Goal: Task Accomplishment & Management: Use online tool/utility

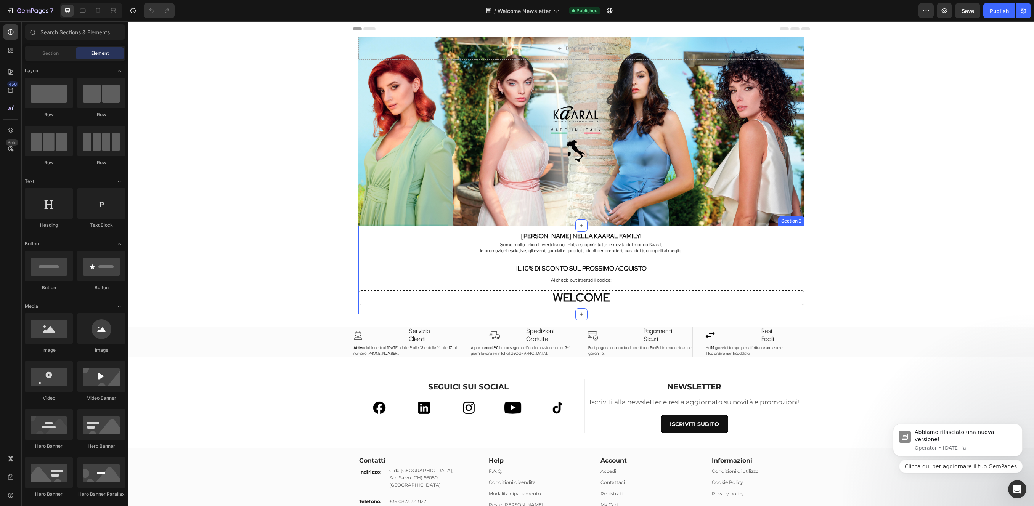
click at [590, 306] on div "[PERSON_NAME] NELLA KAARAL FAMILY! Heading Siamo molto felici di averti tra noi…" at bounding box center [581, 270] width 446 height 89
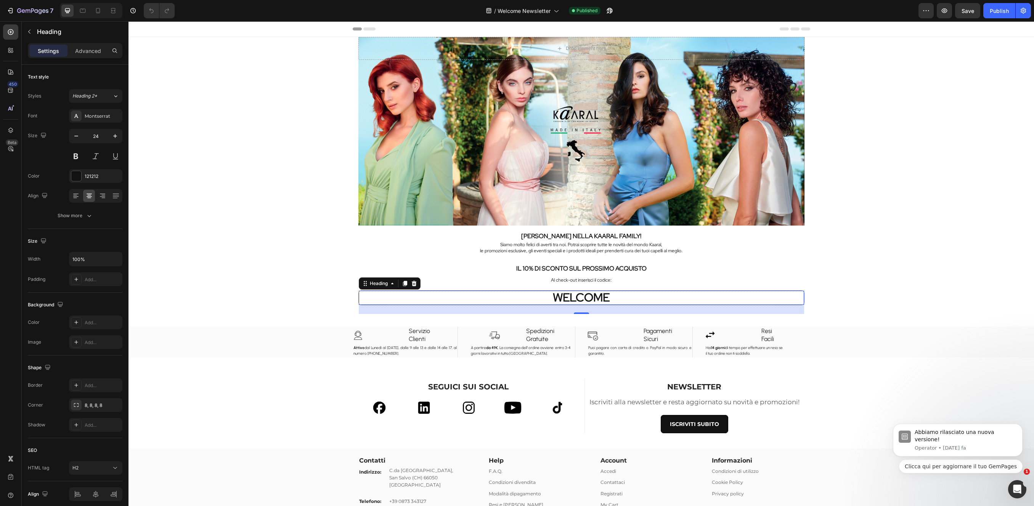
click at [611, 300] on h2 "WELCOME" at bounding box center [581, 298] width 445 height 14
click at [113, 261] on icon "button" at bounding box center [115, 259] width 8 height 8
click at [98, 278] on p "Fit content Auto" at bounding box center [93, 278] width 43 height 7
type input "Auto"
click at [458, 282] on h2 "Al check-out inserisci il codice:" at bounding box center [581, 280] width 446 height 9
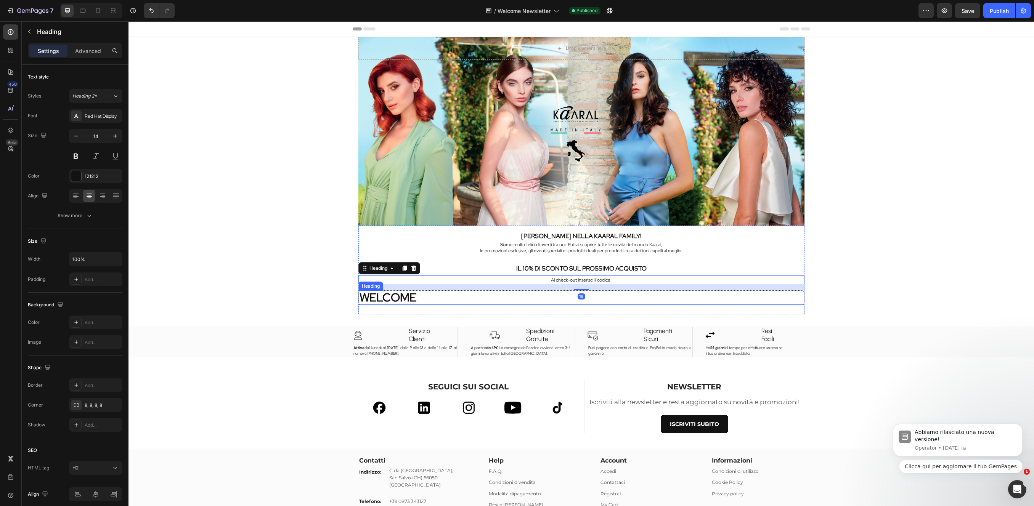
click at [454, 298] on div "WELCOME" at bounding box center [581, 298] width 445 height 14
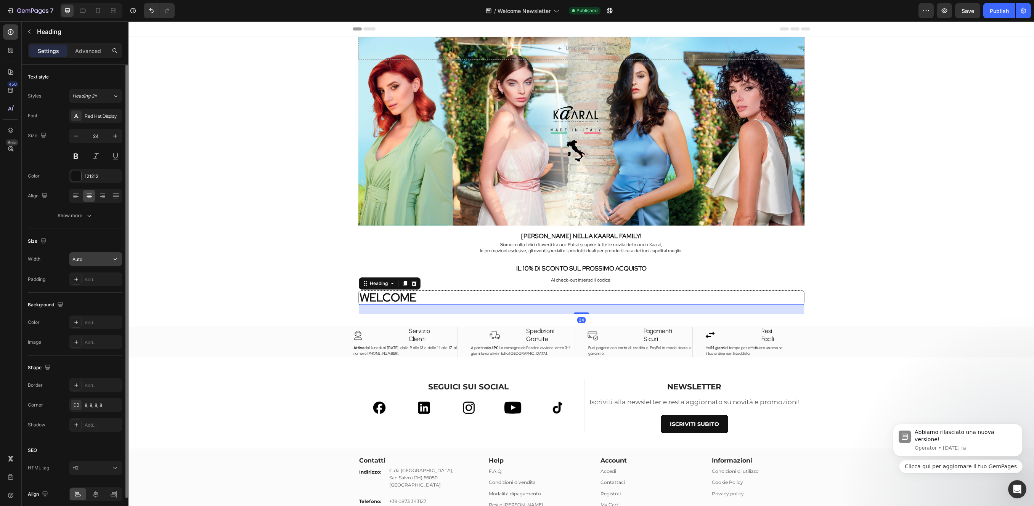
click at [104, 262] on input "Auto" at bounding box center [95, 259] width 53 height 14
click at [117, 258] on icon "button" at bounding box center [115, 259] width 8 height 8
click at [90, 308] on p "Default 1200px" at bounding box center [93, 307] width 43 height 7
drag, startPoint x: 118, startPoint y: 256, endPoint x: 112, endPoint y: 265, distance: 10.6
click at [118, 257] on icon "button" at bounding box center [115, 259] width 8 height 8
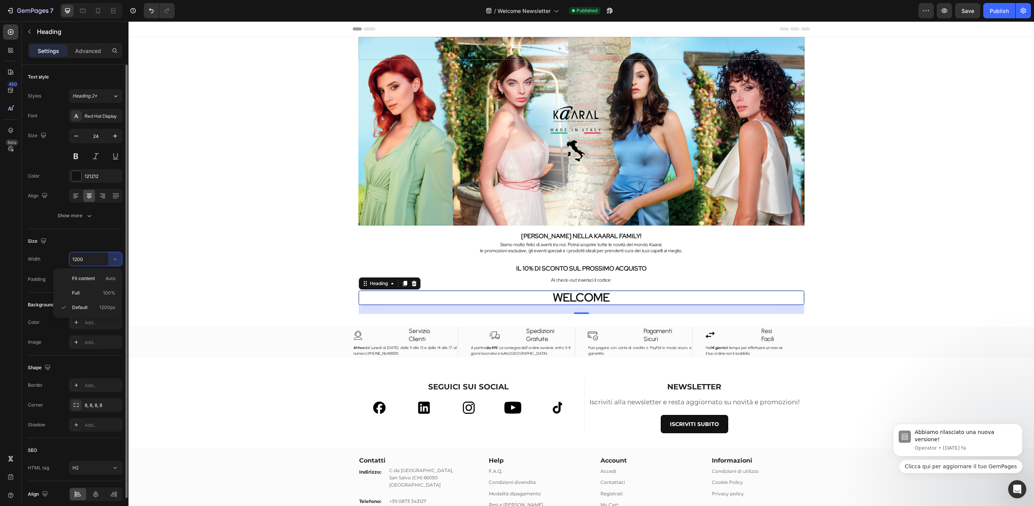
click at [93, 291] on p "Full 100%" at bounding box center [93, 293] width 43 height 7
click at [116, 261] on icon "button" at bounding box center [115, 259] width 8 height 8
click at [96, 279] on p "Fit content Auto" at bounding box center [93, 278] width 43 height 7
type input "Auto"
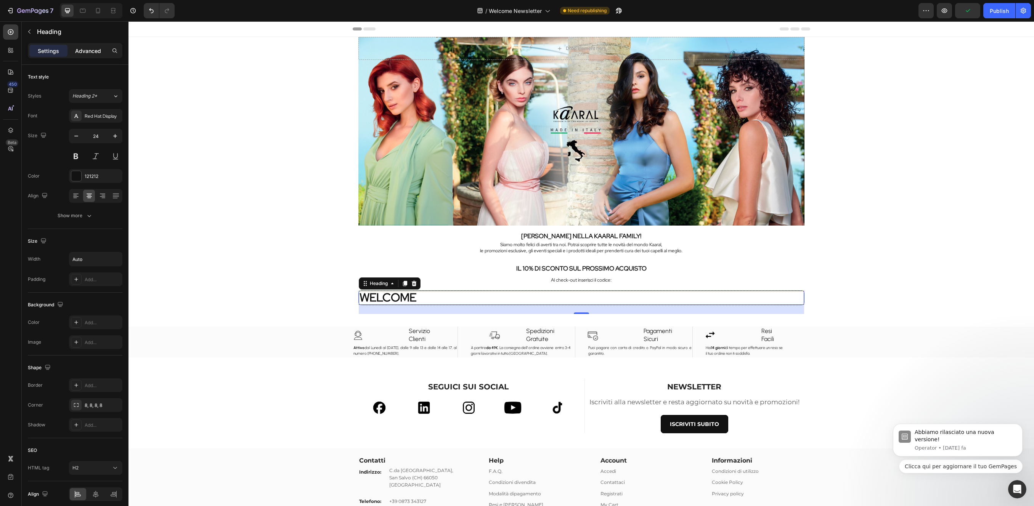
click at [89, 45] on div "Advanced" at bounding box center [88, 51] width 38 height 12
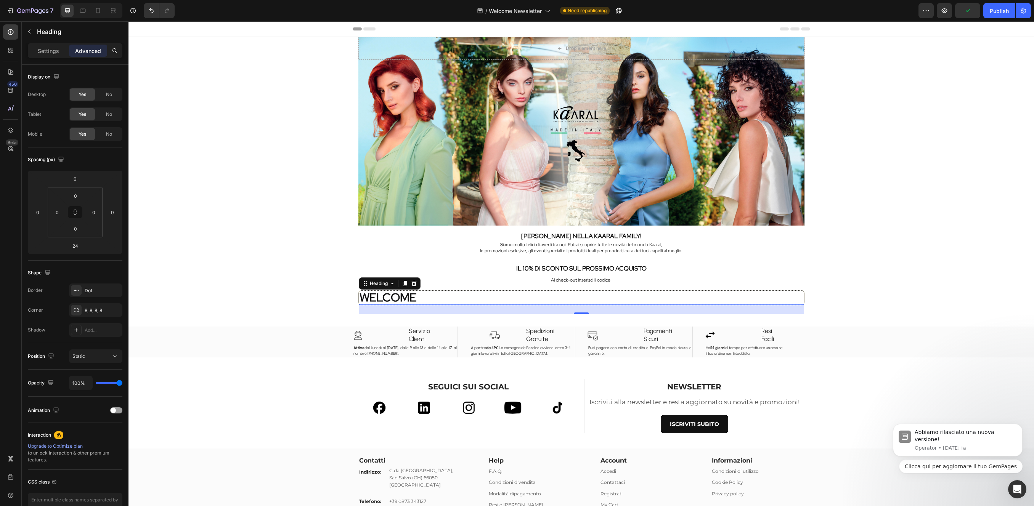
click at [49, 53] on p "Settings" at bounding box center [48, 51] width 21 height 8
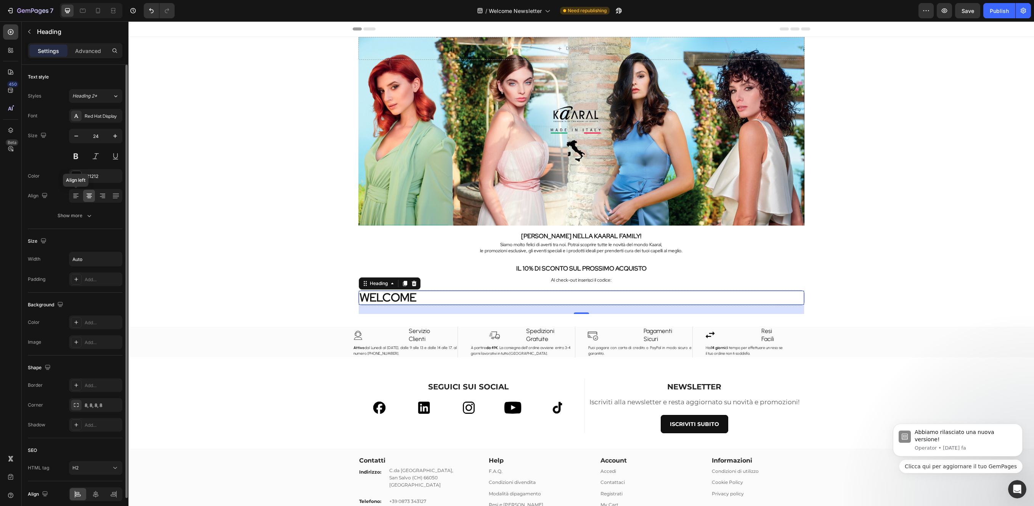
drag, startPoint x: 72, startPoint y: 198, endPoint x: 83, endPoint y: 199, distance: 11.8
click at [72, 198] on icon at bounding box center [76, 196] width 8 height 8
drag, startPoint x: 88, startPoint y: 197, endPoint x: 127, endPoint y: 219, distance: 43.9
click at [88, 197] on icon at bounding box center [89, 196] width 8 height 8
click at [455, 284] on div "[PERSON_NAME] NELLA KAARAL FAMILY! Heading Siamo molto felici di averti tra noi…" at bounding box center [581, 270] width 446 height 89
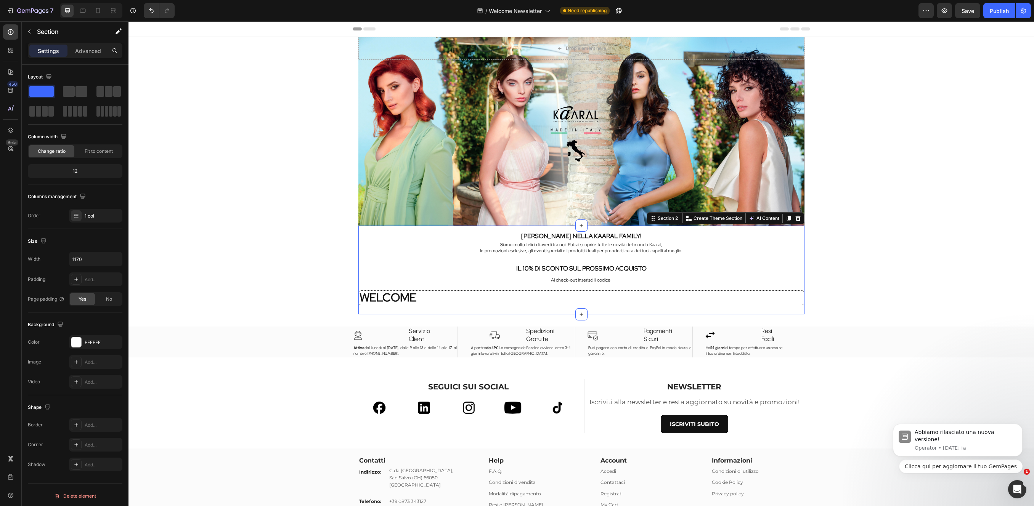
click at [466, 303] on div "WELCOME" at bounding box center [581, 298] width 445 height 14
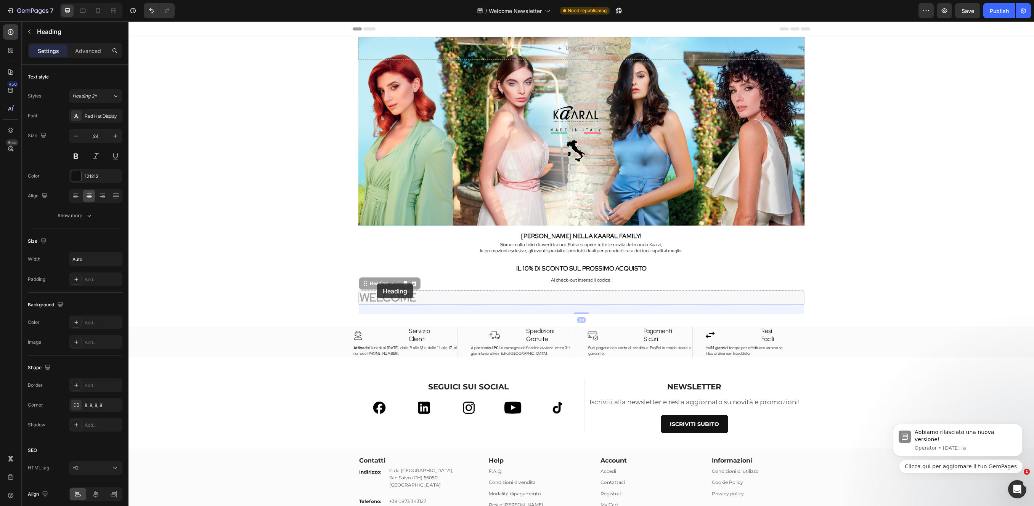
drag, startPoint x: 377, startPoint y: 283, endPoint x: 381, endPoint y: 300, distance: 17.2
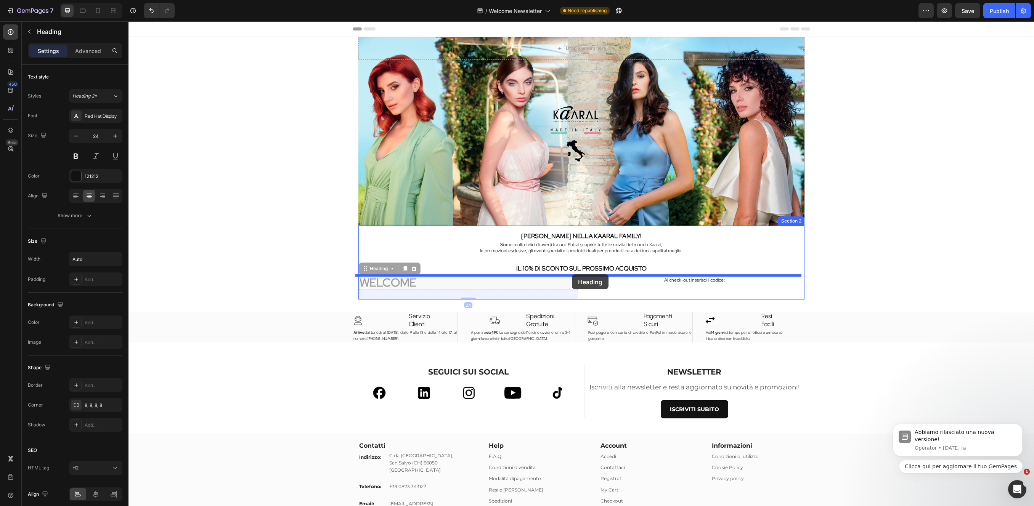
drag, startPoint x: 374, startPoint y: 269, endPoint x: 572, endPoint y: 274, distance: 198.3
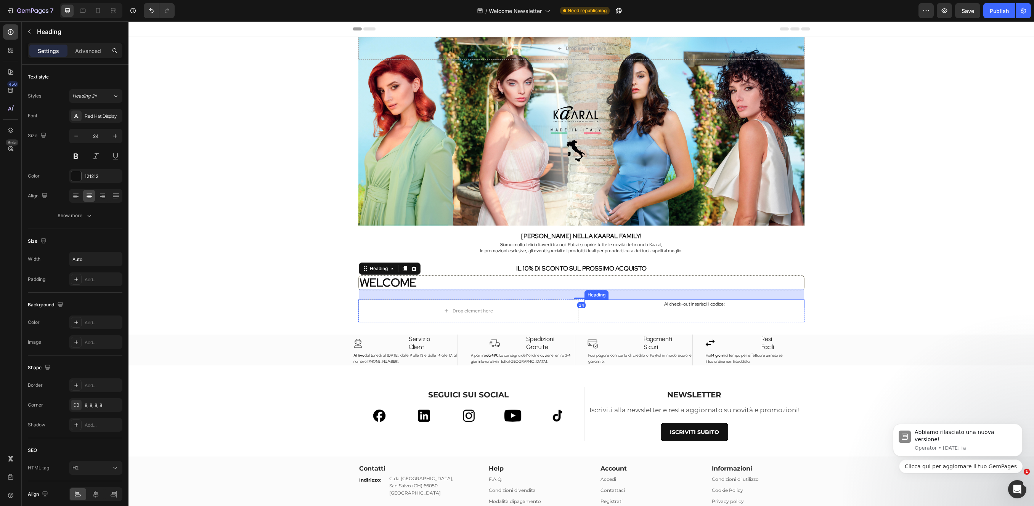
click at [670, 309] on div "Al check-out inserisci il codice: Heading" at bounding box center [694, 311] width 220 height 23
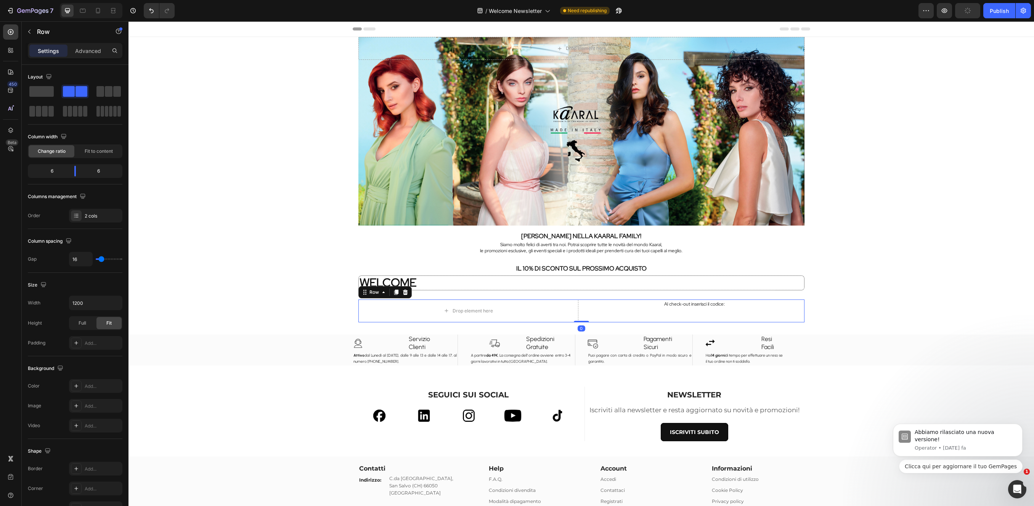
click at [403, 291] on icon at bounding box center [405, 292] width 5 height 5
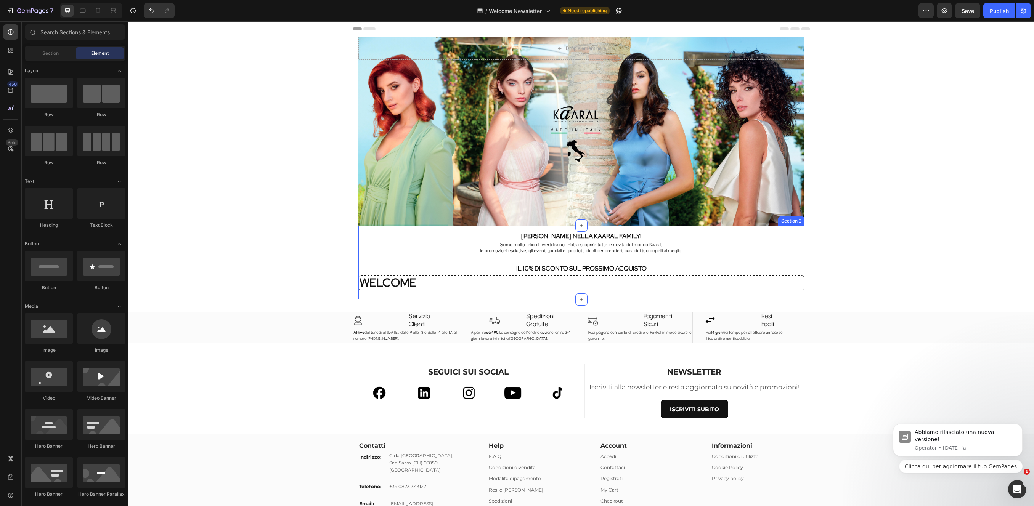
click at [465, 293] on div "[PERSON_NAME] NELLA KAARAL FAMILY! Heading Siamo molto felici di averti tra noi…" at bounding box center [581, 263] width 446 height 74
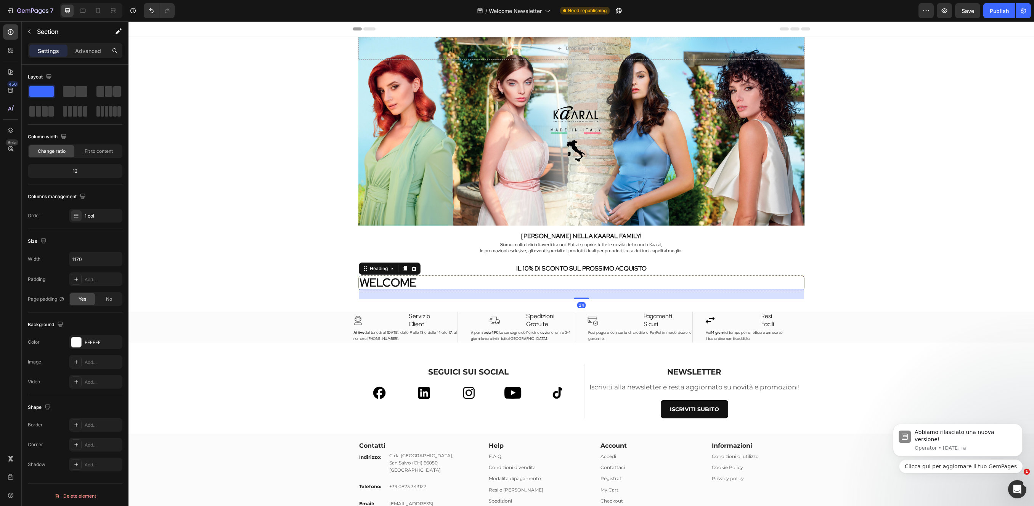
click at [464, 281] on div "WELCOME" at bounding box center [581, 283] width 445 height 14
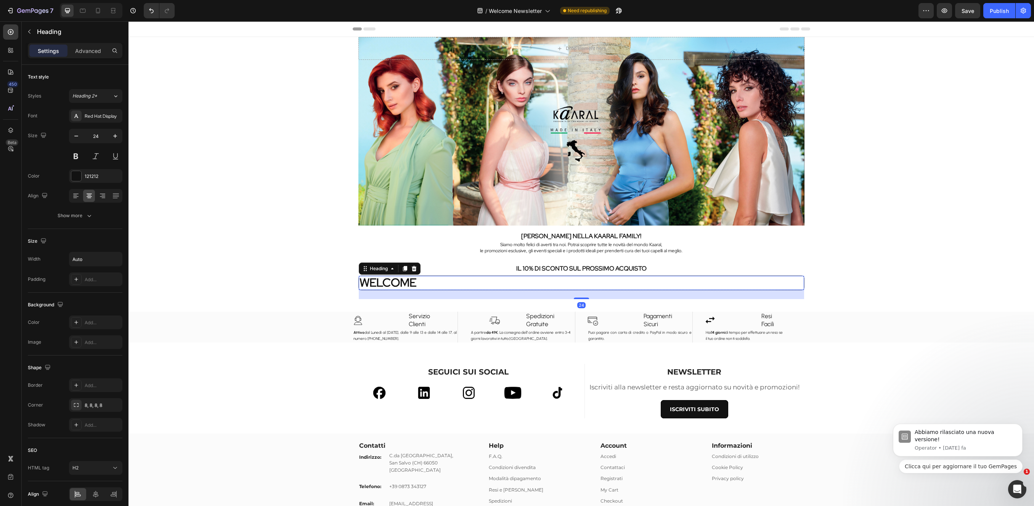
drag, startPoint x: 849, startPoint y: 302, endPoint x: 827, endPoint y: 289, distance: 25.8
click at [847, 302] on div "Drop element here Hero Banner Section 1 BENVENUTO NELLA KAARAL FAMILY! Heading …" at bounding box center [580, 318] width 905 height 563
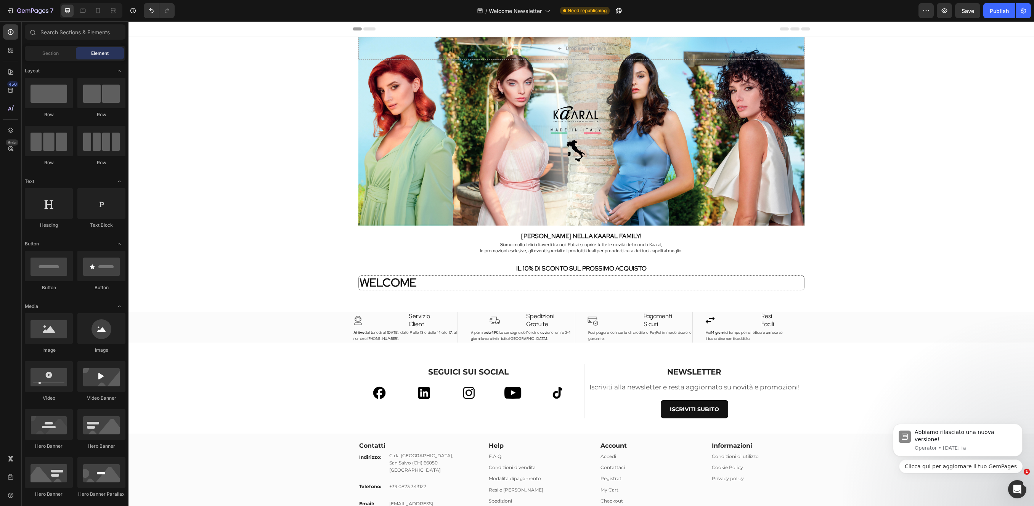
click at [794, 280] on div "WELCOME" at bounding box center [581, 283] width 445 height 14
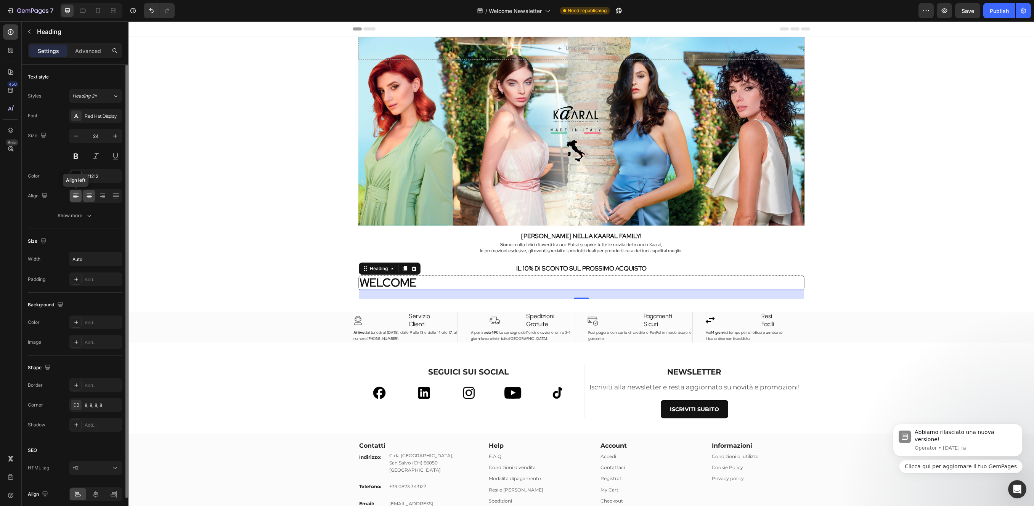
click at [72, 194] on div at bounding box center [76, 196] width 12 height 12
click at [76, 195] on icon at bounding box center [75, 195] width 4 height 1
click at [410, 286] on strong "WELCOME" at bounding box center [387, 282] width 57 height 15
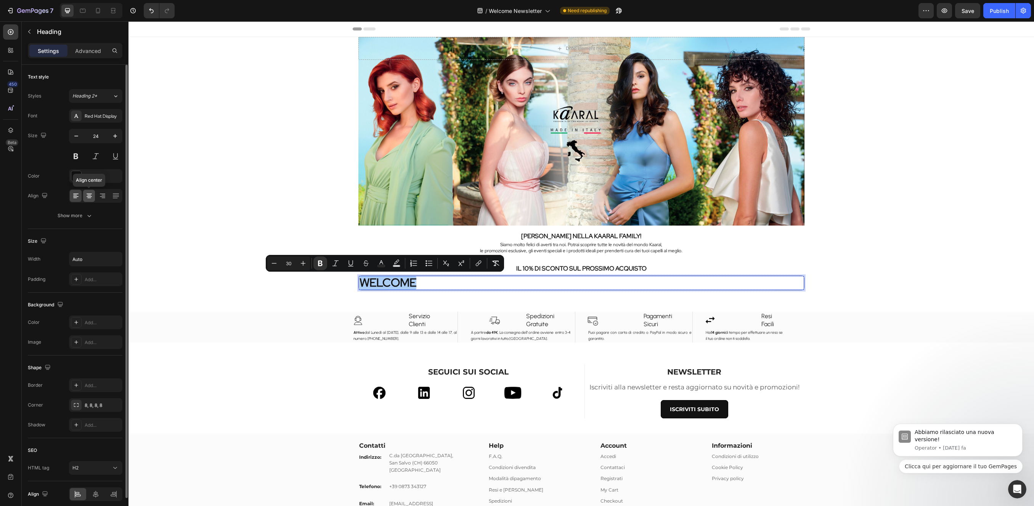
click at [90, 197] on icon at bounding box center [89, 196] width 8 height 8
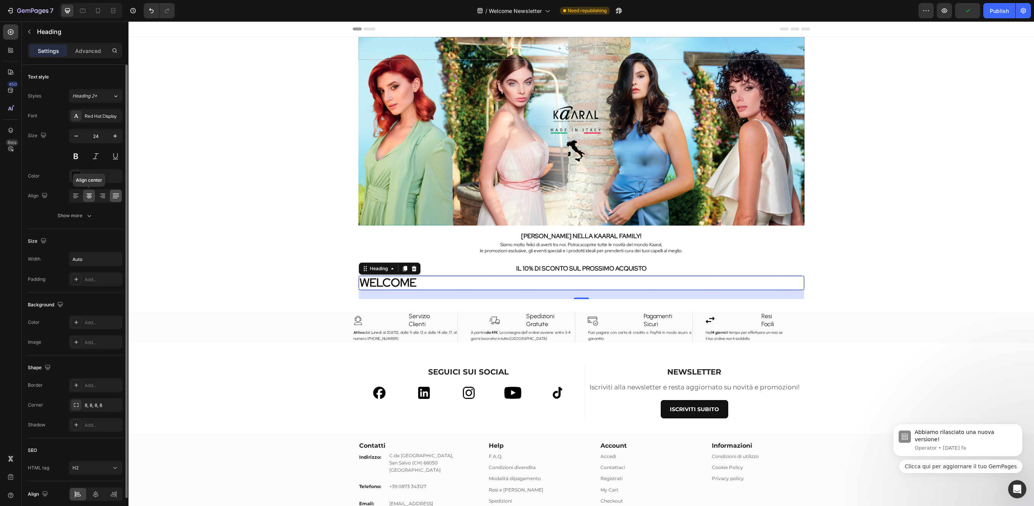
drag, startPoint x: 90, startPoint y: 193, endPoint x: 120, endPoint y: 200, distance: 31.3
click at [90, 194] on icon at bounding box center [89, 196] width 8 height 8
click at [96, 492] on icon at bounding box center [96, 495] width 8 height 8
drag, startPoint x: 109, startPoint y: 258, endPoint x: 119, endPoint y: 261, distance: 10.6
click at [109, 258] on button "button" at bounding box center [115, 259] width 14 height 14
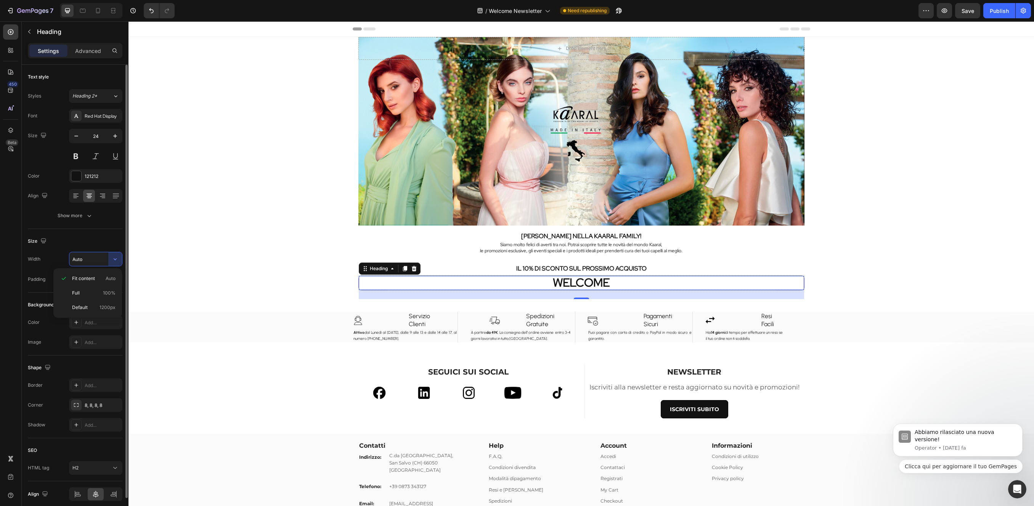
click at [93, 290] on p "Full 100%" at bounding box center [93, 293] width 43 height 7
click at [117, 255] on button "button" at bounding box center [115, 259] width 14 height 14
click at [101, 277] on p "Fit content Auto" at bounding box center [93, 278] width 43 height 7
type input "Auto"
click at [74, 277] on icon at bounding box center [76, 279] width 6 height 6
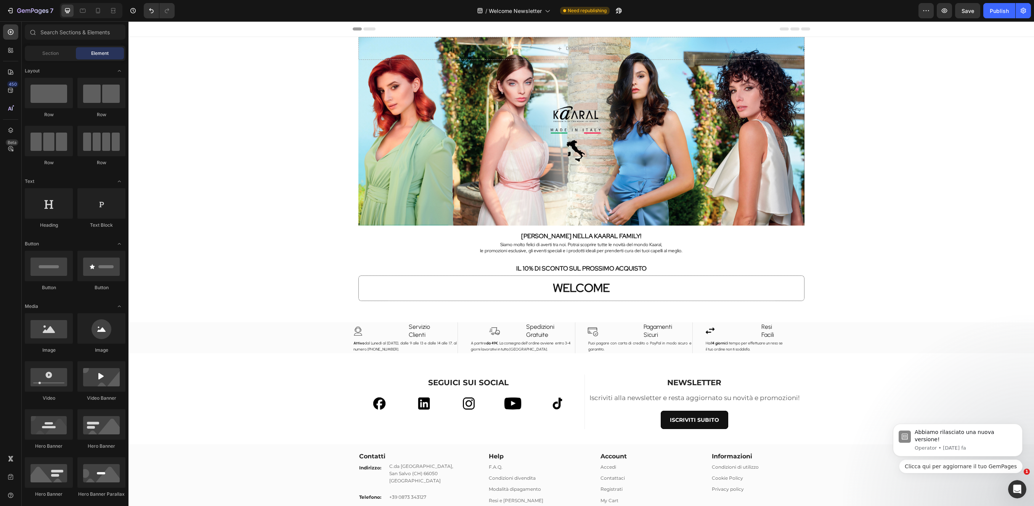
click at [171, 208] on div "Drop element here Hero Banner Section 1 BENVENUTO NELLA KAARAL FAMILY! Heading …" at bounding box center [580, 324] width 905 height 574
click at [540, 292] on div "⁠⁠⁠⁠⁠⁠⁠ WELCOME" at bounding box center [581, 288] width 445 height 25
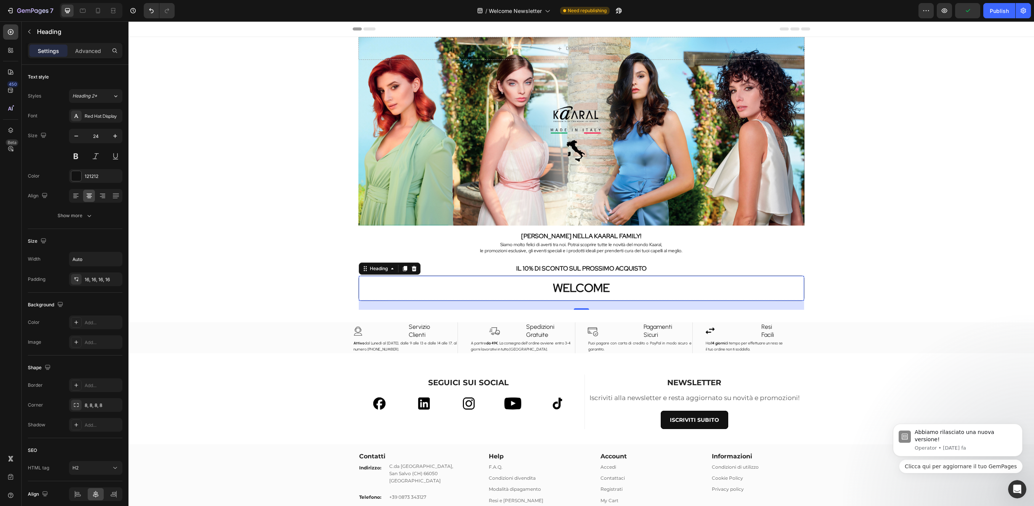
drag, startPoint x: 583, startPoint y: 284, endPoint x: 586, endPoint y: 289, distance: 5.8
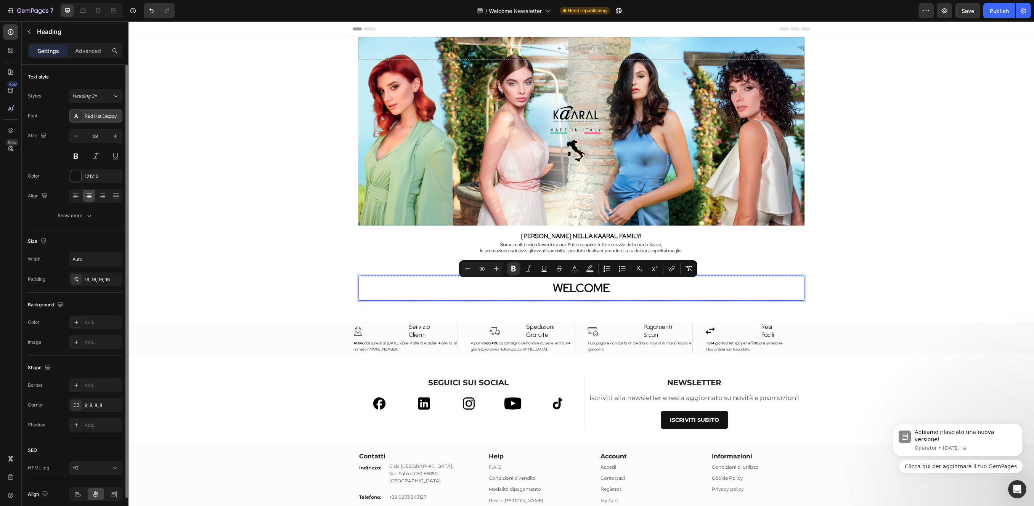
click at [116, 113] on div "Red Hat Display" at bounding box center [103, 116] width 36 height 7
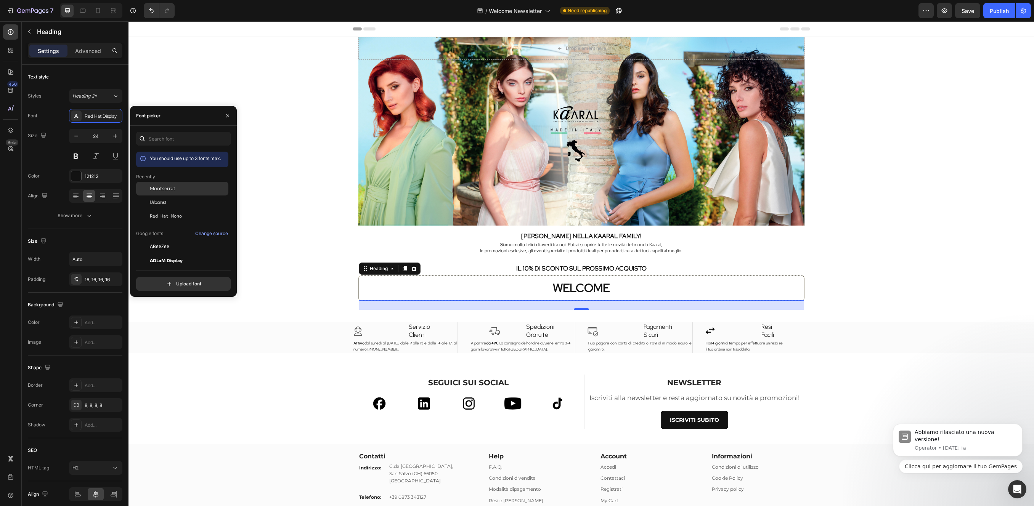
click at [178, 188] on div "Montserrat" at bounding box center [188, 188] width 77 height 7
click at [124, 88] on div at bounding box center [125, 281] width 4 height 433
click at [640, 270] on strong "IL 10% DI SCONTO SUL PROSSIMO ACQUISTO" at bounding box center [581, 269] width 130 height 8
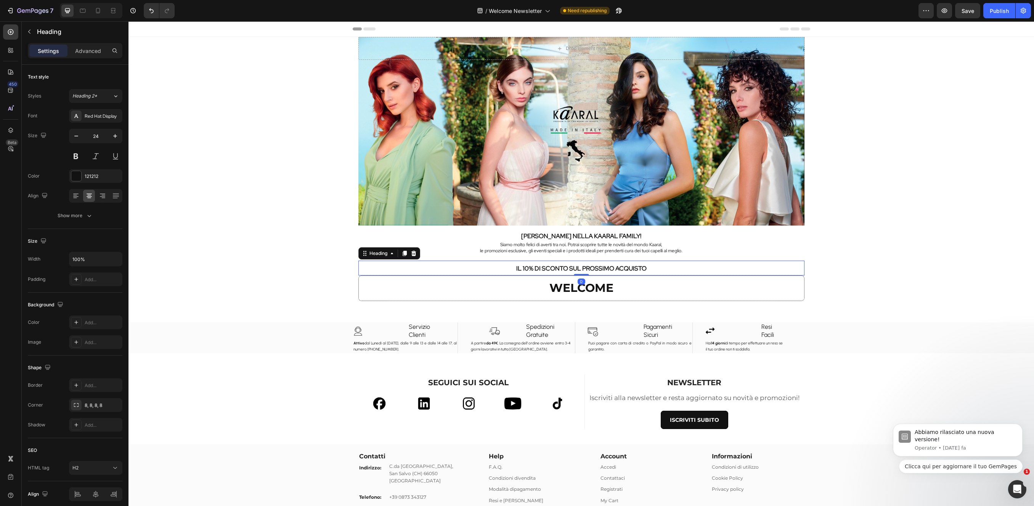
drag, startPoint x: 548, startPoint y: 270, endPoint x: 550, endPoint y: 262, distance: 7.7
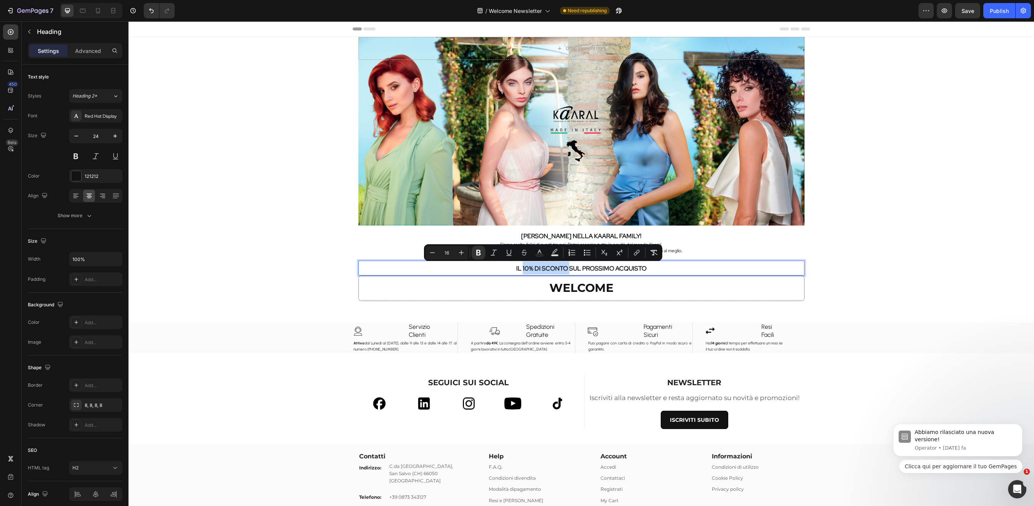
drag, startPoint x: 565, startPoint y: 269, endPoint x: 522, endPoint y: 263, distance: 43.8
click at [520, 268] on strong "IL 10% DI SCONTO SUL PROSSIMO ACQUISTO" at bounding box center [581, 269] width 130 height 8
drag, startPoint x: 74, startPoint y: 154, endPoint x: 86, endPoint y: 147, distance: 13.5
click at [75, 154] on button at bounding box center [76, 156] width 14 height 14
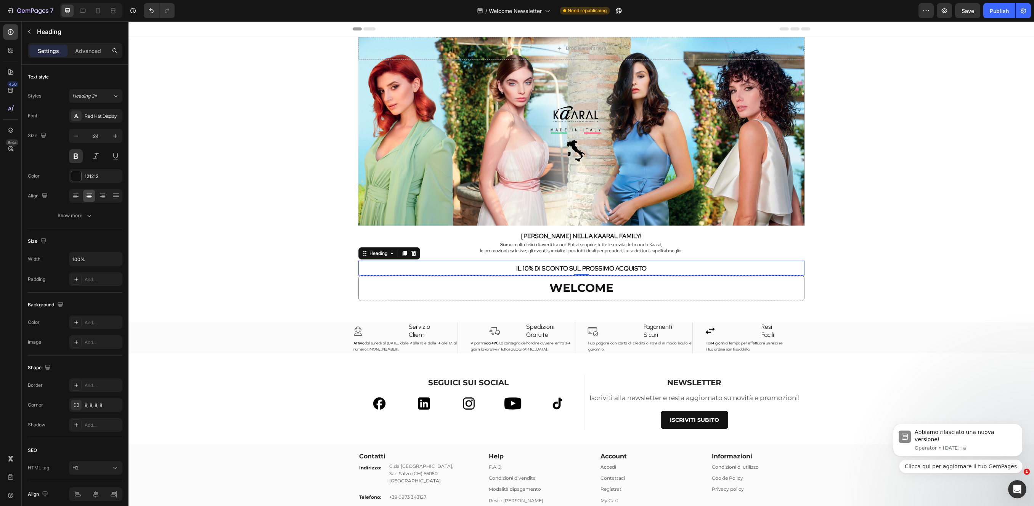
click at [563, 273] on p "IL 10% DI SCONTO SUL PROSSIMO ACQUISTO" at bounding box center [581, 267] width 444 height 13
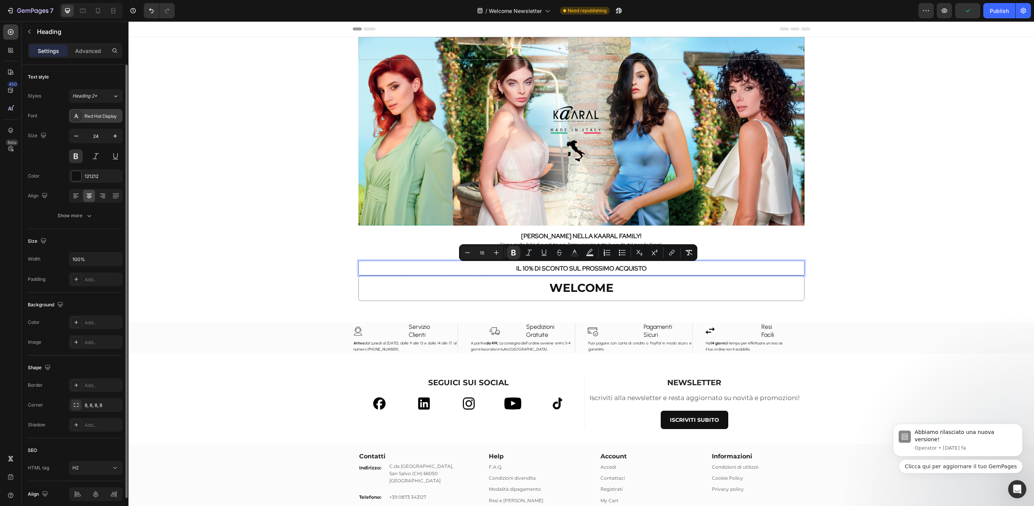
click at [117, 116] on div "Red Hat Display" at bounding box center [103, 116] width 36 height 7
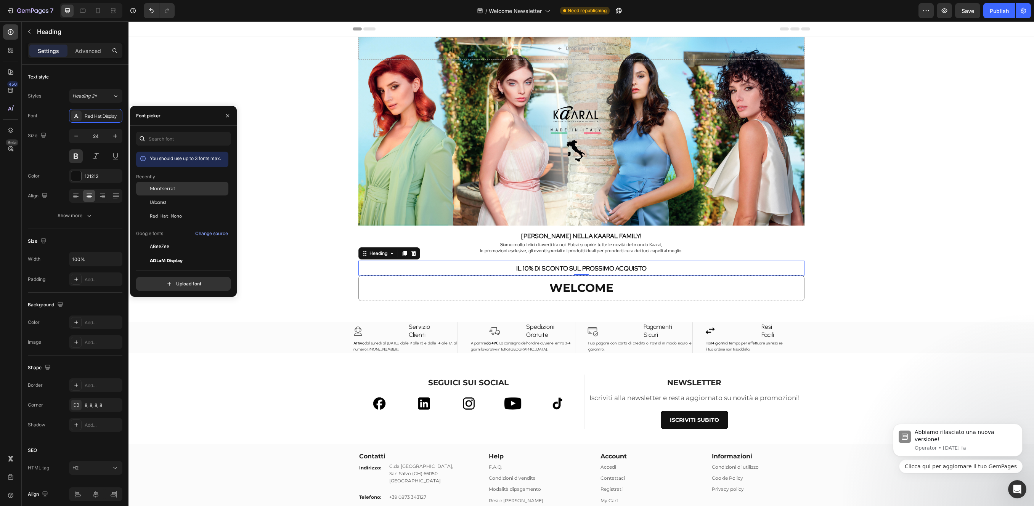
drag, startPoint x: 157, startPoint y: 189, endPoint x: 176, endPoint y: 191, distance: 18.9
click at [157, 188] on span "Montserrat" at bounding box center [163, 188] width 26 height 7
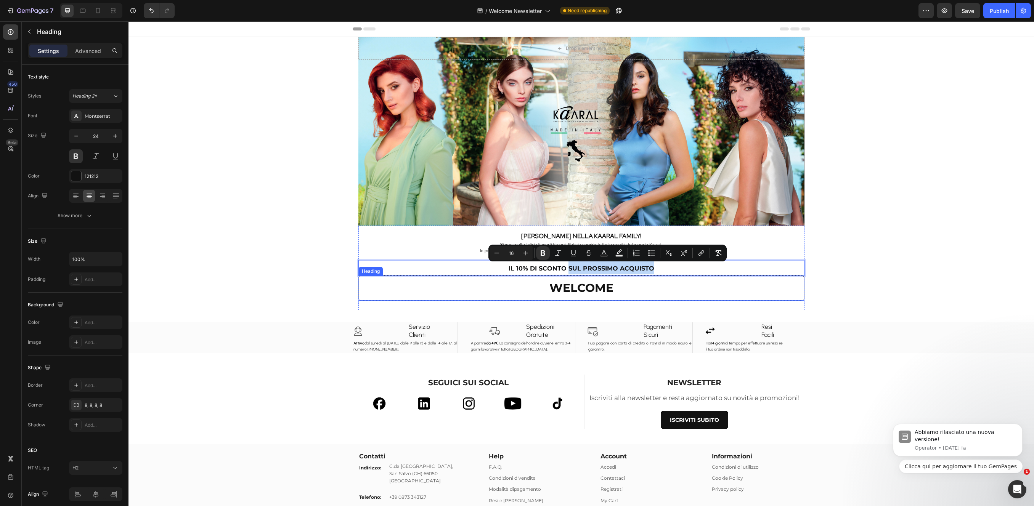
drag, startPoint x: 565, startPoint y: 267, endPoint x: 642, endPoint y: 274, distance: 77.3
click at [644, 275] on div "[PERSON_NAME] NELLA KAARAL FAMILY! Heading Siamo molto felici di averti tra noi…" at bounding box center [581, 268] width 446 height 84
click at [76, 156] on button at bounding box center [76, 156] width 14 height 14
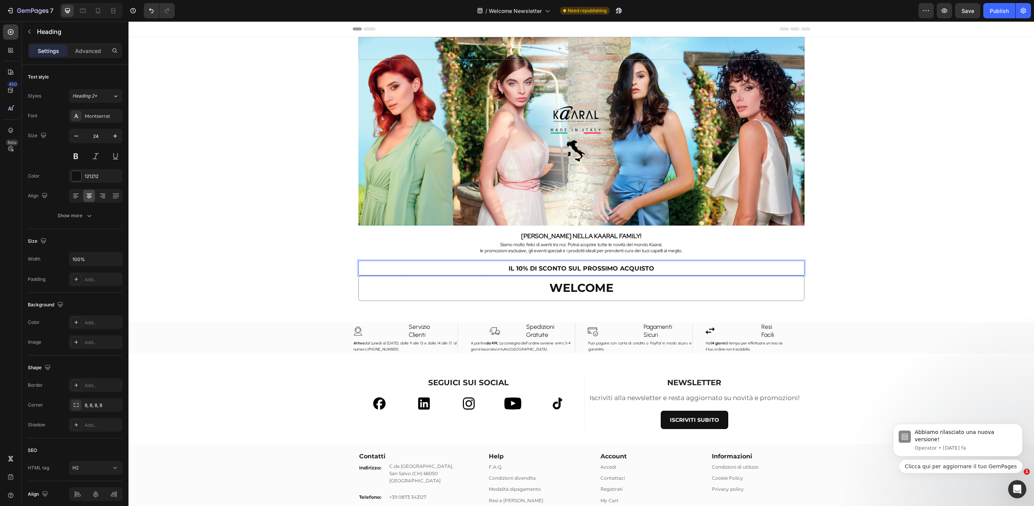
click at [582, 272] on p "IL 10% DI SCONTO SUL PROSSIMO ACQUISTO" at bounding box center [581, 267] width 444 height 13
drag, startPoint x: 565, startPoint y: 268, endPoint x: 663, endPoint y: 272, distance: 98.4
click at [662, 274] on p "IL 10% DI SCONTO SUL PROSSIMO ACQUISTO" at bounding box center [581, 267] width 444 height 13
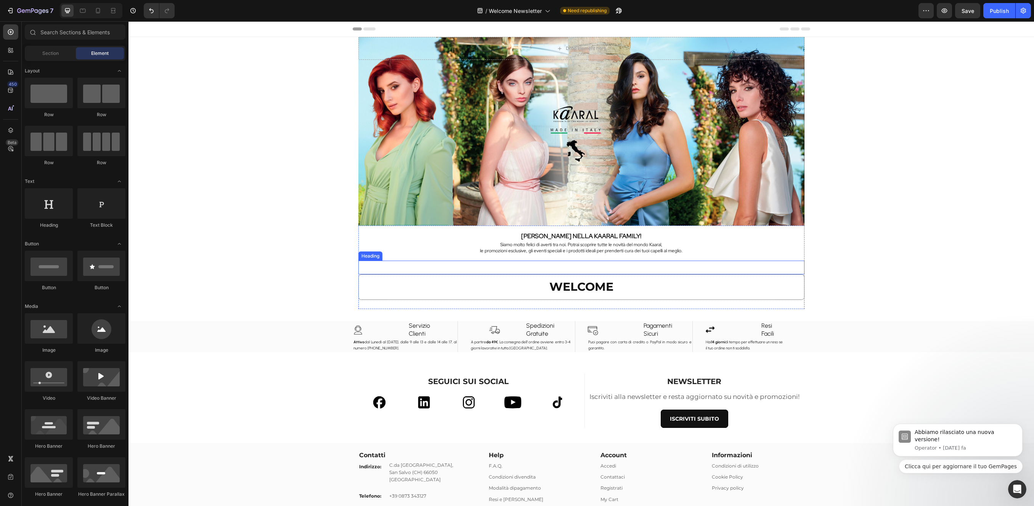
click at [555, 266] on p "Rich Text Editor. Editing area: main" at bounding box center [581, 267] width 444 height 12
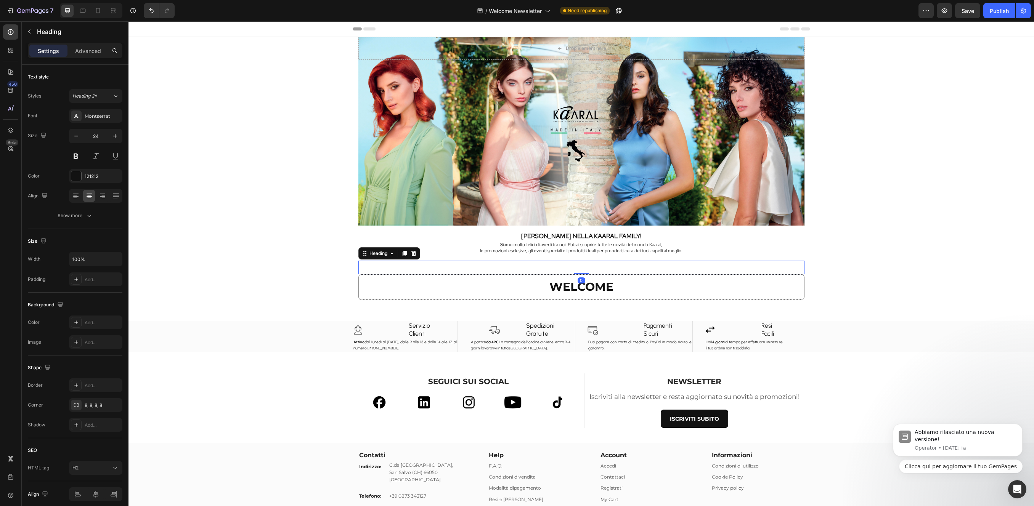
click at [558, 268] on h2 "Rich Text Editor. Editing area: main" at bounding box center [581, 267] width 446 height 13
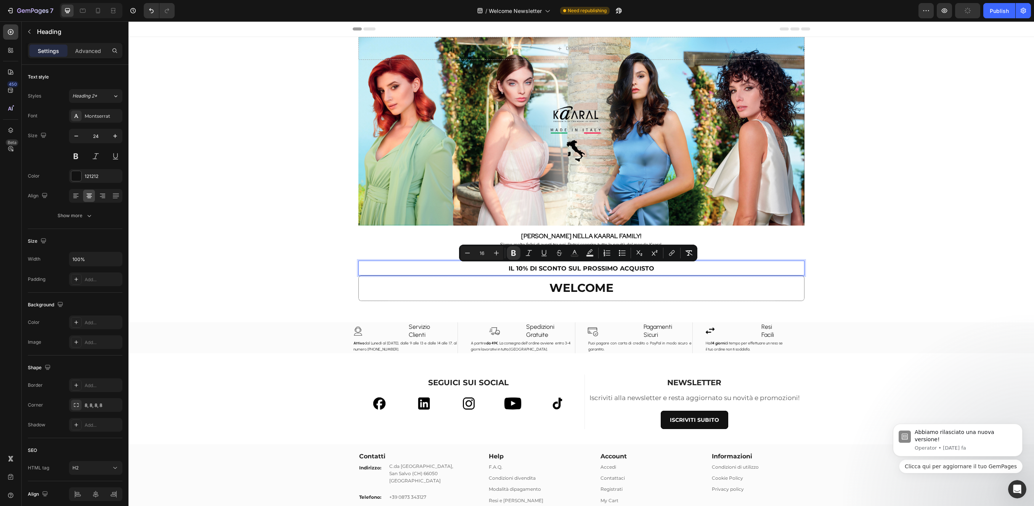
click at [866, 274] on div "Drop element here Hero Banner Section 1 BENVENUTO NELLA KAARAL FAMILY! Heading …" at bounding box center [580, 324] width 905 height 574
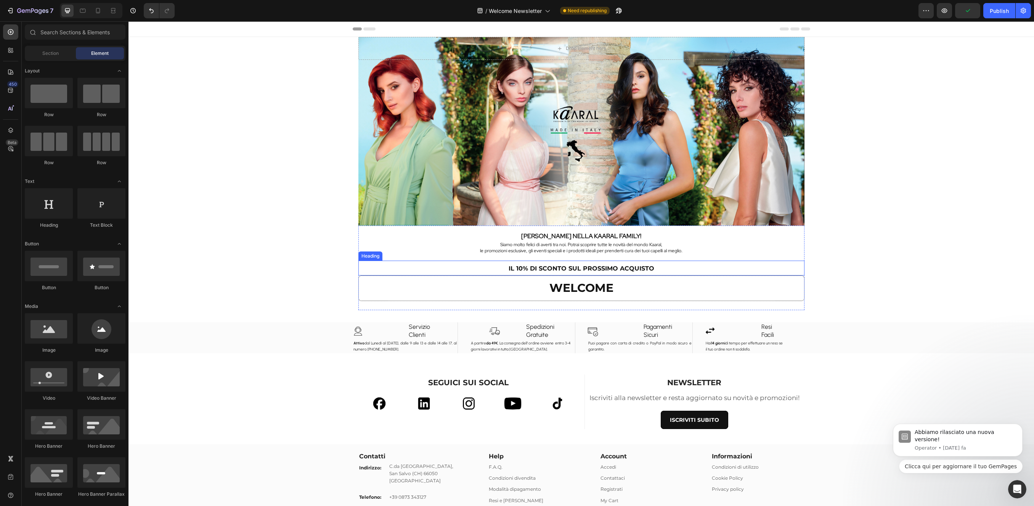
click at [633, 269] on strong "IL 10% DI SCONTO SUL PROSSIMO ACQUISTO" at bounding box center [581, 268] width 146 height 7
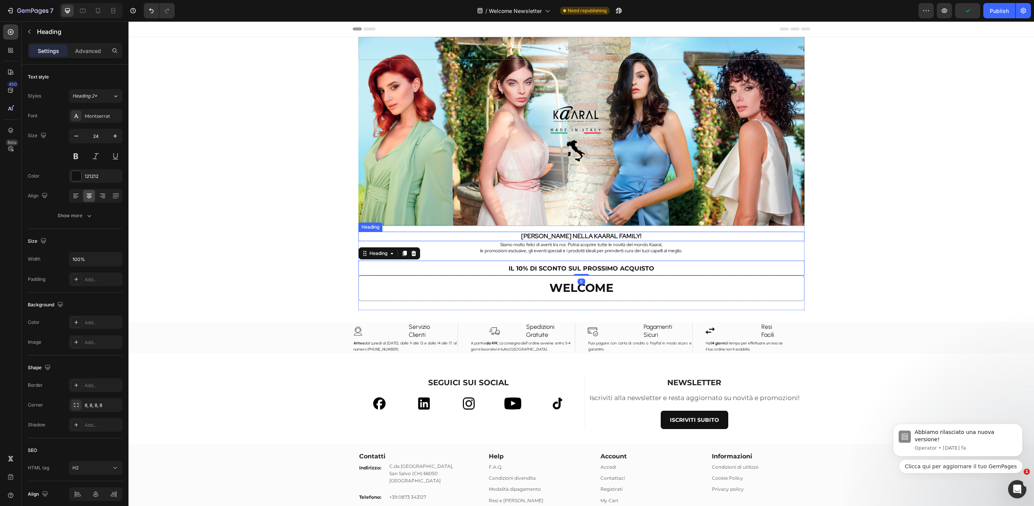
click at [619, 237] on strong "[PERSON_NAME] NELLA KAARAL FAMILY!" at bounding box center [581, 236] width 120 height 8
click at [628, 239] on strong "[PERSON_NAME] NELLA KAARAL FAMILY!" at bounding box center [581, 236] width 120 height 8
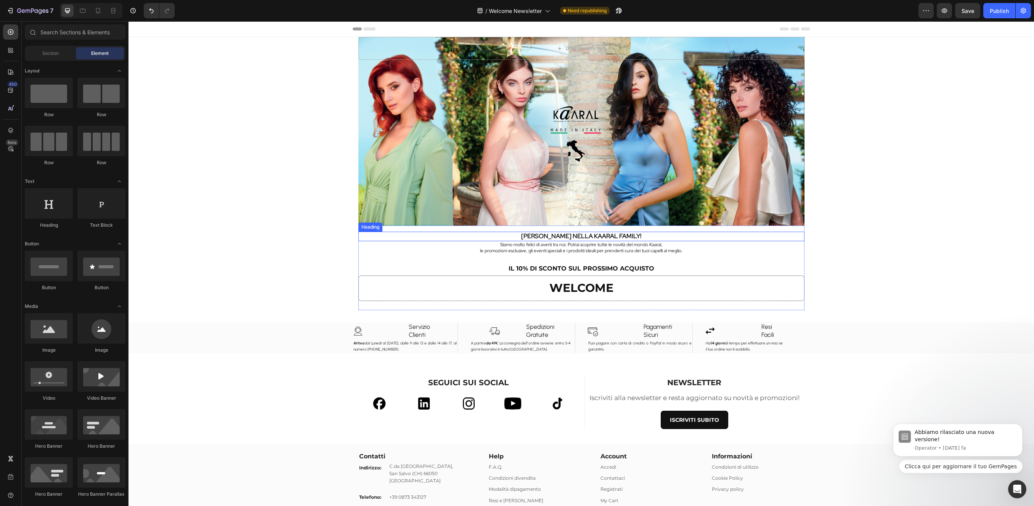
click at [619, 237] on strong "[PERSON_NAME] NELLA KAARAL FAMILY!" at bounding box center [581, 236] width 120 height 8
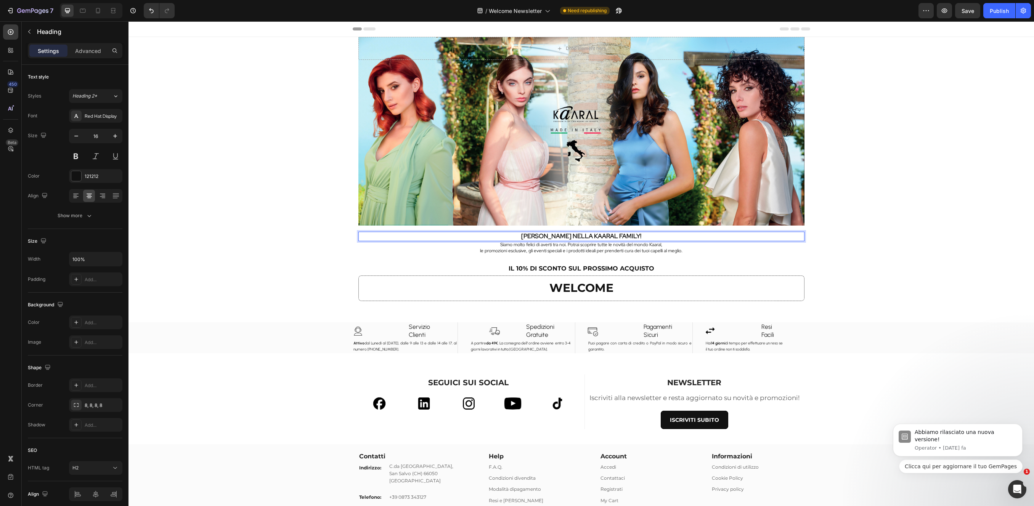
drag, startPoint x: 619, startPoint y: 237, endPoint x: 622, endPoint y: 240, distance: 4.1
click at [879, 238] on div "Drop element here Hero Banner Section 1 BENVENUTO NELLA KAARAL FAMILY! Heading …" at bounding box center [580, 324] width 905 height 574
click at [617, 235] on strong "[PERSON_NAME] NELLA KAARAL FAMILY!" at bounding box center [581, 236] width 120 height 8
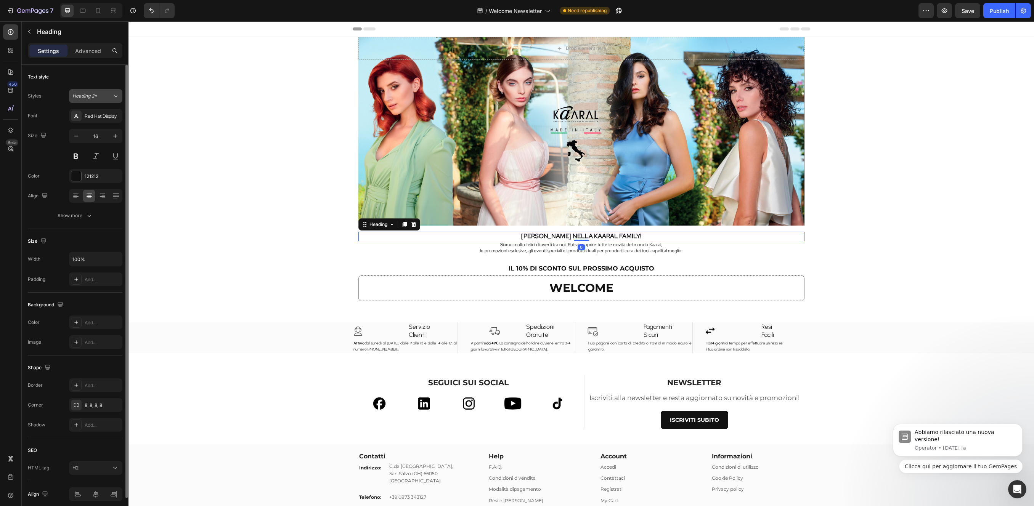
click at [115, 98] on icon at bounding box center [115, 96] width 6 height 8
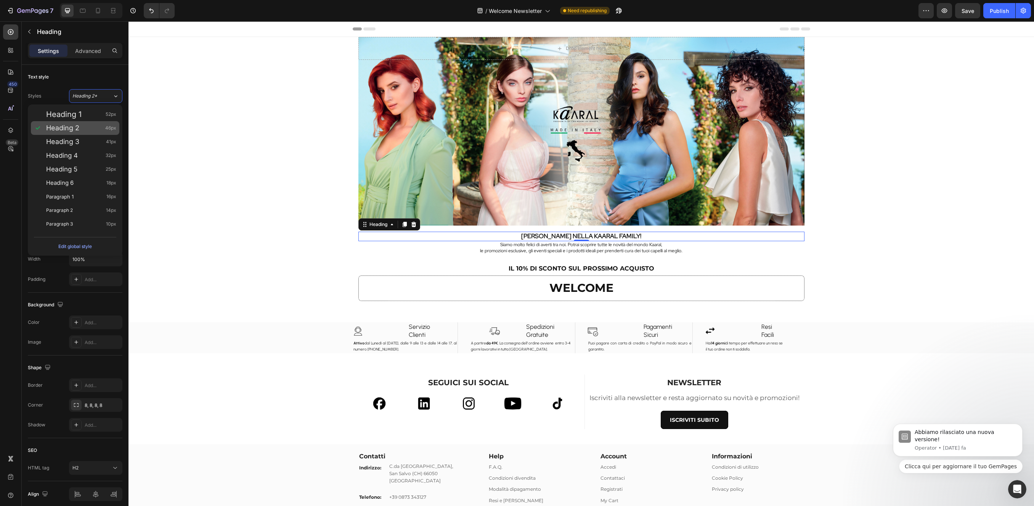
click at [83, 129] on div "Heading 2 46px" at bounding box center [81, 128] width 70 height 8
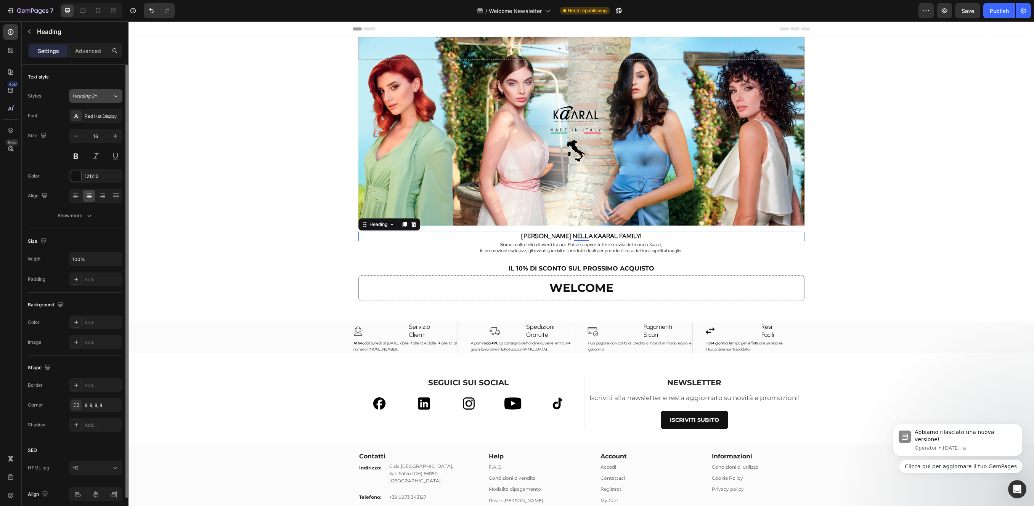
drag, startPoint x: 116, startPoint y: 94, endPoint x: 116, endPoint y: 98, distance: 4.2
click at [116, 94] on icon at bounding box center [115, 96] width 6 height 8
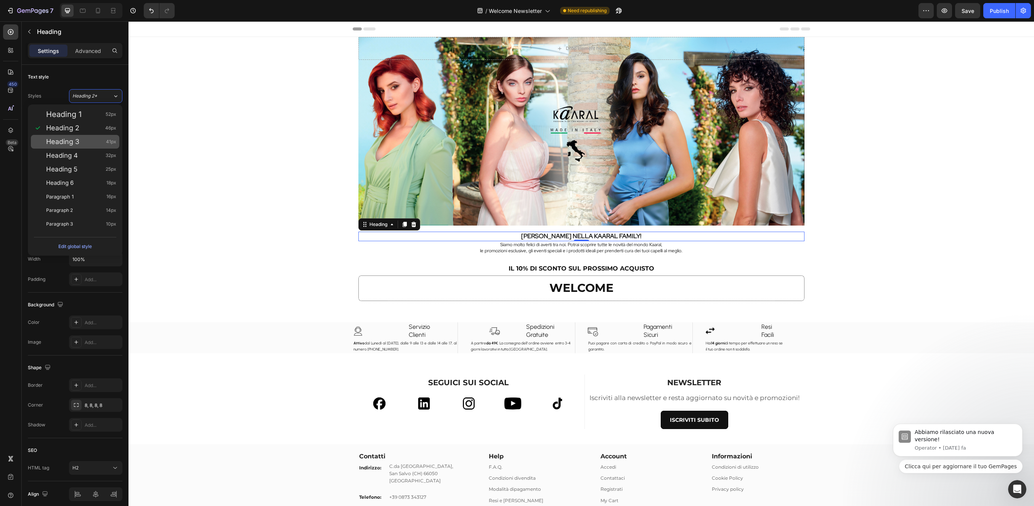
click at [85, 141] on div "Heading 3 41px" at bounding box center [81, 142] width 70 height 8
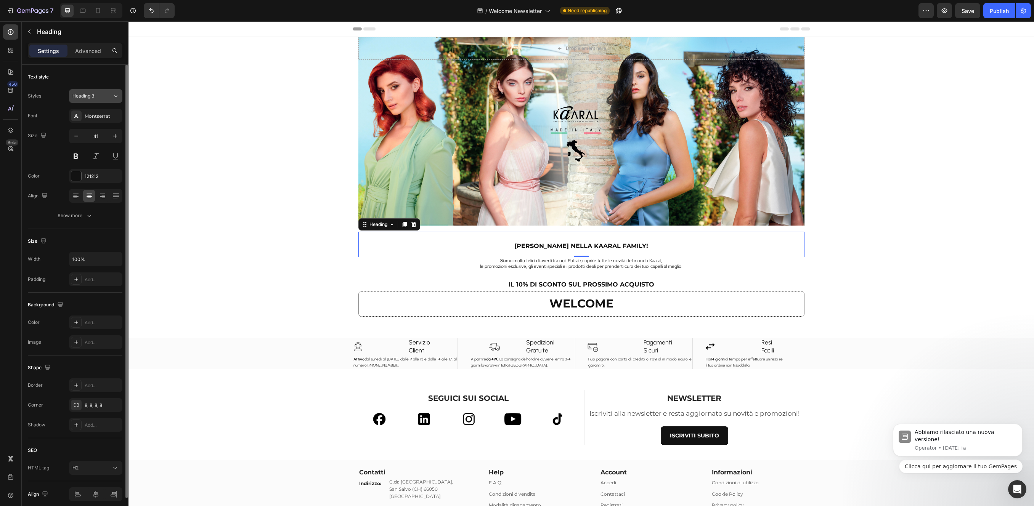
drag, startPoint x: 116, startPoint y: 94, endPoint x: 109, endPoint y: 100, distance: 8.9
click at [116, 94] on icon at bounding box center [115, 96] width 6 height 8
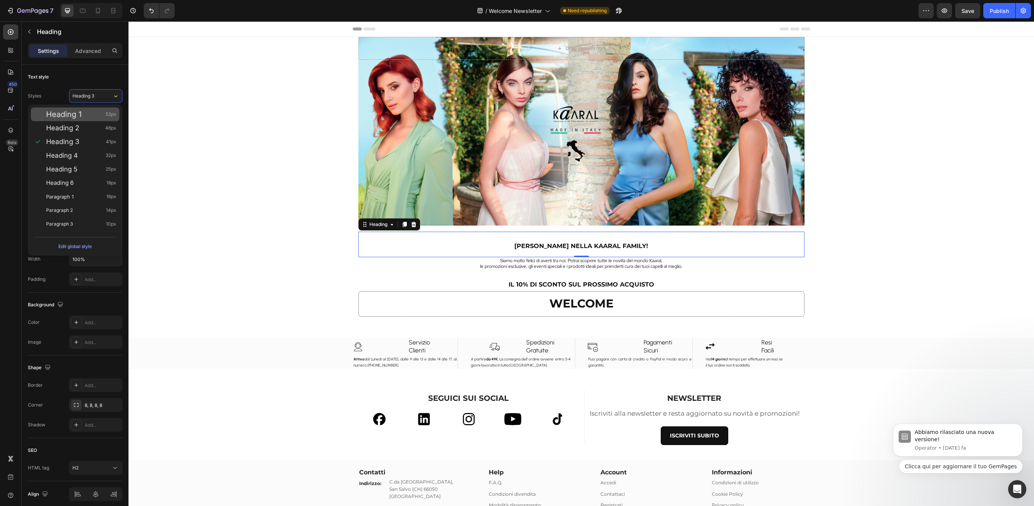
click at [88, 112] on div "Heading 1 52px" at bounding box center [81, 115] width 70 height 8
type input "52"
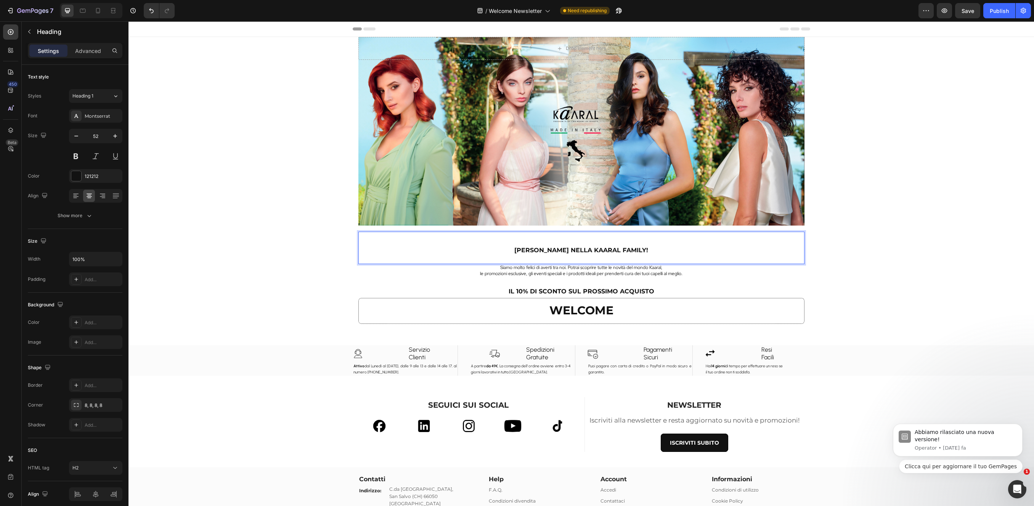
click at [597, 233] on p "[PERSON_NAME] NELLA KAARAL FAMILY!" at bounding box center [581, 248] width 444 height 31
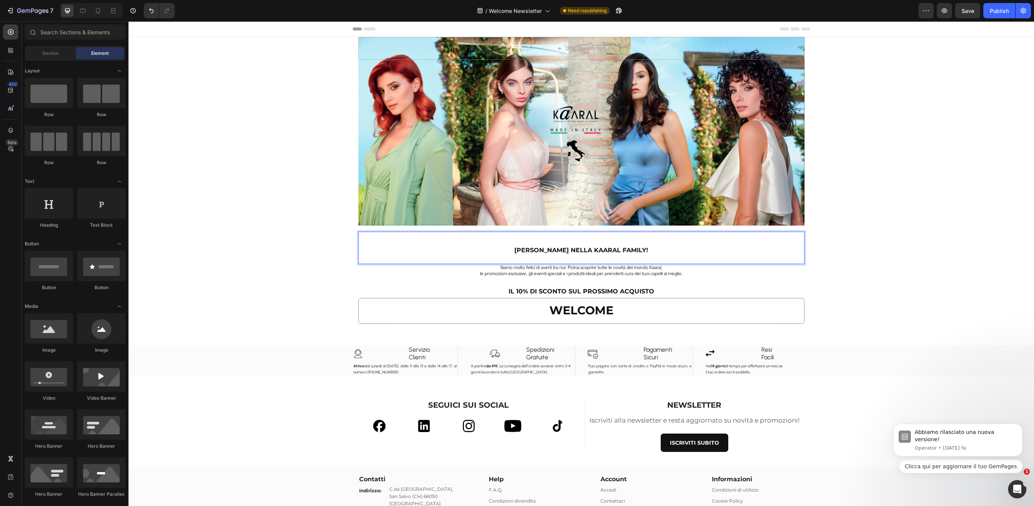
click at [868, 257] on div "Drop element here Hero Banner Section 1 BENVENUTO NELLA KAARAL FAMILY! Heading …" at bounding box center [580, 335] width 905 height 597
click at [718, 236] on p "⁠⁠⁠⁠⁠⁠⁠ [PERSON_NAME] NELLA KAARAL FAMILY!" at bounding box center [581, 248] width 444 height 31
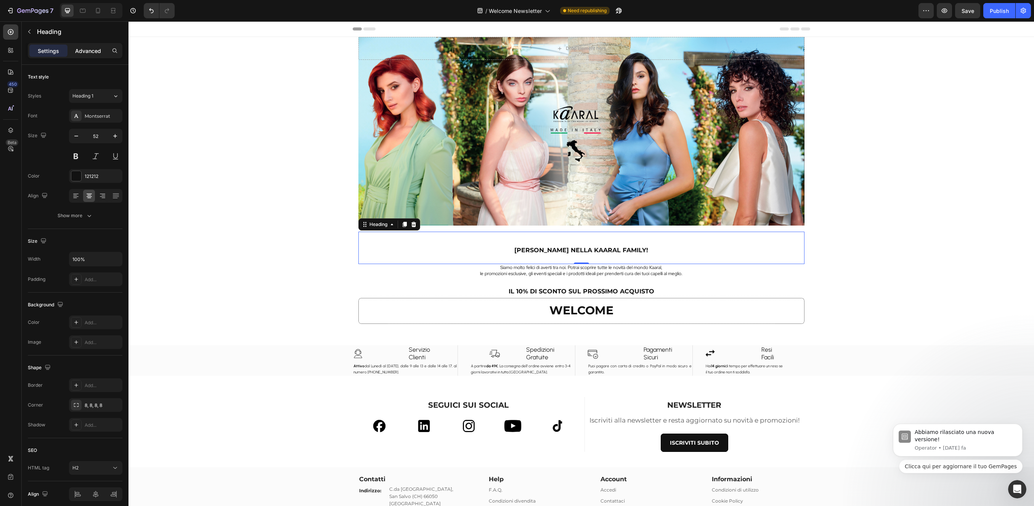
click at [93, 48] on p "Advanced" at bounding box center [88, 51] width 26 height 8
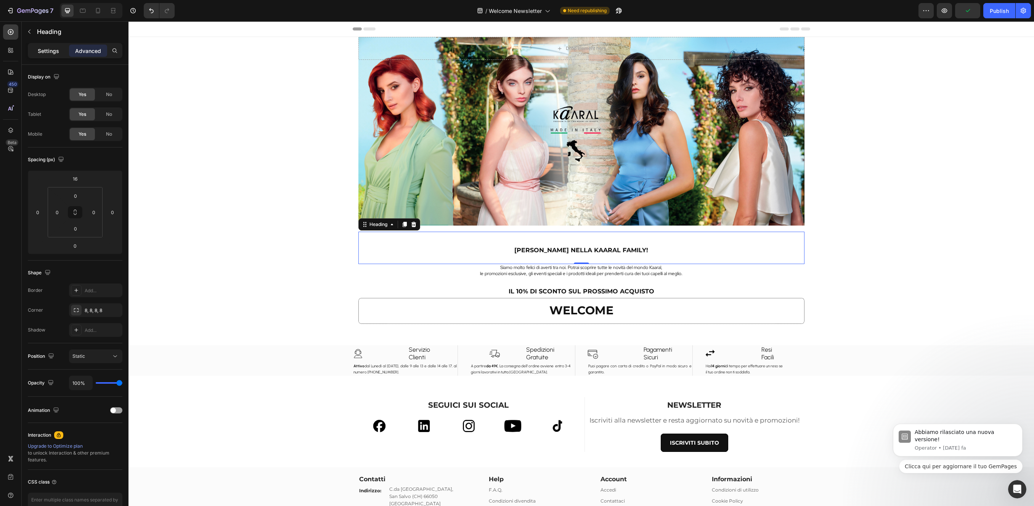
click at [49, 51] on p "Settings" at bounding box center [48, 51] width 21 height 8
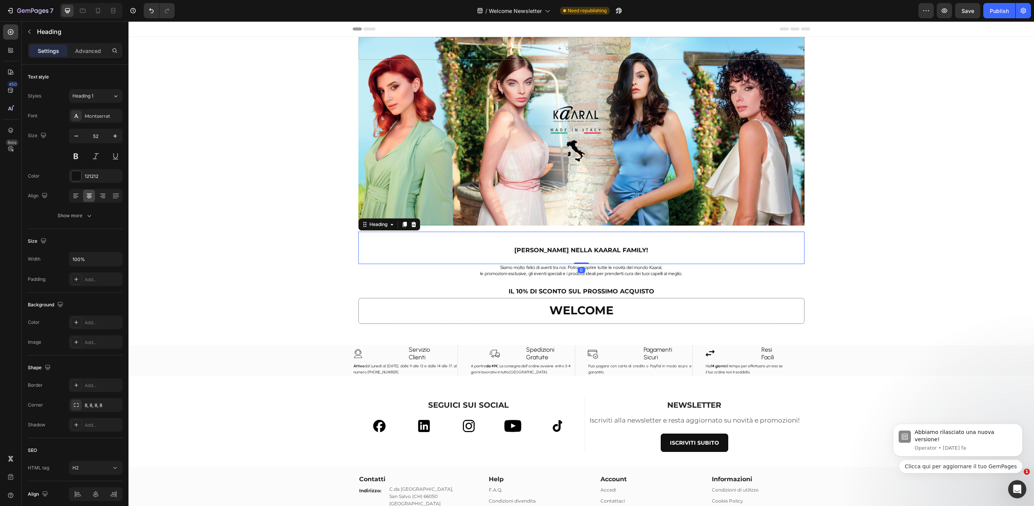
drag, startPoint x: 421, startPoint y: 245, endPoint x: 428, endPoint y: 247, distance: 6.8
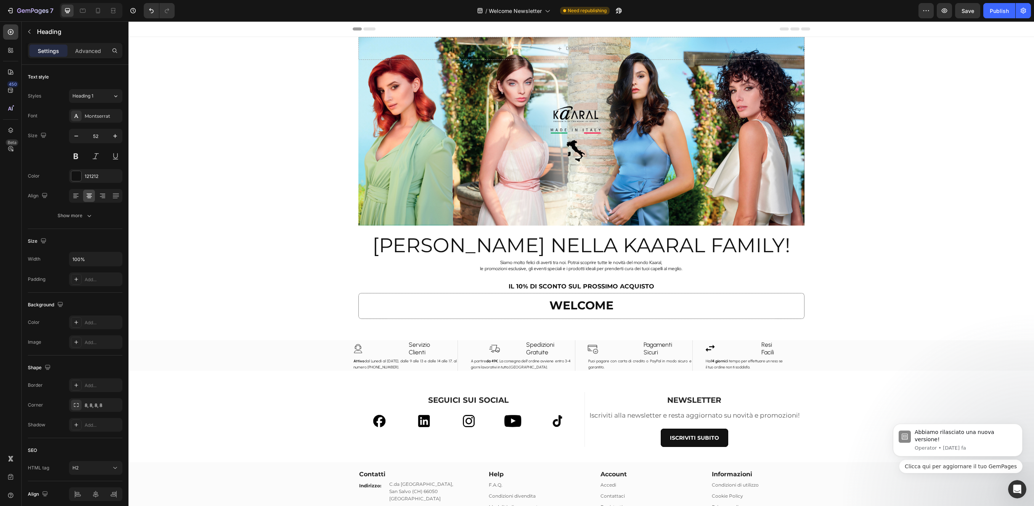
click at [858, 238] on div "Drop element here Hero Banner Section 1 BENVENUTO NELLA KAARAL FAMILY! Heading …" at bounding box center [580, 333] width 905 height 592
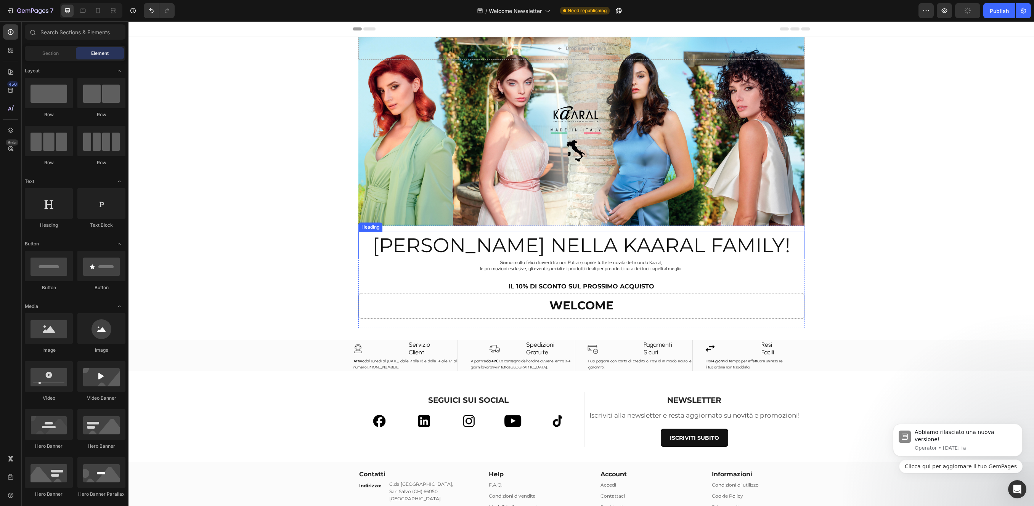
click at [658, 248] on p "[PERSON_NAME] NELLA KAARAL FAMILY!" at bounding box center [581, 246] width 444 height 26
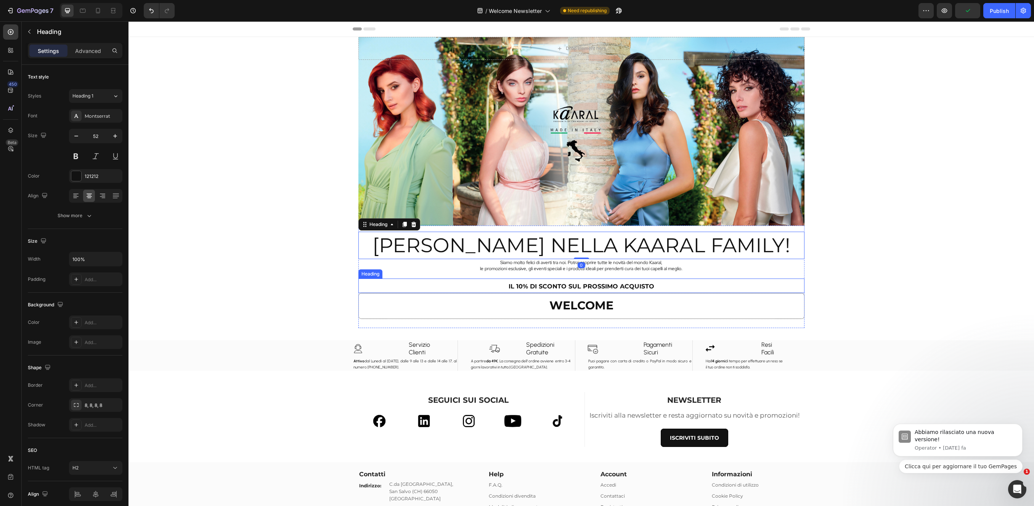
click at [631, 273] on div "[PERSON_NAME] NELLA KAARAL FAMILY! Heading 0 Siamo molto felici di averti tra n…" at bounding box center [581, 277] width 446 height 102
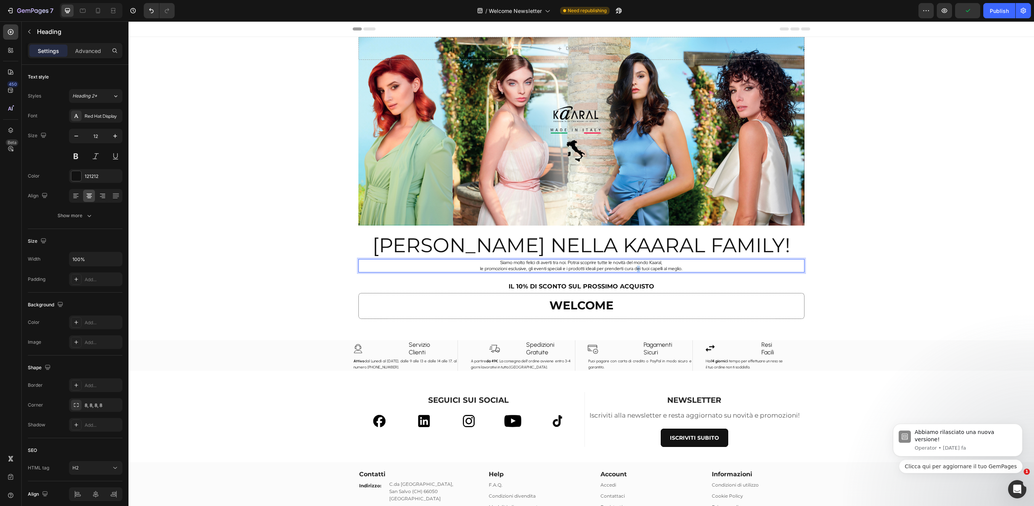
click at [636, 267] on span "le promozioni esclusive, gli eventi speciali e i prodotti ideali per prenderti …" at bounding box center [581, 269] width 202 height 6
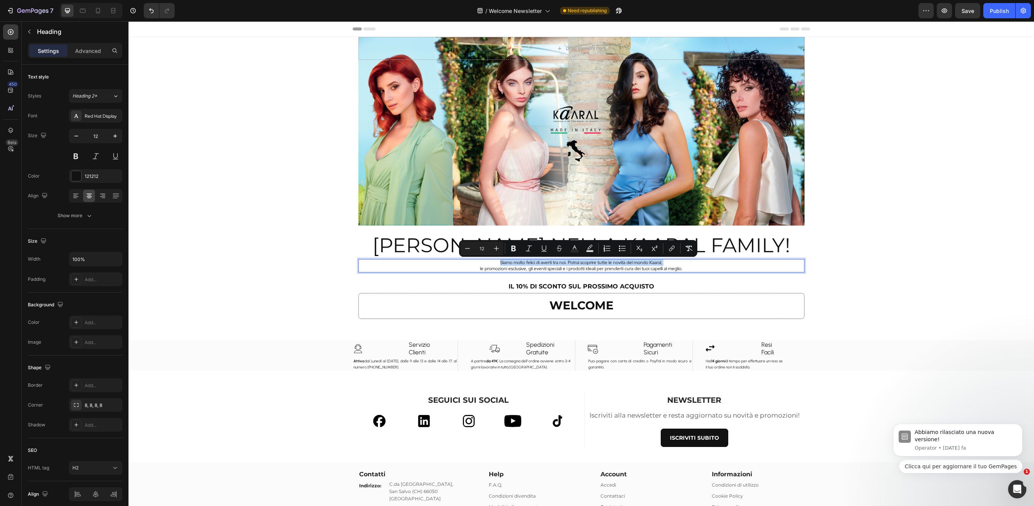
copy p "Siamo molto felici di averti tra noi. Potrai scoprire tutte le novità del mondo…"
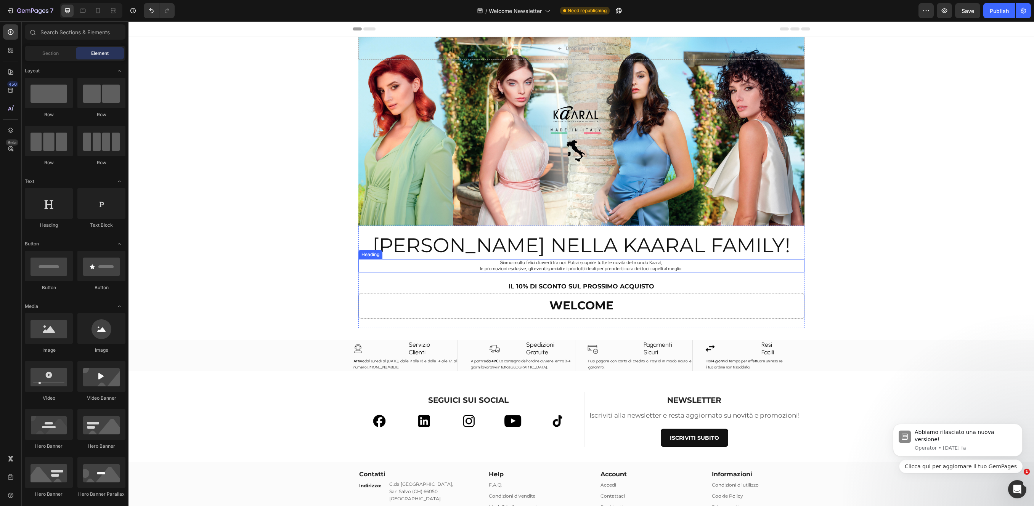
click at [688, 264] on p "⁠⁠⁠⁠⁠⁠⁠ Siamo molto felici di averti tra noi. Potrai scoprire tutte le novità d…" at bounding box center [581, 266] width 444 height 12
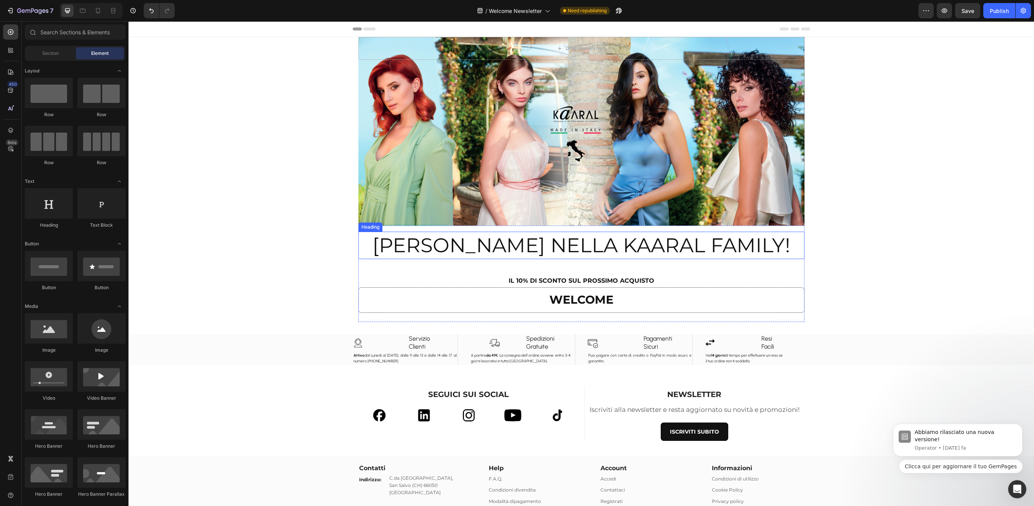
click at [575, 266] on div "[PERSON_NAME] NELLA KAARAL FAMILY! Heading Heading ⁠⁠⁠⁠⁠⁠⁠ IL 10% DI SCONTO SUL…" at bounding box center [581, 274] width 446 height 96
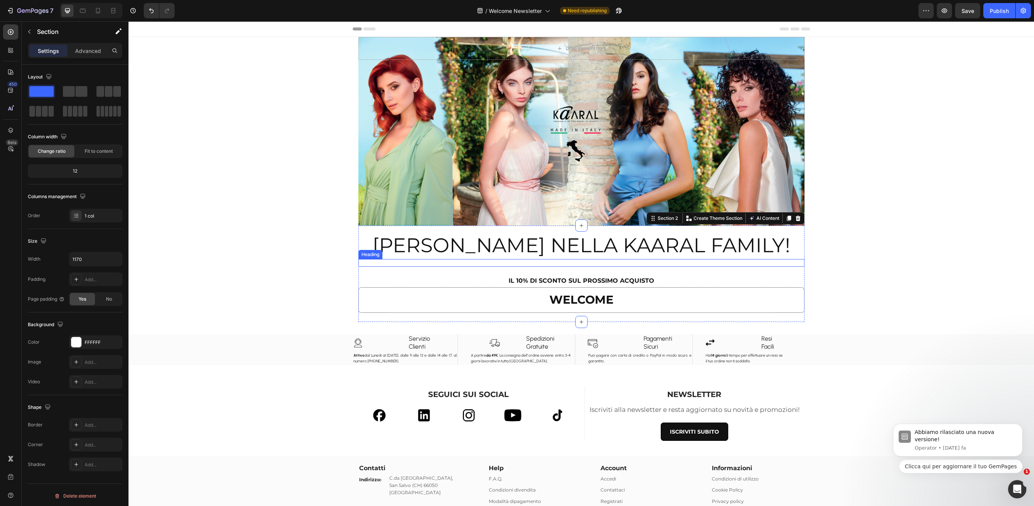
click at [577, 260] on p "Rich Text Editor. Editing area: main" at bounding box center [581, 263] width 444 height 6
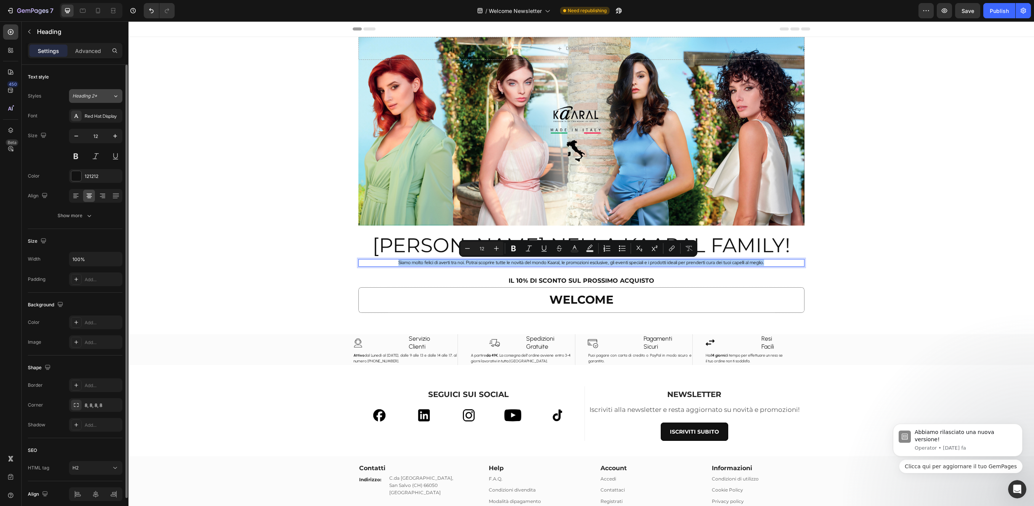
click at [117, 98] on icon at bounding box center [115, 96] width 6 height 8
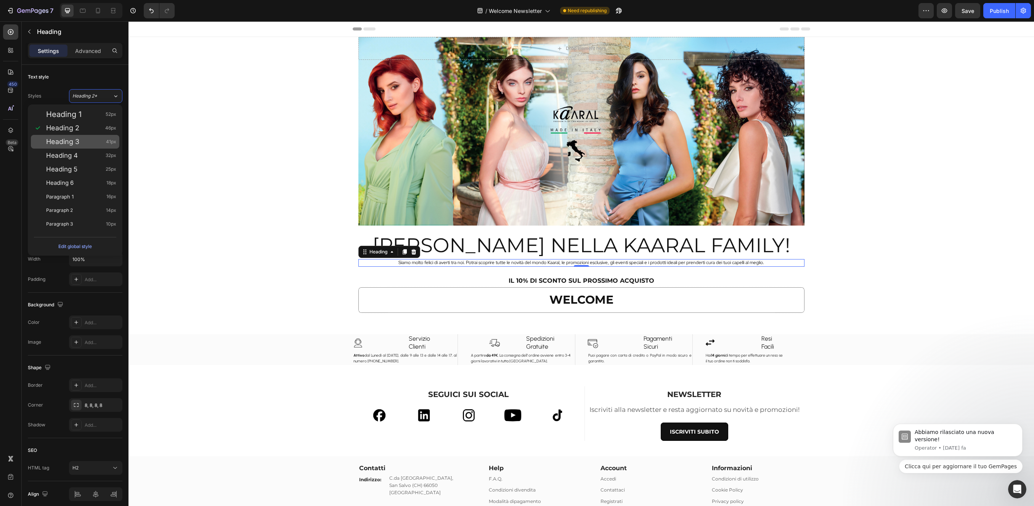
click at [85, 143] on div "Heading 3 41px" at bounding box center [81, 142] width 70 height 8
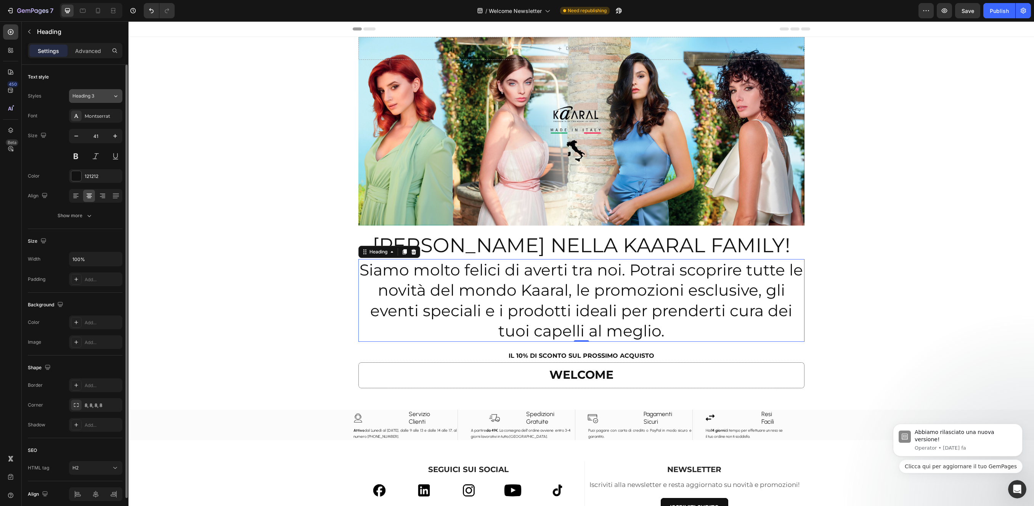
click at [115, 94] on icon at bounding box center [115, 96] width 6 height 8
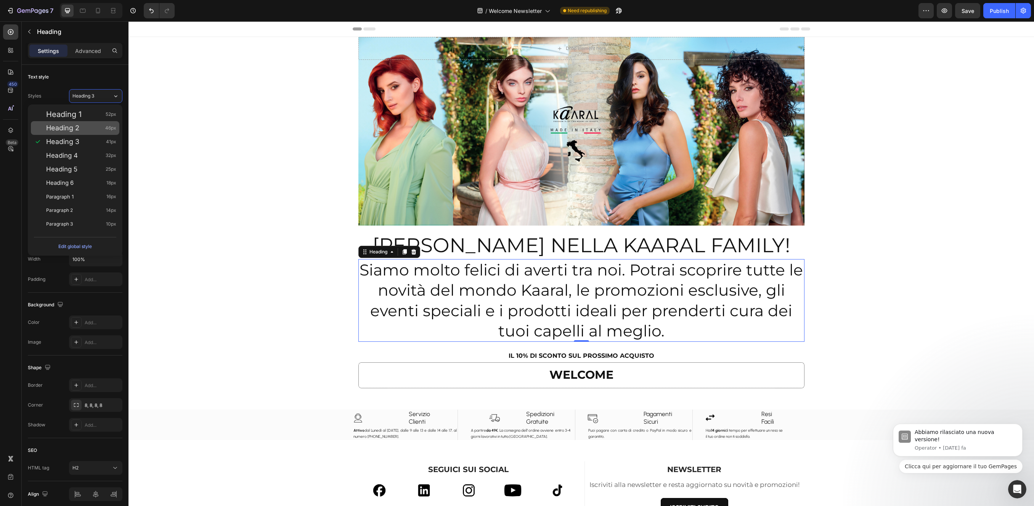
click at [85, 127] on div "Heading 2 46px" at bounding box center [81, 128] width 70 height 8
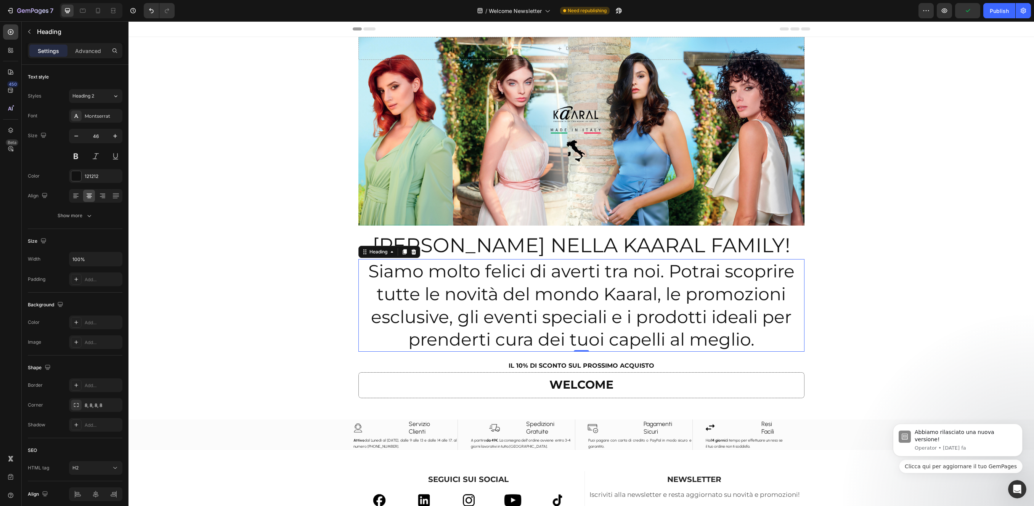
drag, startPoint x: 118, startPoint y: 95, endPoint x: 117, endPoint y: 105, distance: 10.3
click at [118, 95] on icon at bounding box center [115, 96] width 6 height 8
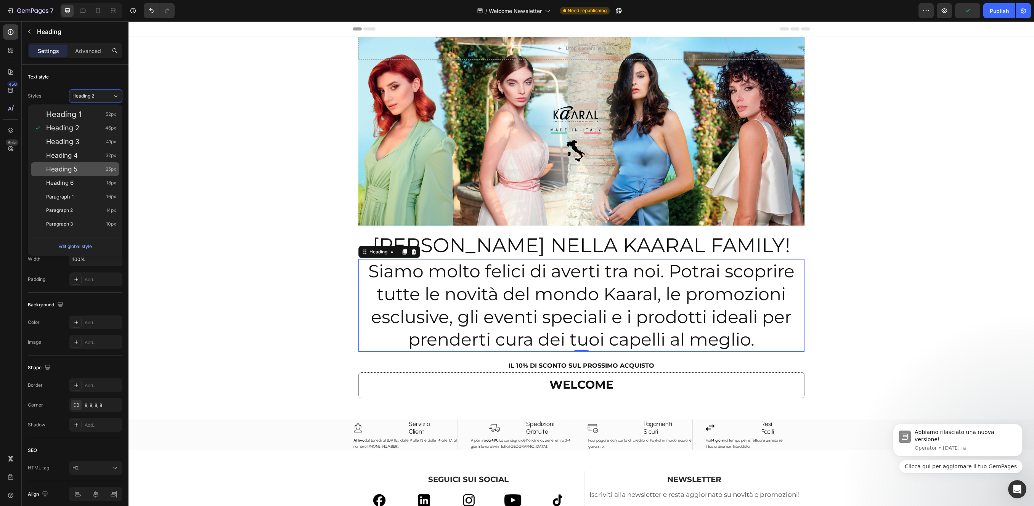
drag, startPoint x: 88, startPoint y: 170, endPoint x: 94, endPoint y: 170, distance: 6.5
click at [87, 170] on div "Heading 5 25px" at bounding box center [81, 169] width 70 height 8
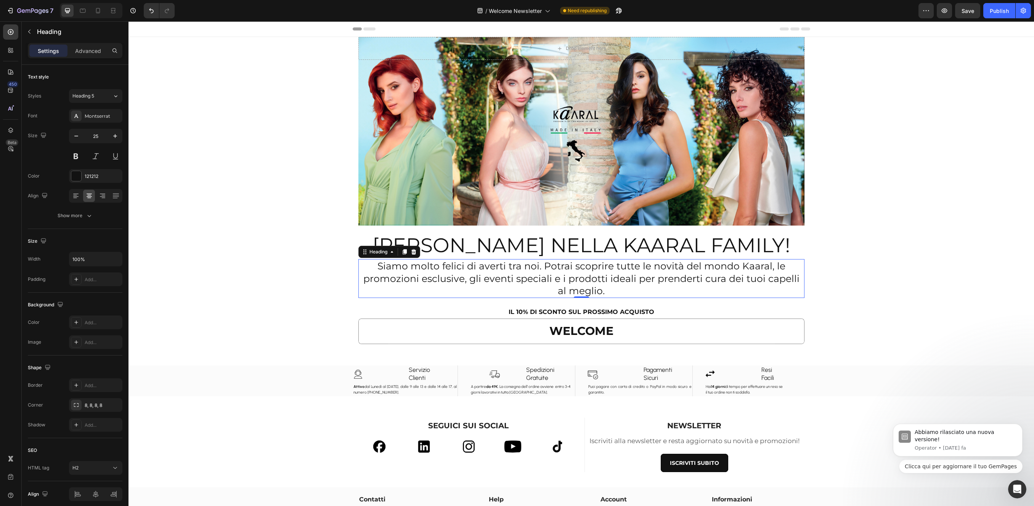
drag, startPoint x: 119, startPoint y: 97, endPoint x: 114, endPoint y: 105, distance: 9.7
click at [119, 97] on icon at bounding box center [115, 96] width 6 height 8
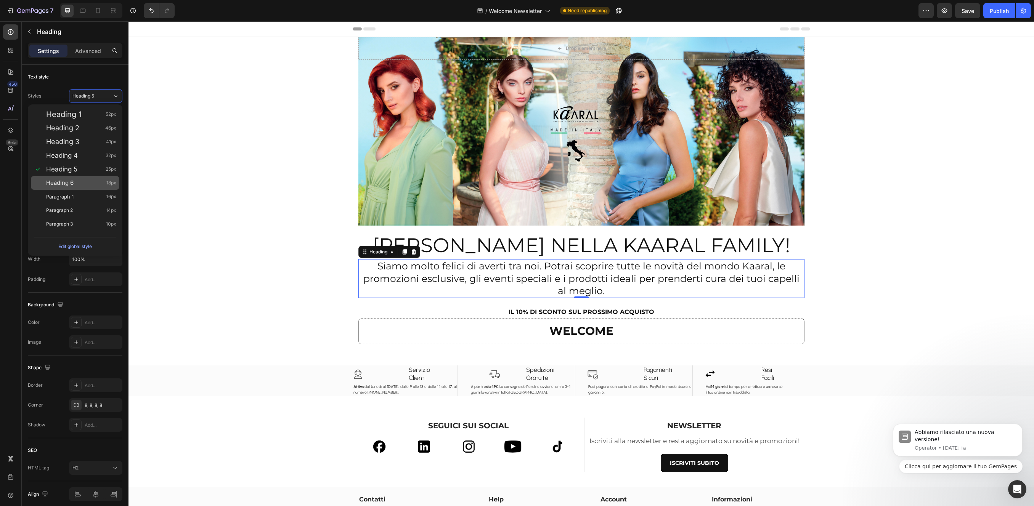
click at [79, 183] on div "Heading 6 18px" at bounding box center [81, 183] width 70 height 8
type input "18"
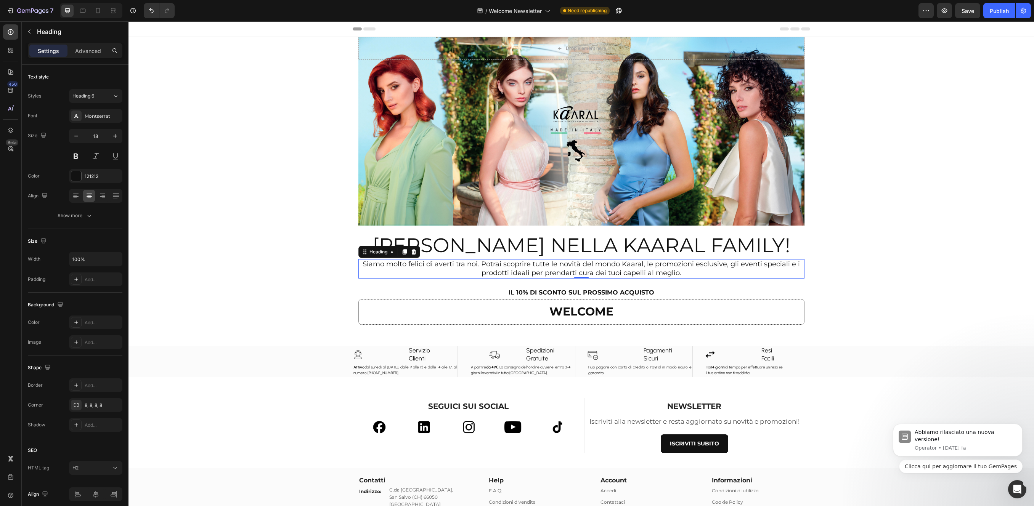
click at [845, 277] on div "Drop element here Hero Banner Section 1 BENVENUTO NELLA KAARAL FAMILY! Heading …" at bounding box center [580, 336] width 905 height 598
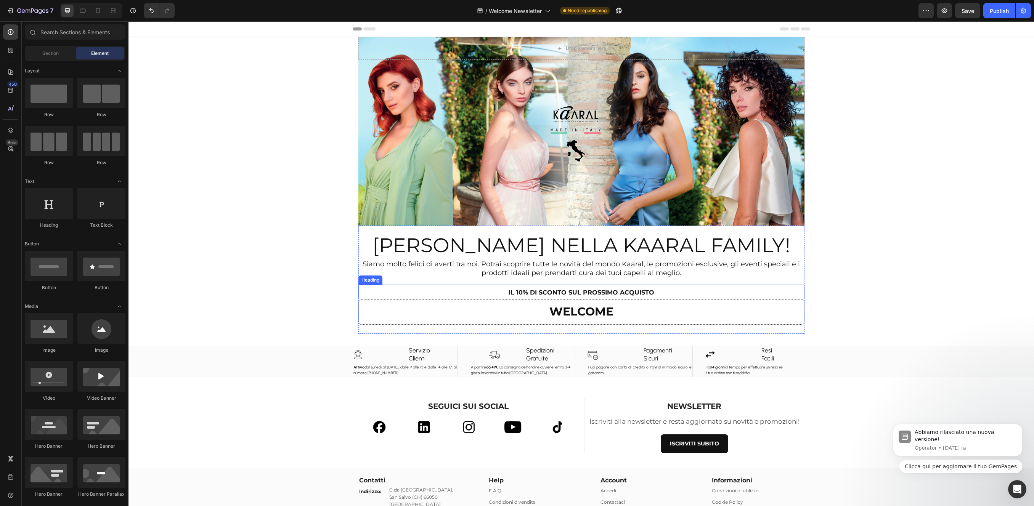
click at [633, 292] on strong "IL 10% DI SCONTO SUL PROSSIMO ACQUISTO" at bounding box center [581, 292] width 146 height 7
click at [650, 287] on p "⁠⁠⁠⁠⁠⁠⁠ IL 10% DI SCONTO SUL PROSSIMO ACQUISTO" at bounding box center [581, 291] width 444 height 13
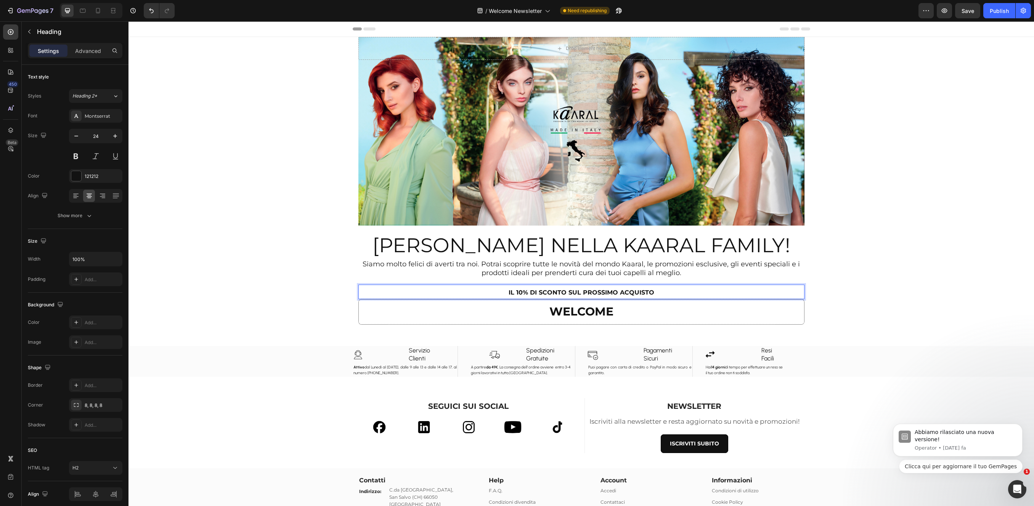
drag, startPoint x: 651, startPoint y: 292, endPoint x: 656, endPoint y: 289, distance: 6.0
click at [651, 292] on p "IL 10% DI SCONTO SUL PROSSIMO ACQUISTO" at bounding box center [581, 291] width 444 height 13
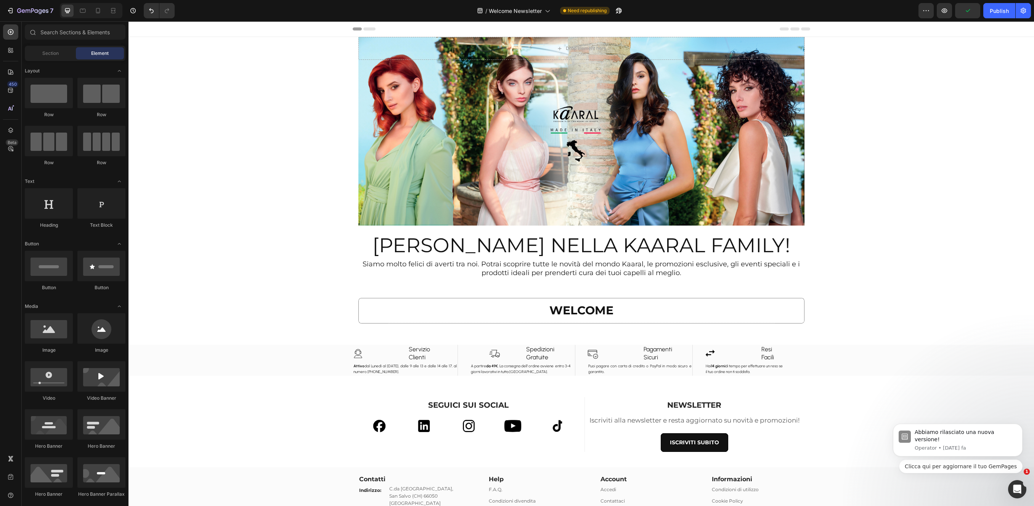
click at [872, 214] on div "Drop element here Hero Banner Section 1 BENVENUTO NELLA KAARAL FAMILY! Heading …" at bounding box center [580, 335] width 905 height 597
click at [568, 288] on p "Rich Text Editor. Editing area: main" at bounding box center [581, 291] width 444 height 12
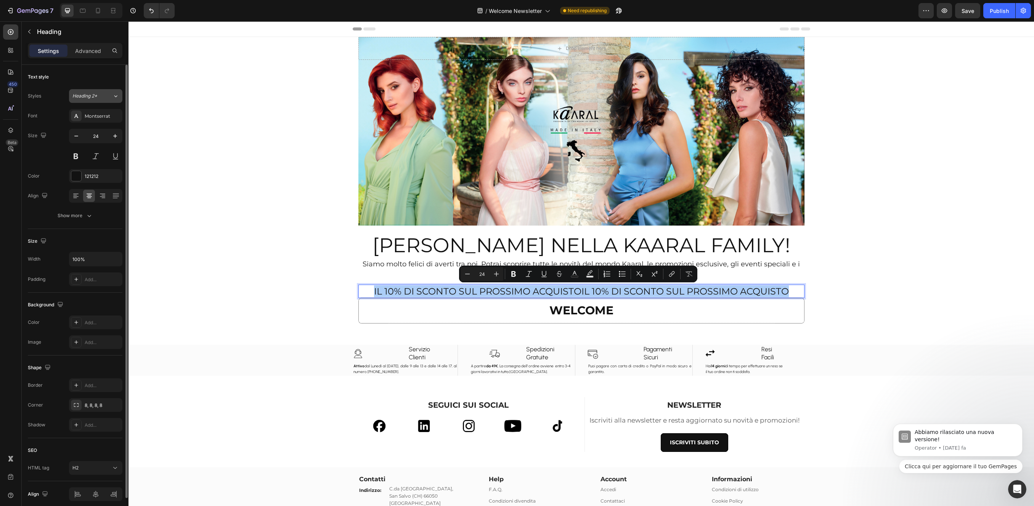
click at [115, 94] on icon at bounding box center [115, 96] width 6 height 8
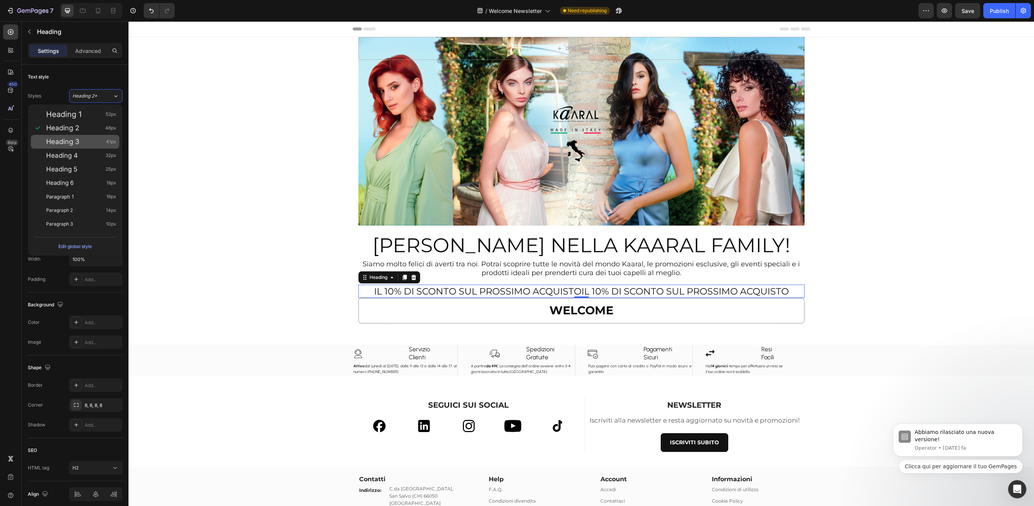
click at [85, 141] on div "Heading 3 41px" at bounding box center [81, 142] width 70 height 8
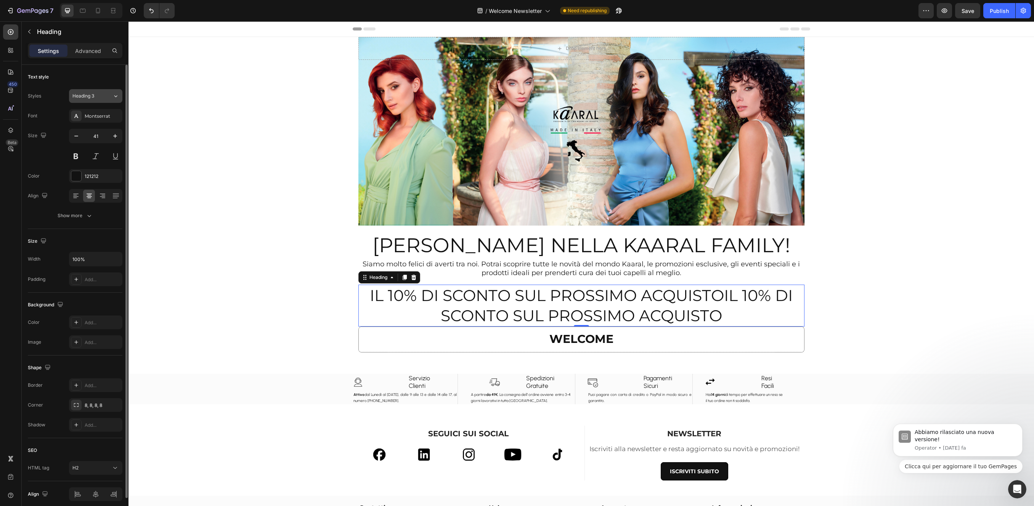
click at [114, 102] on button "Heading 3" at bounding box center [95, 96] width 53 height 14
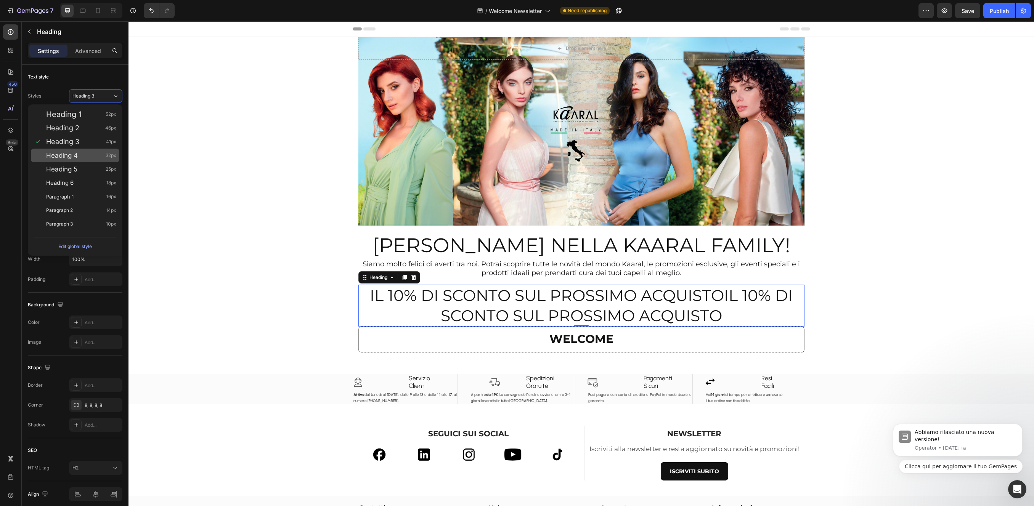
click at [83, 157] on div "Heading 4 32px" at bounding box center [81, 156] width 70 height 8
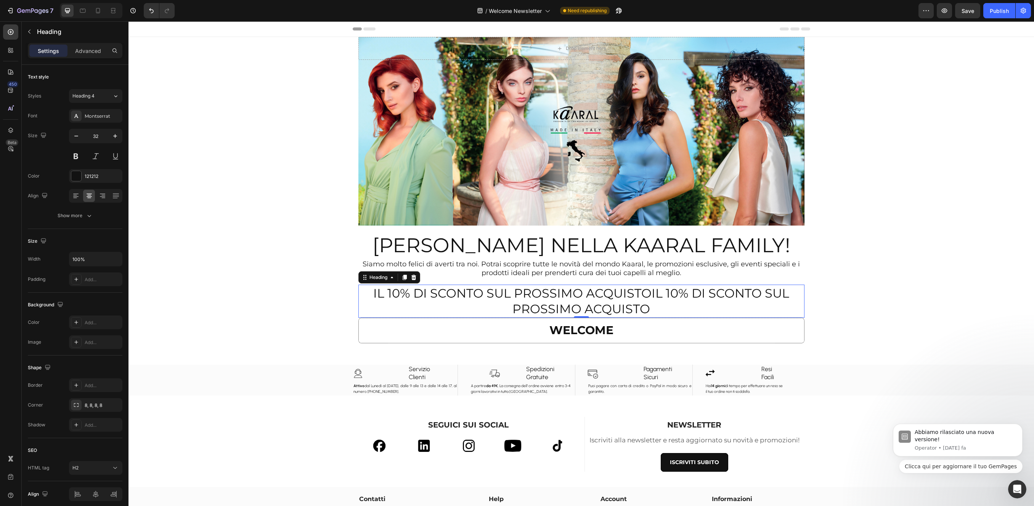
drag, startPoint x: 115, startPoint y: 96, endPoint x: 105, endPoint y: 119, distance: 24.9
click at [115, 97] on icon at bounding box center [115, 96] width 6 height 8
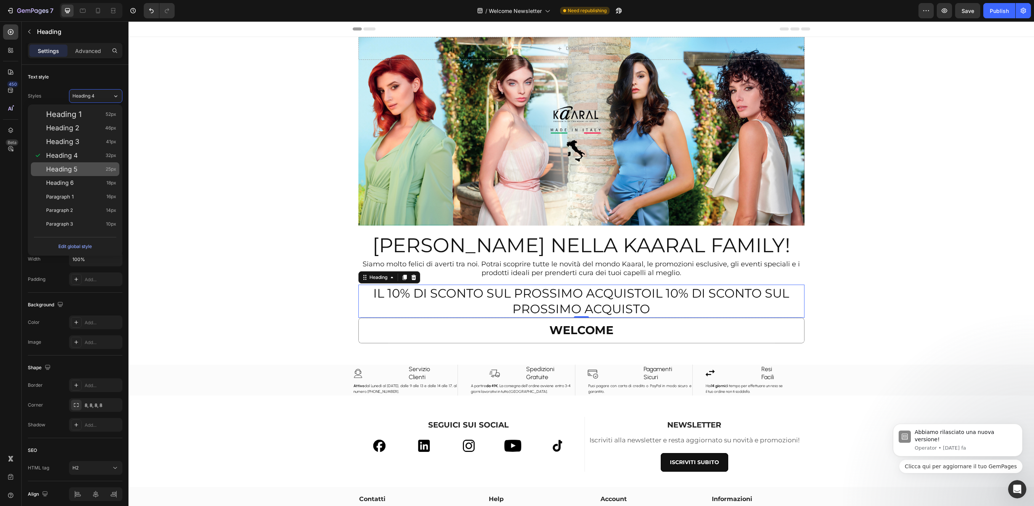
click at [83, 170] on div "Heading 5 25px" at bounding box center [81, 169] width 70 height 8
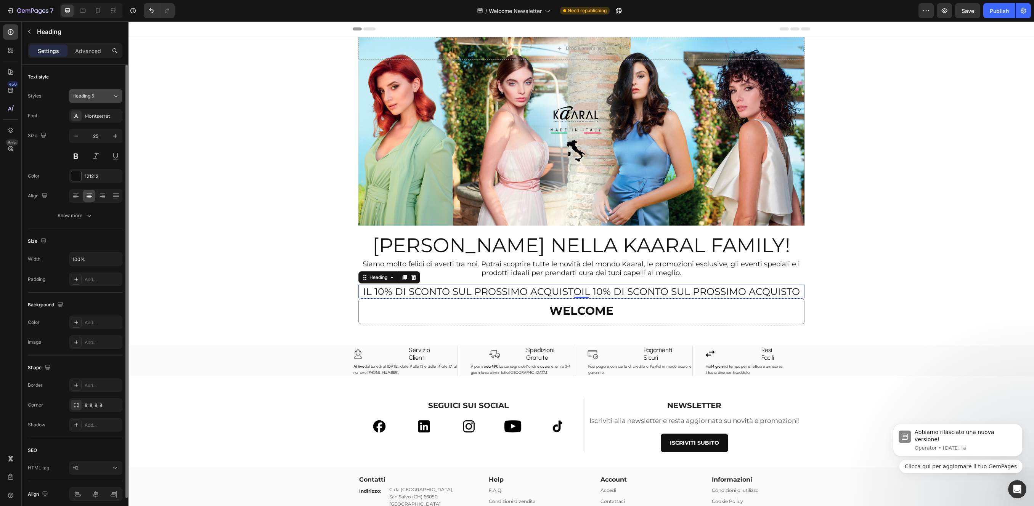
click at [115, 95] on icon at bounding box center [115, 96] width 6 height 8
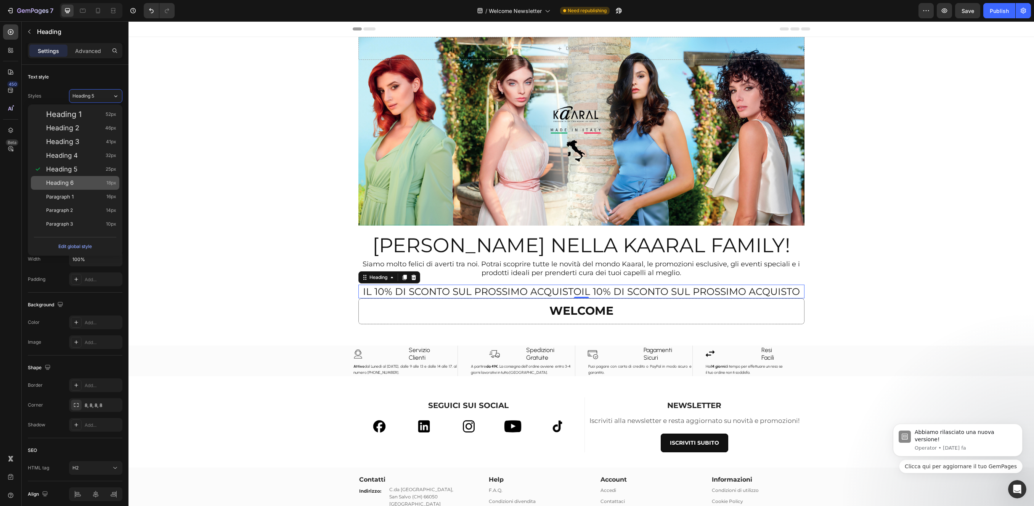
click at [76, 183] on div "Heading 6 18px" at bounding box center [81, 183] width 70 height 8
type input "18"
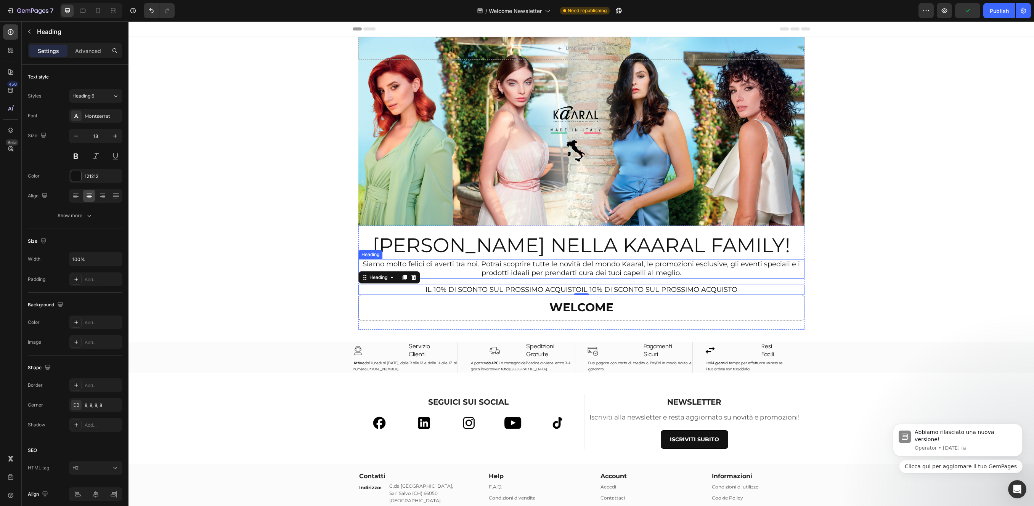
click at [798, 268] on p "Siamo molto felici di averti tra noi. Potrai scoprire tutte le novità del mondo…" at bounding box center [581, 269] width 444 height 18
click at [555, 292] on p "IL 10% DI SCONTO SUL PROSSIMO ACQUISTOIL 10% DI SCONTO SUL PROSSIMO ACQUISTO" at bounding box center [581, 289] width 444 height 9
drag, startPoint x: 585, startPoint y: 289, endPoint x: 577, endPoint y: 284, distance: 9.4
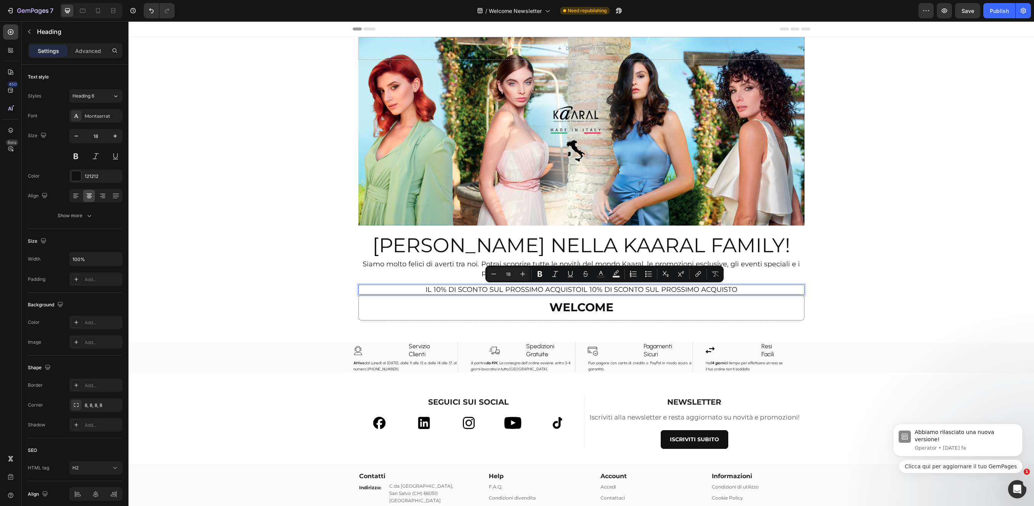
click at [539, 288] on p "IL 10% DI SCONTO SUL PROSSIMO ACQUISTOIL 10% DI SCONTO SUL PROSSIMO ACQUISTO" at bounding box center [581, 289] width 444 height 9
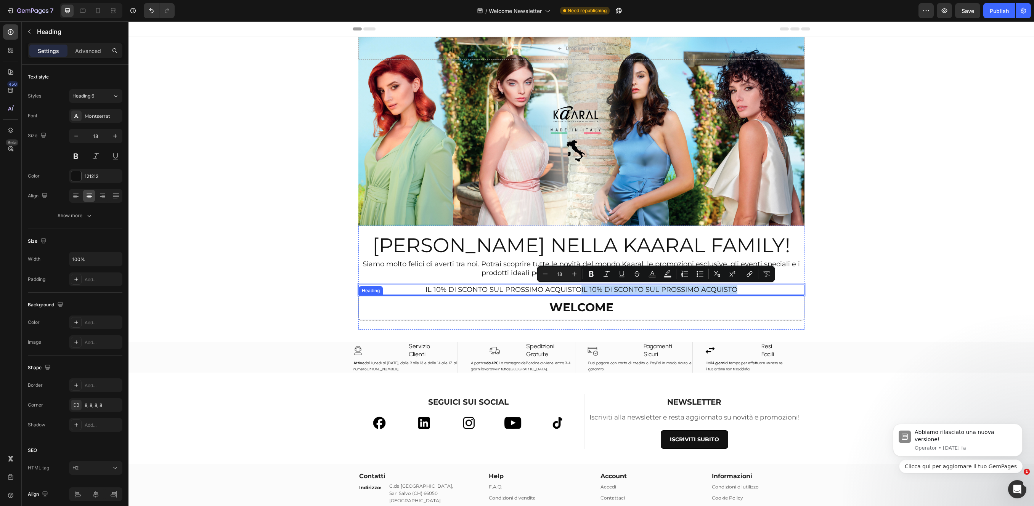
drag, startPoint x: 580, startPoint y: 291, endPoint x: 738, endPoint y: 286, distance: 157.9
click at [740, 294] on p "IL 10% DI SCONTO SUL PROSSIMO ACQUISTOIL 10% DI SCONTO SUL PROSSIMO ACQUISTO" at bounding box center [581, 289] width 444 height 9
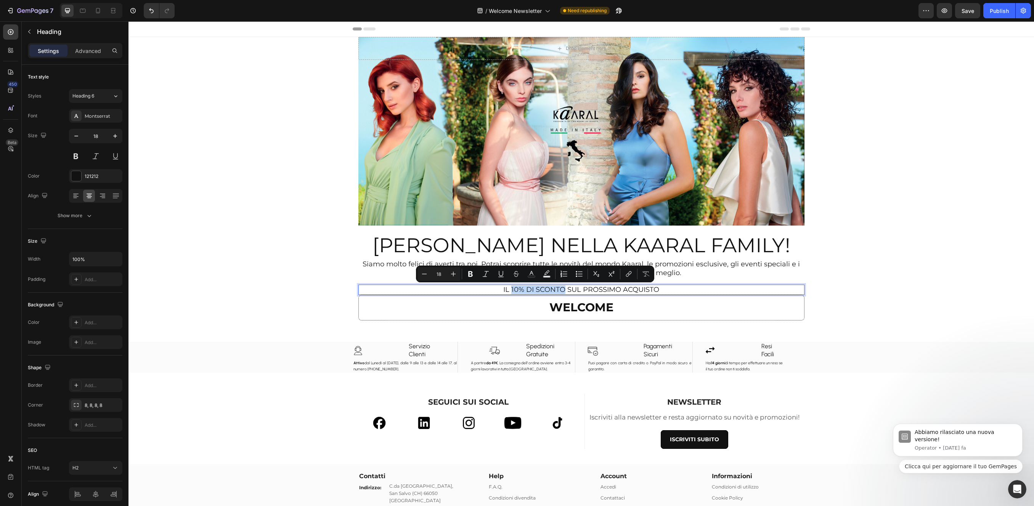
drag, startPoint x: 510, startPoint y: 290, endPoint x: 557, endPoint y: 291, distance: 46.9
click at [559, 291] on p "IL 10% DI SCONTO SUL PROSSIMO ACQUISTO" at bounding box center [581, 289] width 444 height 9
click at [76, 155] on button at bounding box center [76, 156] width 14 height 14
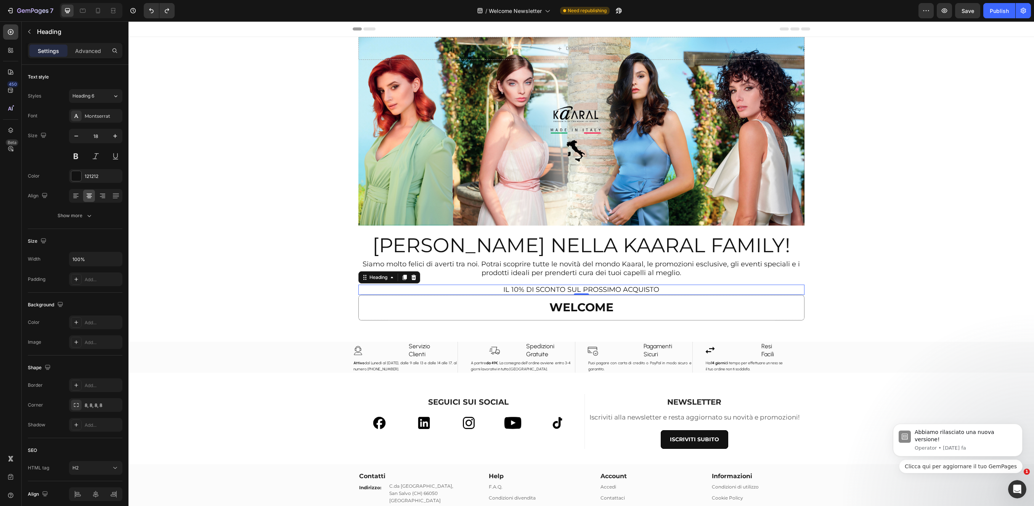
click at [650, 290] on p "IL 10% DI SCONTO SUL PROSSIMO ACQUISTO" at bounding box center [581, 289] width 444 height 9
drag, startPoint x: 650, startPoint y: 292, endPoint x: 566, endPoint y: 290, distance: 84.6
click at [650, 292] on p "IL 10% DI SCONTO SUL PROSSIMO ACQUISTO" at bounding box center [581, 289] width 444 height 9
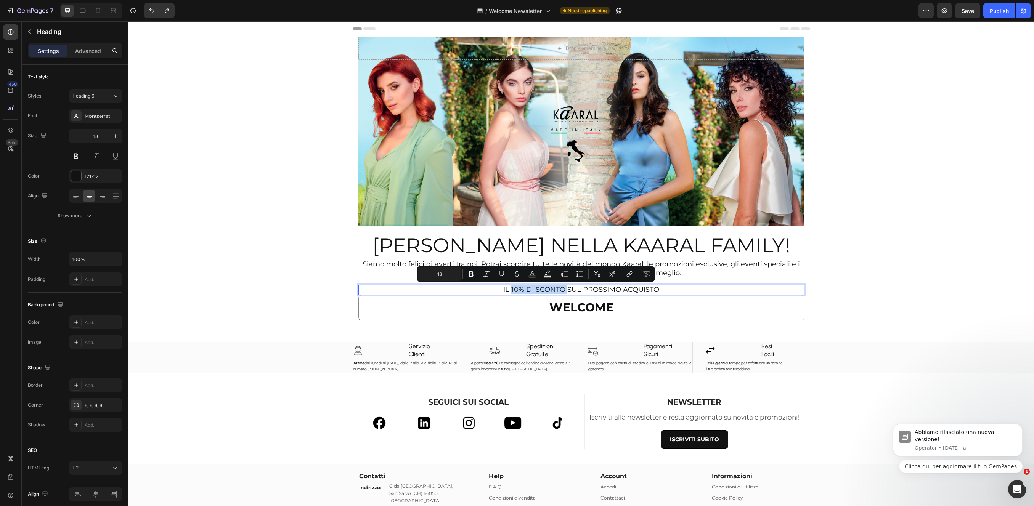
drag, startPoint x: 561, startPoint y: 292, endPoint x: 528, endPoint y: 291, distance: 33.9
click at [508, 290] on p "IL 10% DI SCONTO SUL PROSSIMO ACQUISTO" at bounding box center [581, 289] width 444 height 9
copy p "10% DI SCONTO"
click at [571, 292] on p "IL 10% DI SCONTO SUL PROSSIMO ACQUISTO" at bounding box center [581, 289] width 444 height 9
drag, startPoint x: 566, startPoint y: 290, endPoint x: 562, endPoint y: 298, distance: 9.0
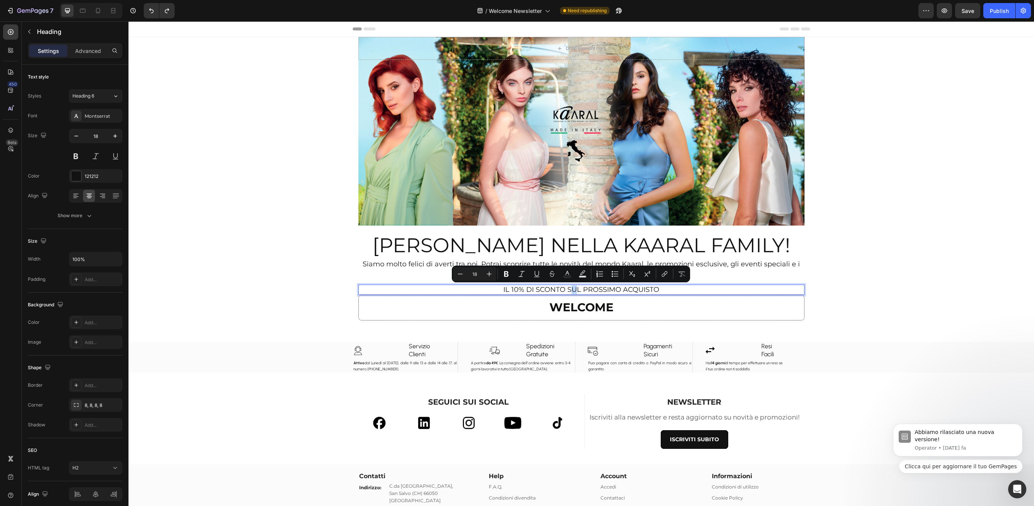
click at [566, 290] on p "IL 10% DI SCONTO SUL PROSSIMO ACQUISTO" at bounding box center [581, 289] width 444 height 9
drag, startPoint x: 566, startPoint y: 289, endPoint x: 564, endPoint y: 297, distance: 7.9
click at [566, 289] on p "IL 10% DI SCONTO SUL PROSSIMO ACQUISTO" at bounding box center [581, 289] width 444 height 9
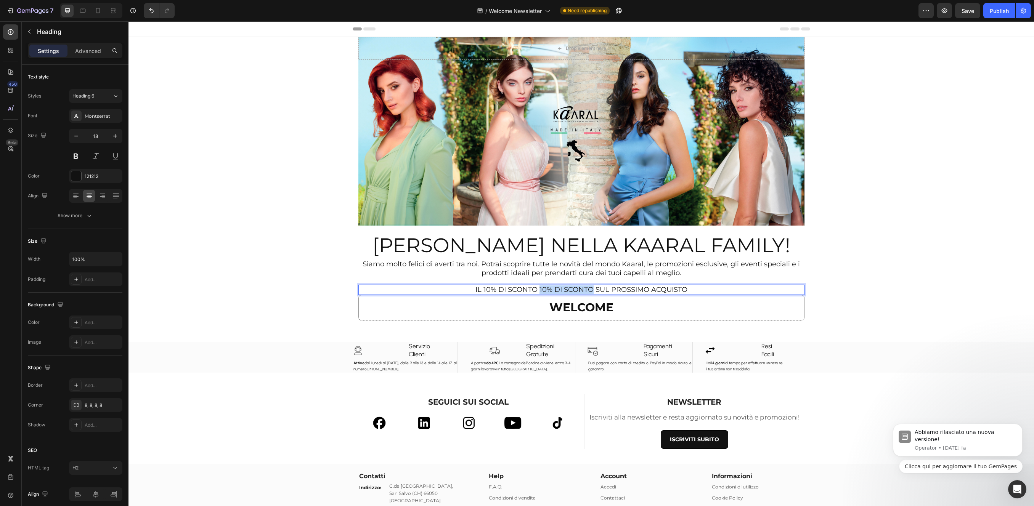
drag, startPoint x: 589, startPoint y: 289, endPoint x: 536, endPoint y: 284, distance: 52.5
click at [536, 288] on p "IL 10% DI SCONTO 10% DI SCONTO SUL PROSSIMO ACQUISTO" at bounding box center [581, 289] width 444 height 9
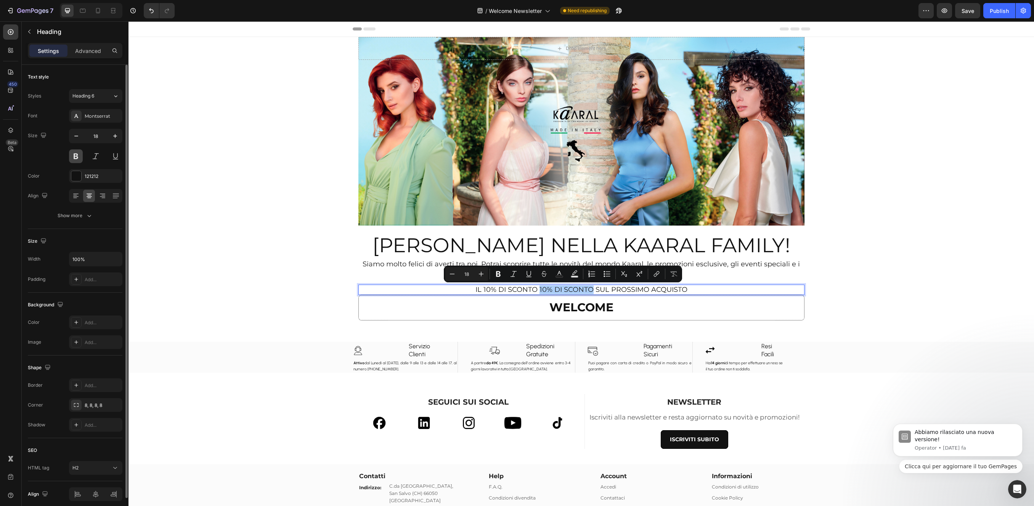
click at [75, 157] on button at bounding box center [76, 156] width 14 height 14
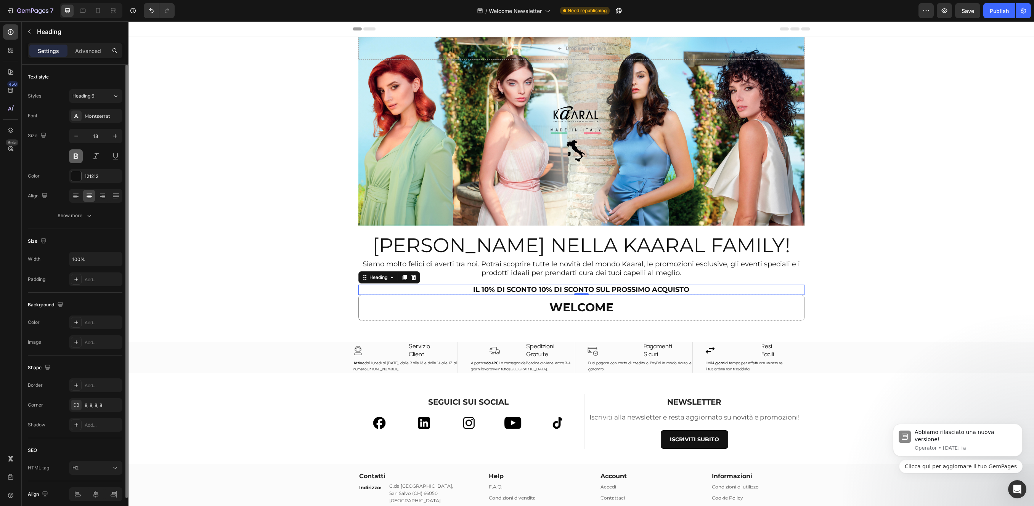
click at [76, 157] on button at bounding box center [76, 156] width 14 height 14
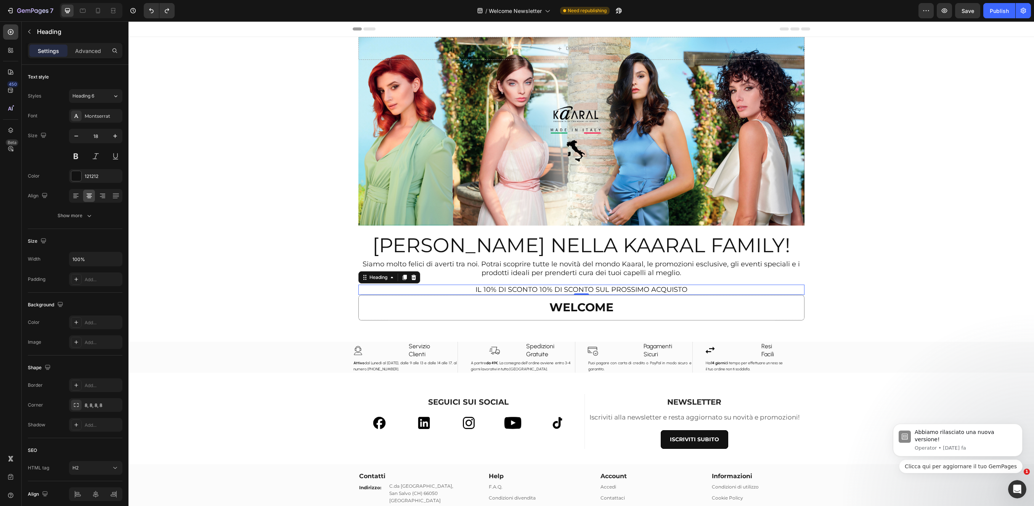
drag, startPoint x: 551, startPoint y: 291, endPoint x: 542, endPoint y: 292, distance: 9.2
click at [550, 291] on p "IL 10% DI SCONTO 10% DI SCONTO SUL PROSSIMO ACQUISTO" at bounding box center [581, 289] width 444 height 9
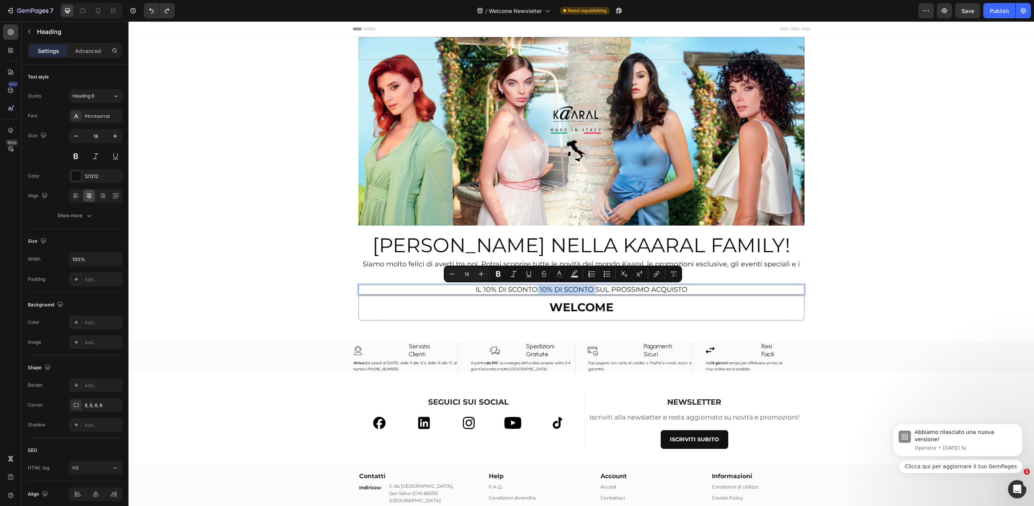
drag, startPoint x: 540, startPoint y: 290, endPoint x: 589, endPoint y: 290, distance: 49.2
click at [590, 290] on p "IL 10% DI SCONTO 10% DI SCONTO SUL PROSSIMO ACQUISTO" at bounding box center [581, 289] width 444 height 9
drag, startPoint x: 563, startPoint y: 291, endPoint x: 506, endPoint y: 290, distance: 56.8
click at [506, 289] on p "IL 10% DI SCONTO SUL PROSSIMO ACQUISTO" at bounding box center [581, 289] width 444 height 9
click at [506, 292] on p "IL 10% DI SCONTO SUL PROSSIMO ACQUISTO" at bounding box center [581, 289] width 444 height 9
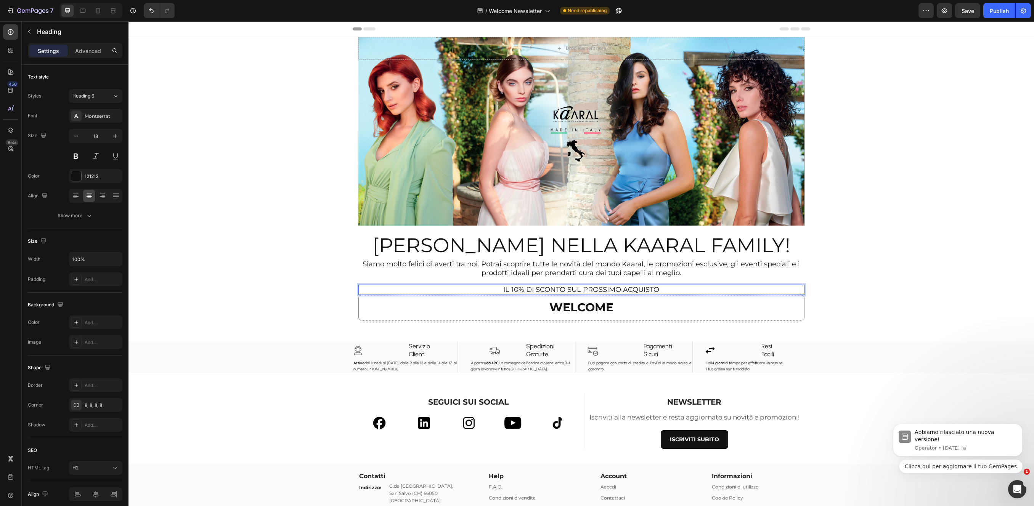
drag, startPoint x: 511, startPoint y: 290, endPoint x: 521, endPoint y: 293, distance: 10.7
click at [532, 293] on p "IL 10% DI SCONTO SUL PROSSIMO ACQUISTO" at bounding box center [581, 289] width 444 height 9
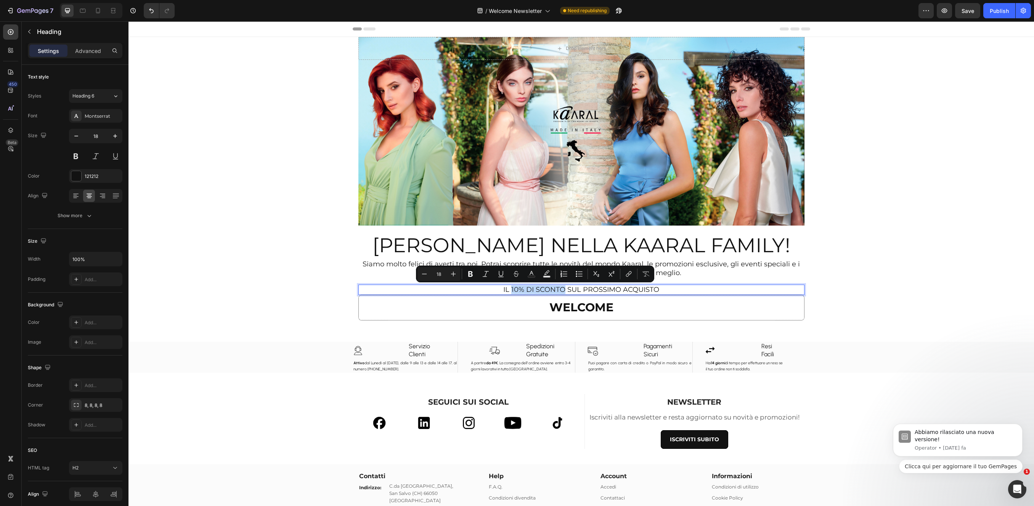
drag, startPoint x: 515, startPoint y: 290, endPoint x: 542, endPoint y: 285, distance: 27.4
click at [559, 292] on p "IL 10% DI SCONTO SUL PROSSIMO ACQUISTO" at bounding box center [581, 289] width 444 height 9
drag, startPoint x: 564, startPoint y: 290, endPoint x: 491, endPoint y: 283, distance: 73.5
click at [505, 290] on p "IL 10% DI SCONTO SUL PROSSIMO ACQUISTO" at bounding box center [581, 289] width 444 height 9
click at [472, 275] on icon "Editor contextual toolbar" at bounding box center [470, 274] width 5 height 6
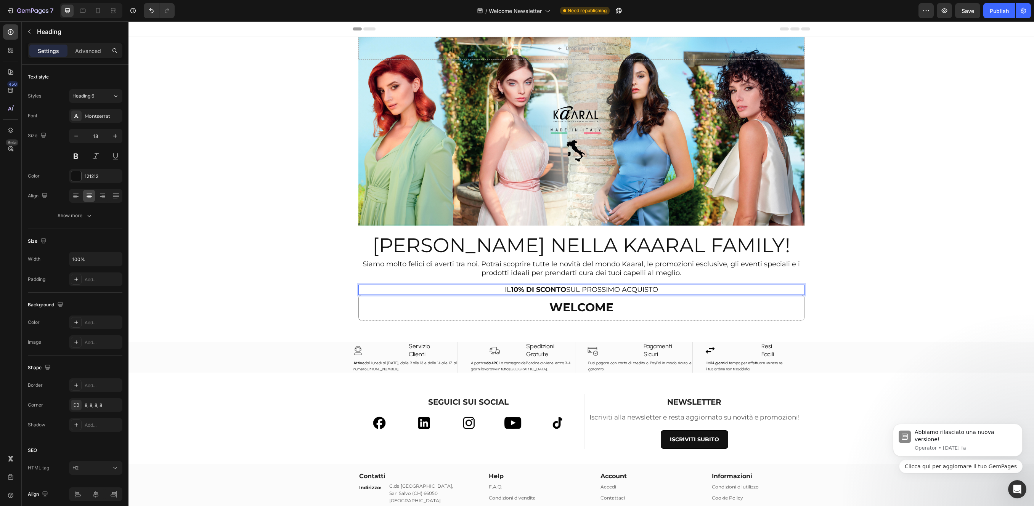
click at [914, 280] on div "Drop element here Hero Banner Section 1 BENVENUTO NELLA KAARAL FAMILY! Heading …" at bounding box center [580, 334] width 905 height 594
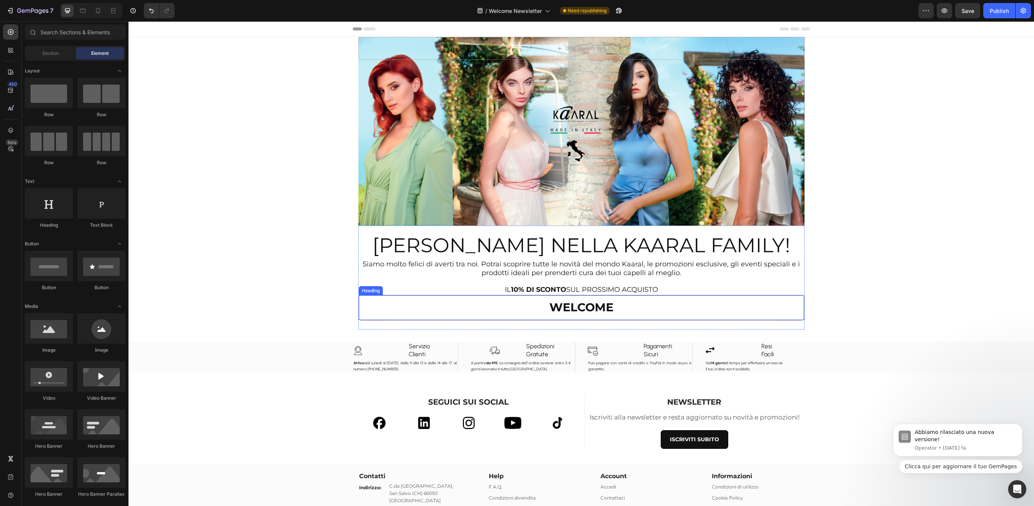
click at [682, 297] on div "⁠⁠⁠⁠⁠⁠⁠ WELCOME" at bounding box center [581, 307] width 445 height 25
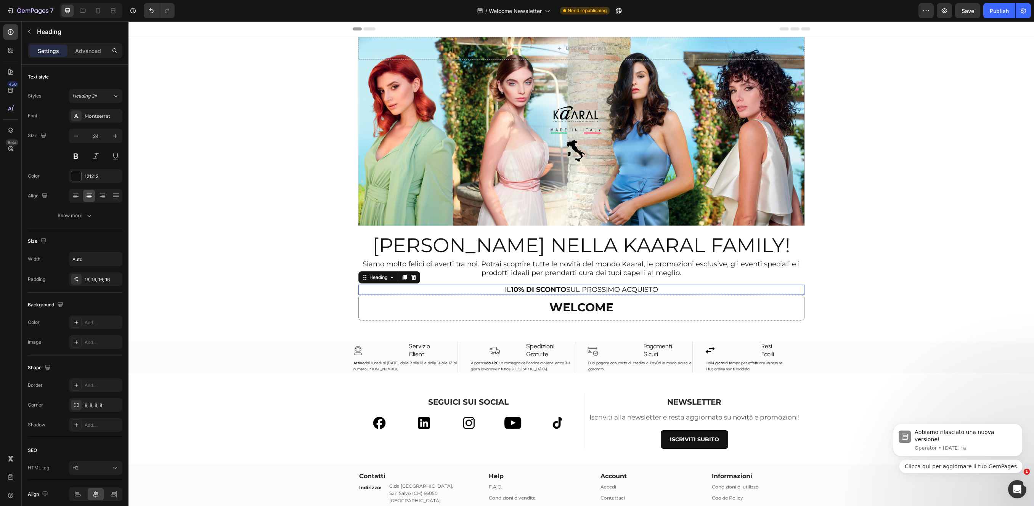
click at [672, 288] on p "IL 10% DI SCONTO SUL PROSSIMO ACQUISTO" at bounding box center [581, 289] width 444 height 9
drag, startPoint x: 77, startPoint y: 278, endPoint x: 83, endPoint y: 280, distance: 6.4
click at [78, 278] on icon at bounding box center [76, 279] width 6 height 6
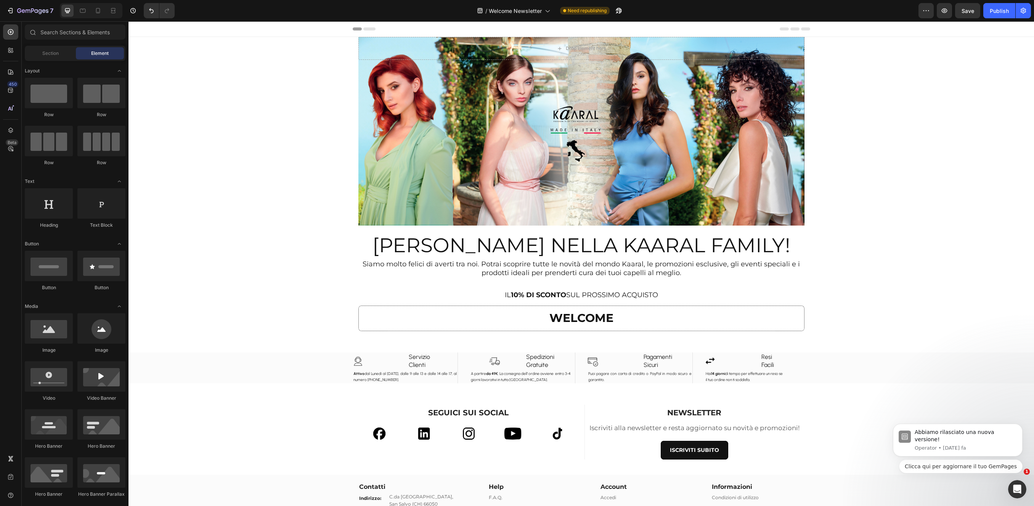
click at [207, 239] on div "Drop element here Hero Banner Section 1 BENVENUTO NELLA KAARAL FAMILY! Heading …" at bounding box center [580, 339] width 905 height 605
click at [499, 297] on p "IL 10% DI SCONTO SUL PROSSIMO ACQUISTO" at bounding box center [581, 295] width 434 height 9
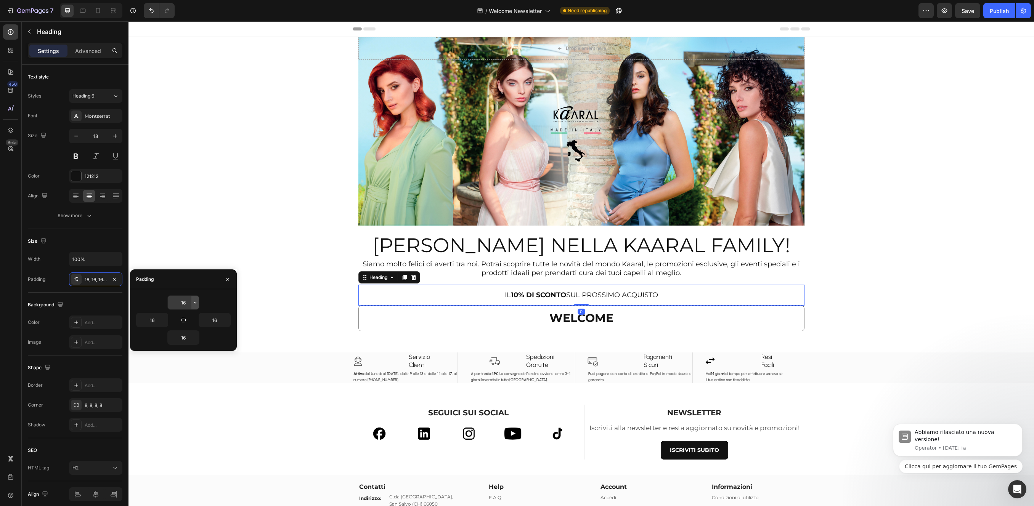
click at [197, 304] on icon "button" at bounding box center [195, 303] width 6 height 6
drag, startPoint x: 227, startPoint y: 293, endPoint x: 192, endPoint y: 318, distance: 42.8
click at [224, 296] on div "16 16 16 16" at bounding box center [183, 320] width 107 height 62
click at [183, 321] on icon "button" at bounding box center [183, 320] width 6 height 6
drag, startPoint x: 196, startPoint y: 303, endPoint x: 196, endPoint y: 310, distance: 6.5
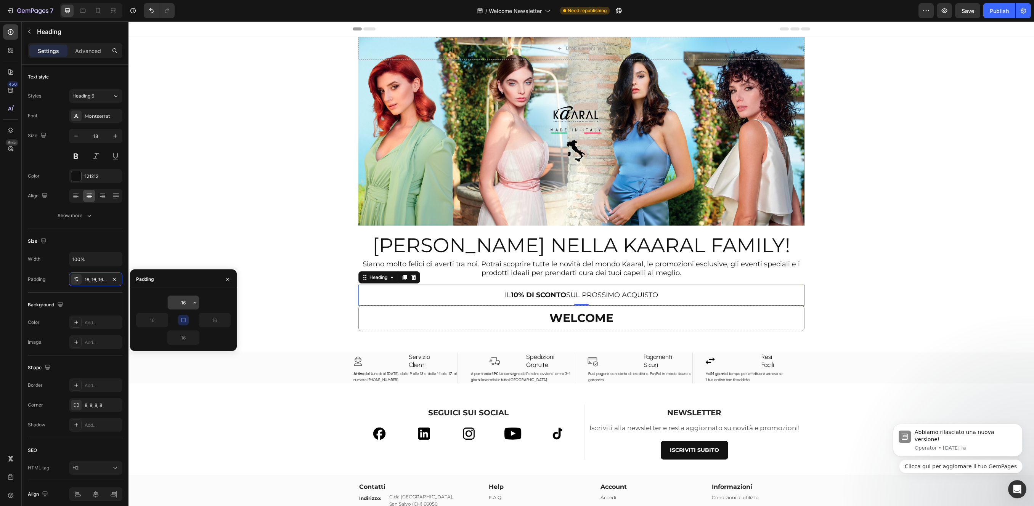
click at [196, 303] on icon "button" at bounding box center [195, 303] width 6 height 6
click at [184, 363] on span "8px" at bounding box center [185, 365] width 8 height 7
type input "8"
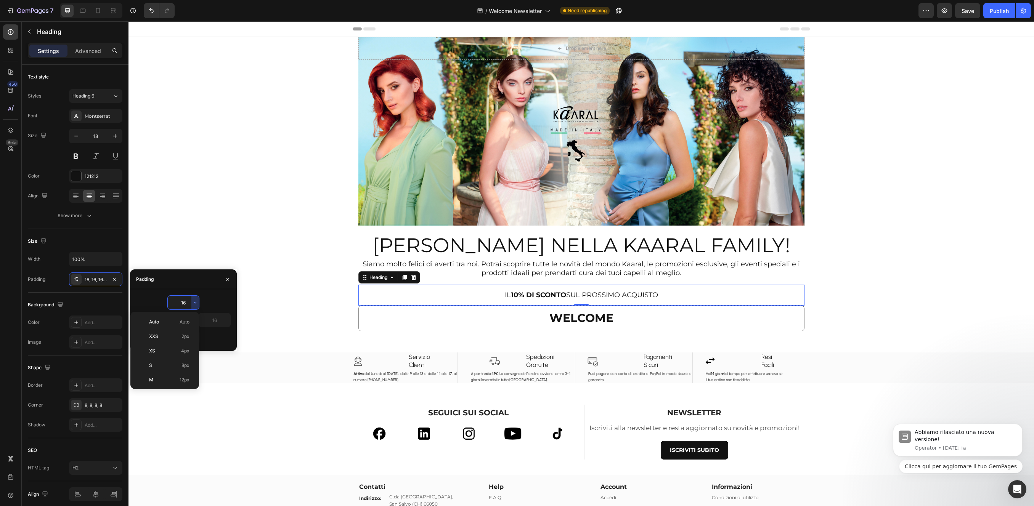
type input "8"
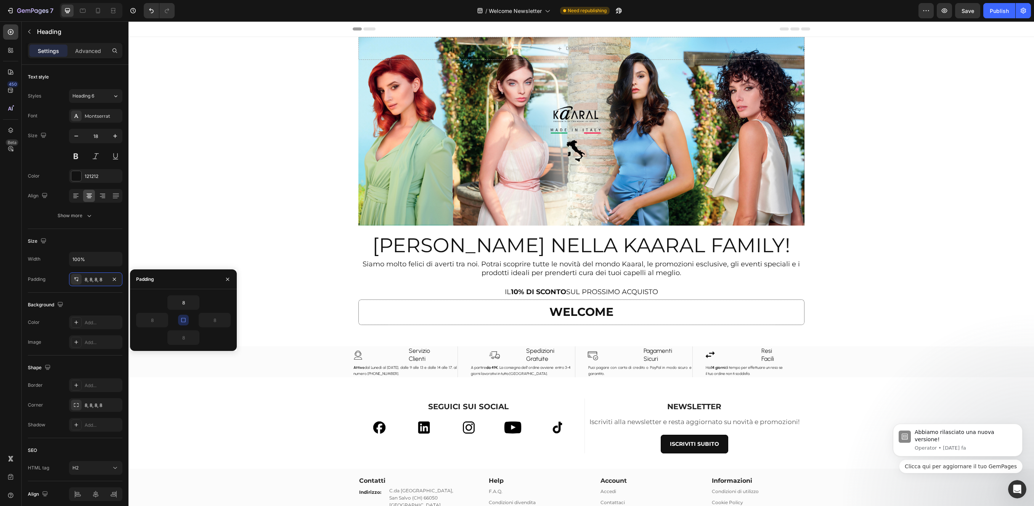
click at [876, 301] on div "Drop element here Hero Banner Section 1 BENVENUTO NELLA KAARAL FAMILY! Heading …" at bounding box center [580, 336] width 905 height 598
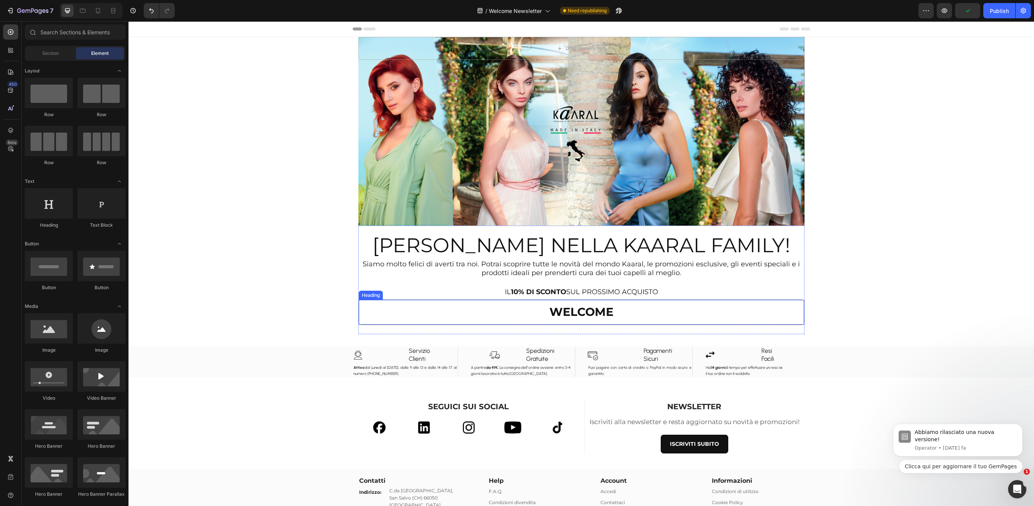
click at [737, 321] on div "⁠⁠⁠⁠⁠⁠⁠ WELCOME" at bounding box center [581, 312] width 445 height 25
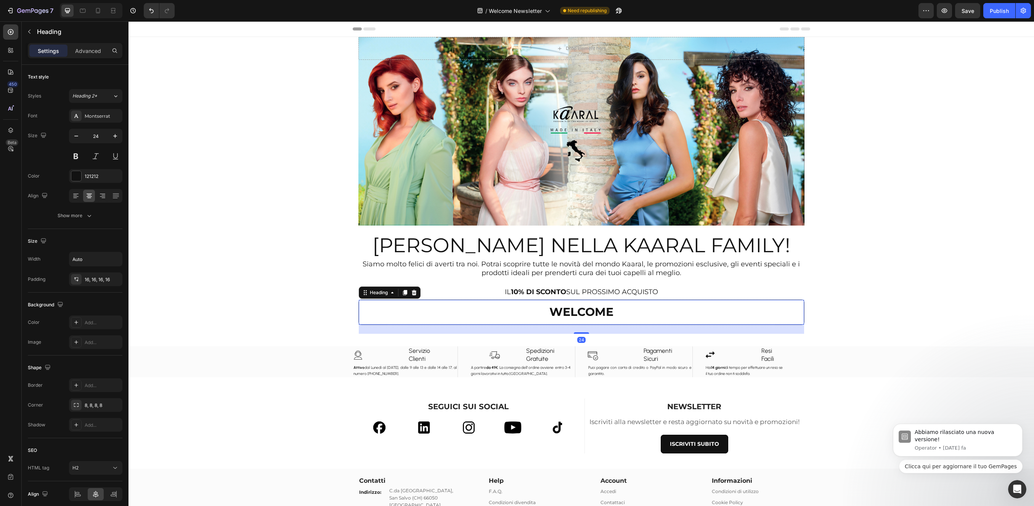
click at [152, 211] on div "Drop element here Hero Banner Section 1 BENVENUTO NELLA KAARAL FAMILY! Heading …" at bounding box center [580, 336] width 905 height 598
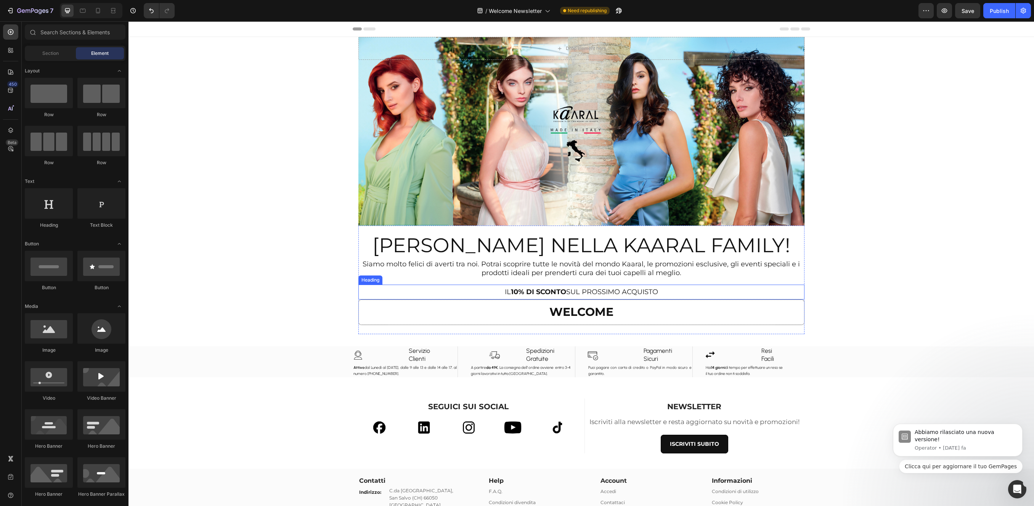
drag, startPoint x: 651, startPoint y: 287, endPoint x: 653, endPoint y: 292, distance: 5.5
click at [651, 288] on p "IL 10% DI SCONTO SUL PROSSIMO ACQUISTO" at bounding box center [581, 292] width 440 height 9
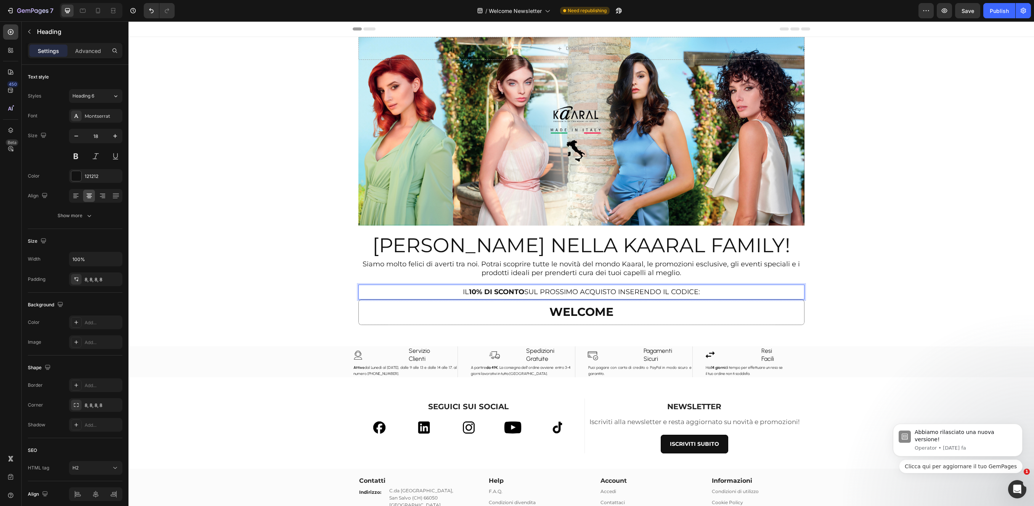
drag, startPoint x: 876, startPoint y: 259, endPoint x: 796, endPoint y: 205, distance: 96.4
click at [874, 258] on div "Drop element here Hero Banner Section 1 BENVENUTO NELLA KAARAL FAMILY! Heading …" at bounding box center [580, 336] width 905 height 598
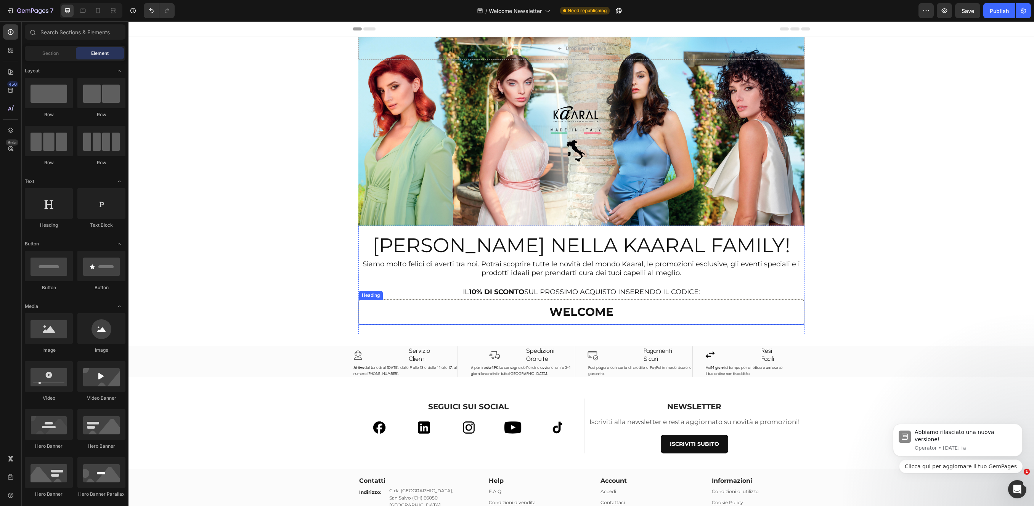
click at [745, 308] on div "⁠⁠⁠⁠⁠⁠⁠ WELCOME" at bounding box center [581, 312] width 445 height 25
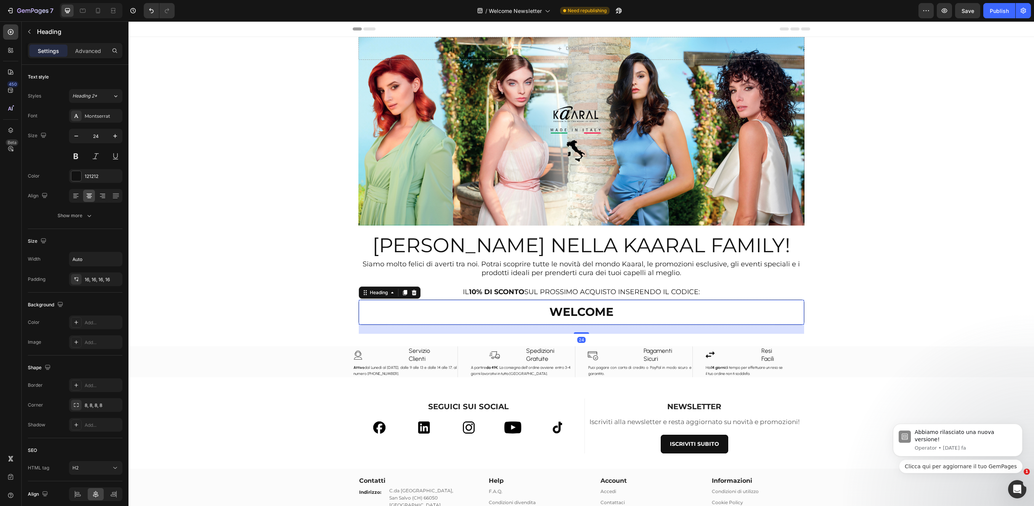
click at [896, 297] on div "Drop element here Hero Banner Section 1 BENVENUTO NELLA KAARAL FAMILY! Heading …" at bounding box center [580, 336] width 905 height 598
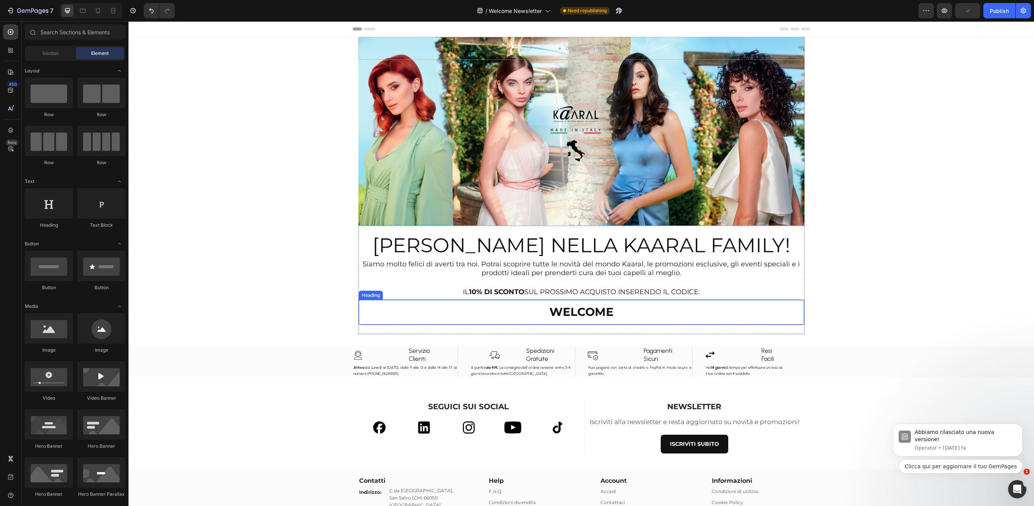
click at [571, 320] on h2 "⁠⁠⁠⁠⁠⁠⁠ WELCOME" at bounding box center [581, 312] width 76 height 25
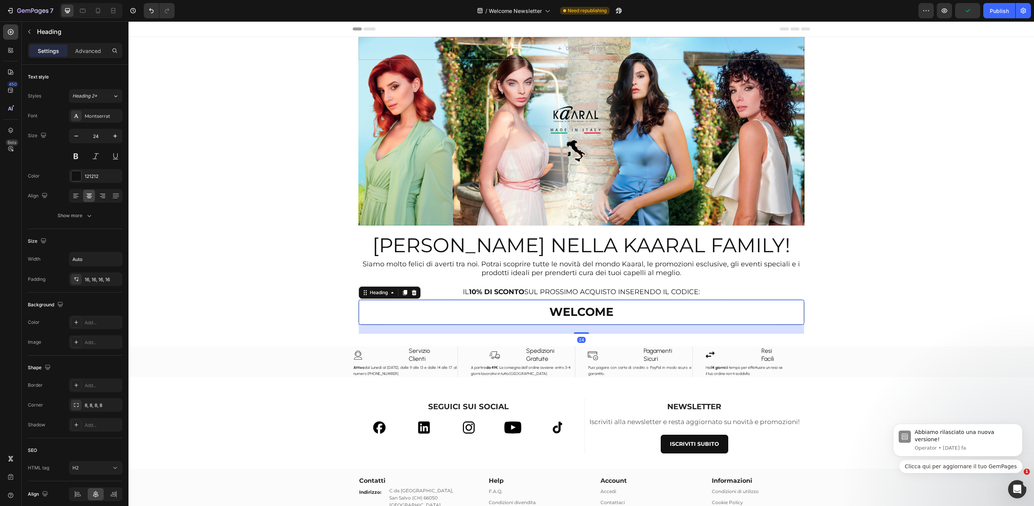
click at [613, 316] on h2 "⁠⁠⁠⁠⁠⁠⁠ WELCOME" at bounding box center [581, 312] width 76 height 25
click at [884, 287] on div "Drop element here Hero Banner Section 1 BENVENUTO NELLA KAARAL FAMILY! Heading …" at bounding box center [580, 336] width 905 height 598
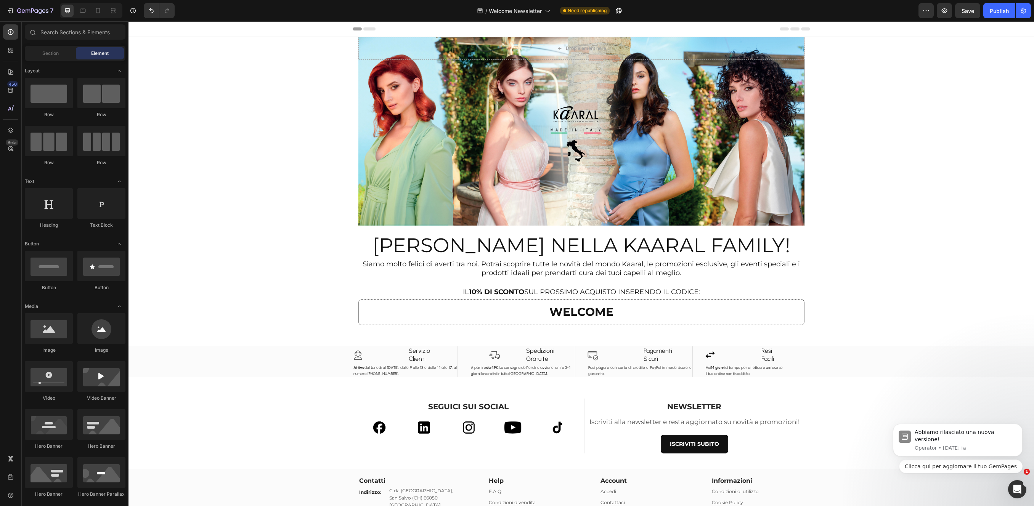
click at [863, 237] on div "Drop element here Hero Banner Section 1 BENVENUTO NELLA KAARAL FAMILY! Heading …" at bounding box center [580, 336] width 905 height 598
click at [664, 314] on div "⁠⁠⁠⁠⁠⁠⁠ WELCOME" at bounding box center [581, 312] width 445 height 25
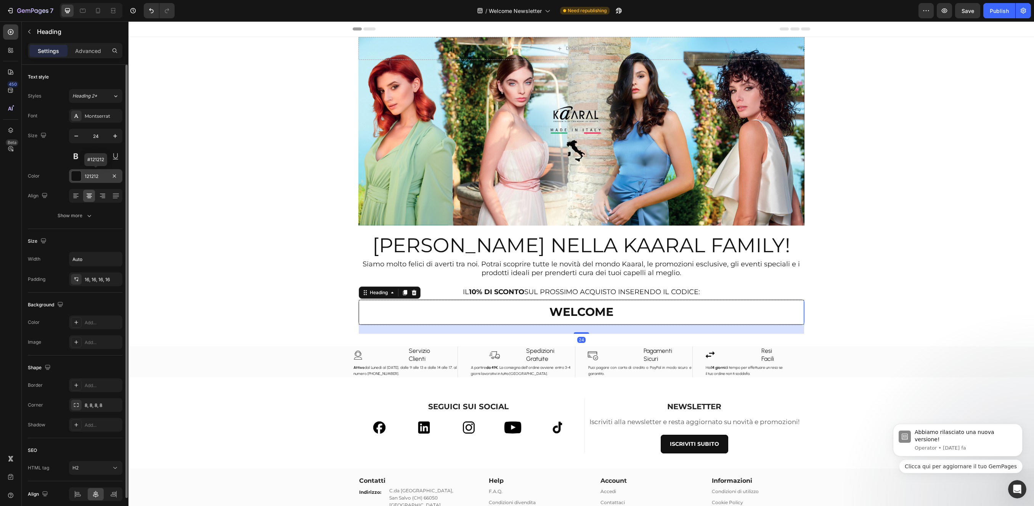
click at [94, 175] on div "121212" at bounding box center [96, 176] width 22 height 7
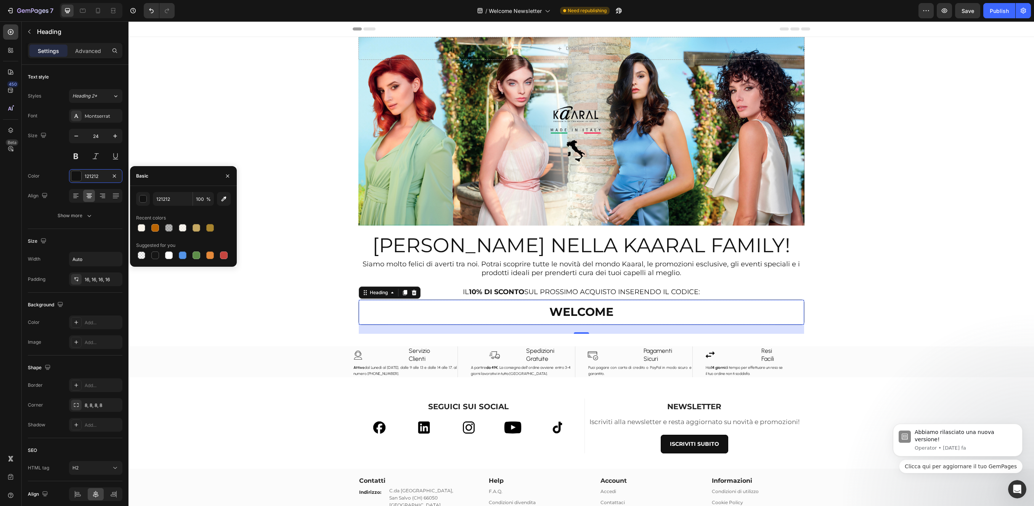
drag, startPoint x: 172, startPoint y: 230, endPoint x: 175, endPoint y: 237, distance: 7.7
click at [172, 230] on div at bounding box center [169, 228] width 8 height 8
type input "151515"
type input "30"
type input "121212"
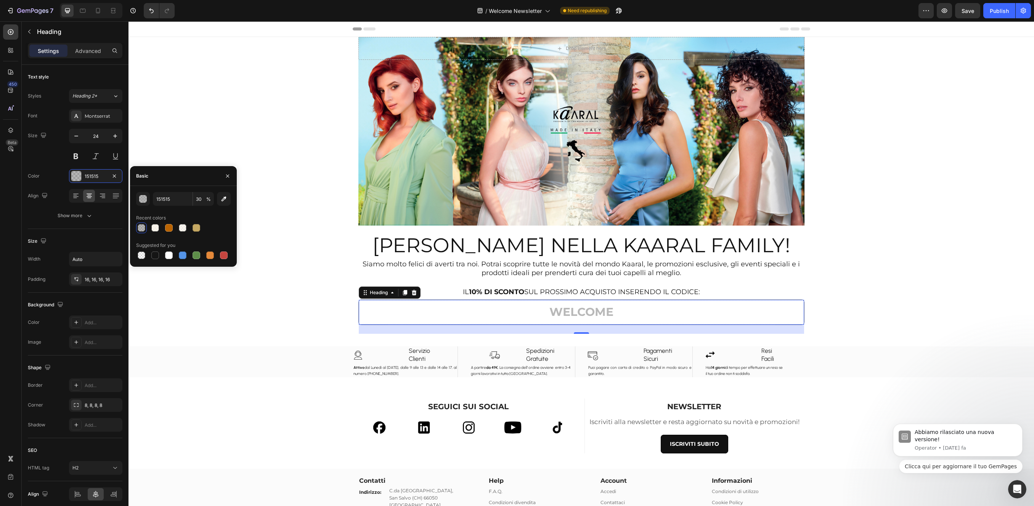
type input "100"
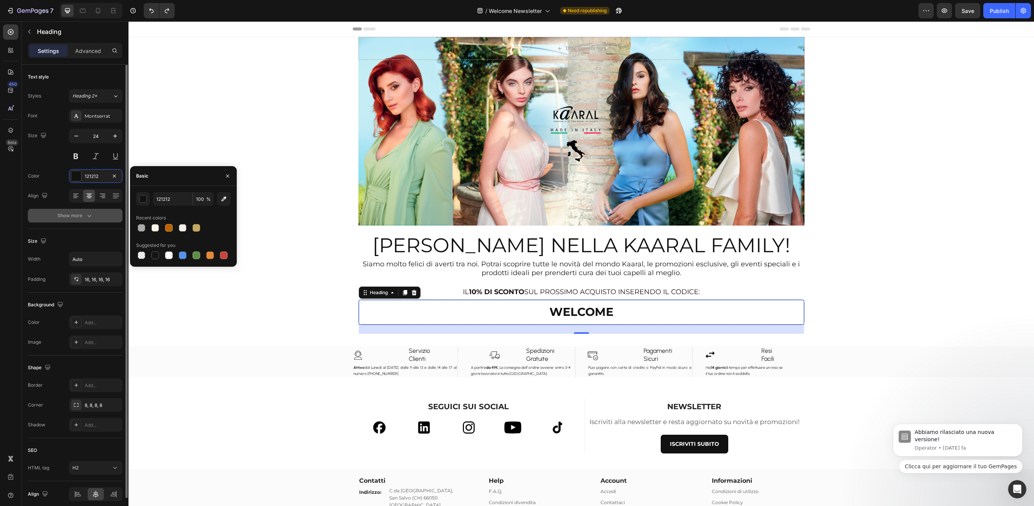
click at [93, 220] on button "Show more" at bounding box center [75, 216] width 95 height 14
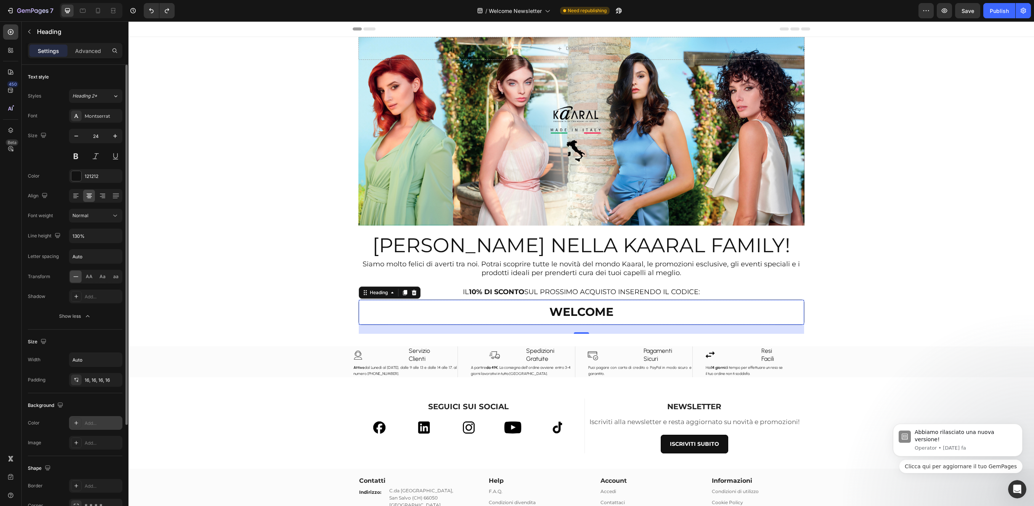
click at [82, 425] on div "Add..." at bounding box center [95, 423] width 53 height 14
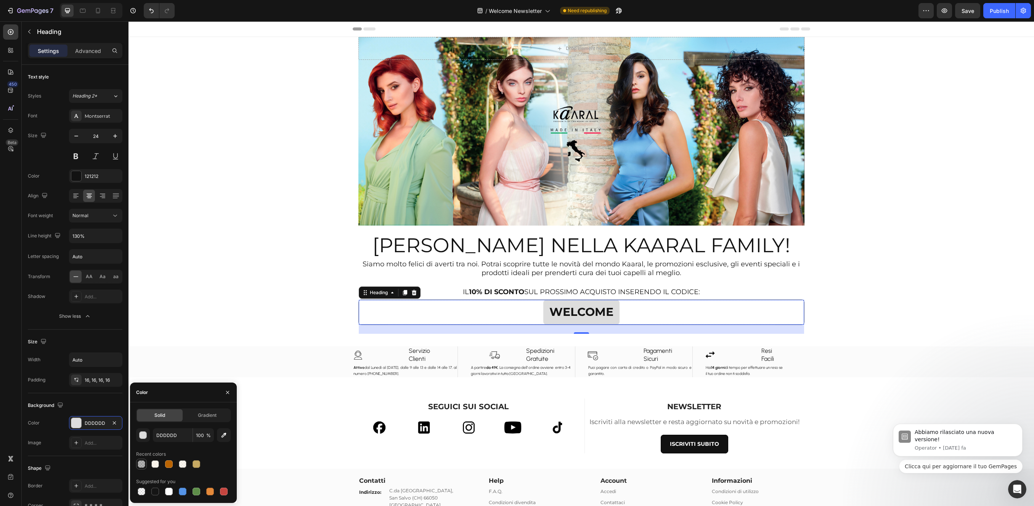
click at [140, 466] on div at bounding box center [142, 464] width 8 height 8
type input "151515"
type input "30"
click at [229, 305] on div "Drop element here Hero Banner Section 1 BENVENUTO NELLA KAARAL FAMILY! Heading …" at bounding box center [580, 336] width 905 height 598
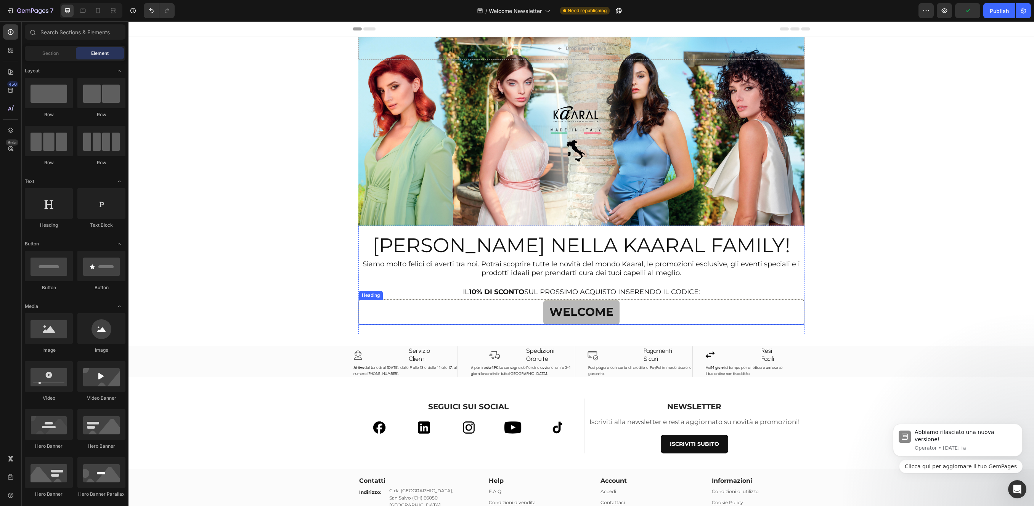
click at [367, 310] on div "⁠⁠⁠⁠⁠⁠⁠ WELCOME" at bounding box center [581, 312] width 445 height 25
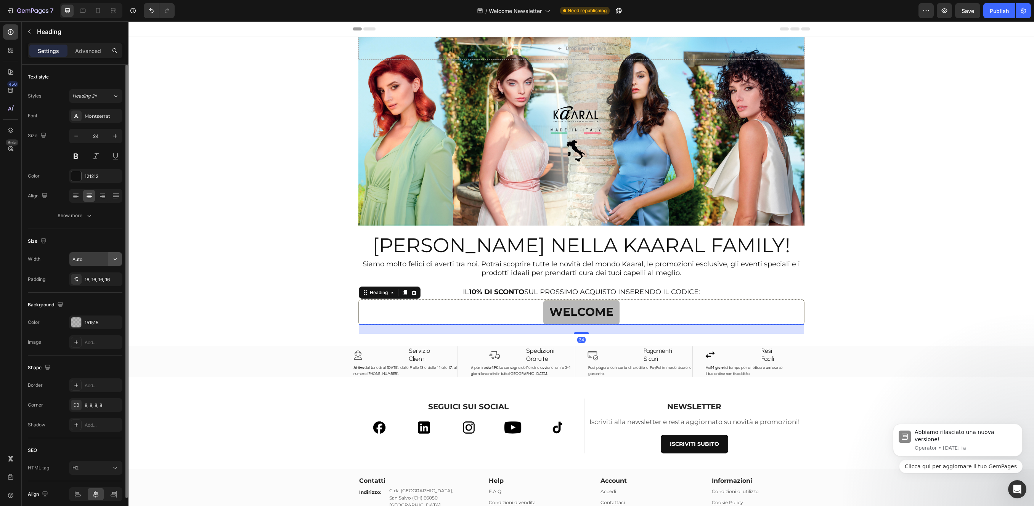
click at [114, 262] on icon "button" at bounding box center [115, 259] width 8 height 8
click at [96, 291] on p "Full 100%" at bounding box center [93, 293] width 43 height 7
type input "100%"
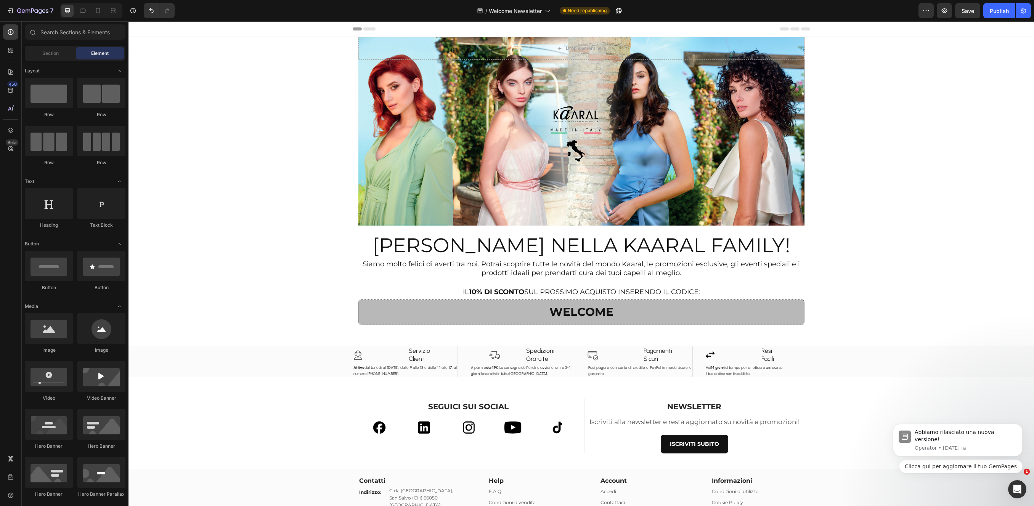
drag, startPoint x: 212, startPoint y: 208, endPoint x: 221, endPoint y: 207, distance: 9.2
click at [212, 208] on div "Drop element here Hero Banner Section 1 BENVENUTO NELLA KAARAL FAMILY! Heading …" at bounding box center [580, 336] width 905 height 598
click at [370, 314] on p "⁠⁠⁠⁠⁠⁠⁠ WELCOME" at bounding box center [581, 312] width 433 height 13
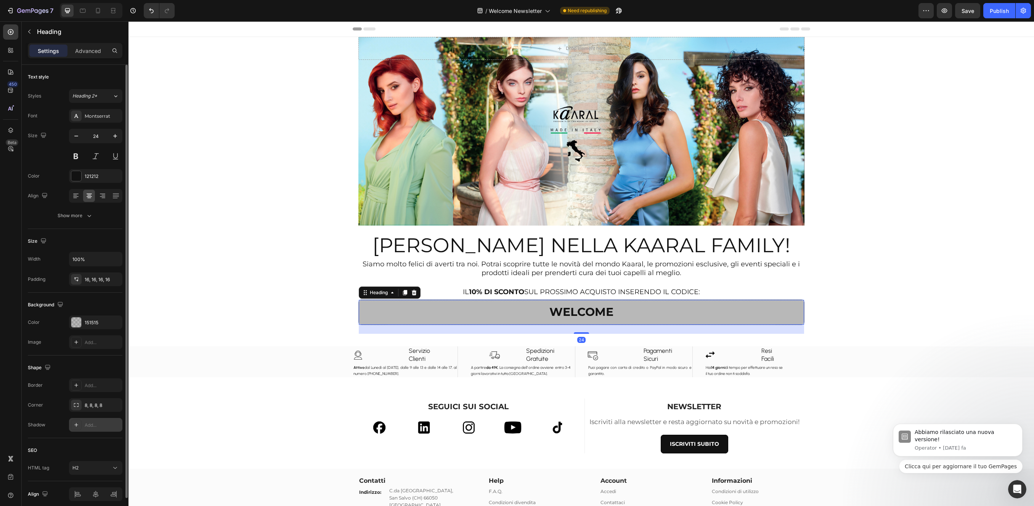
click at [93, 440] on div "SEO HTML tag H2" at bounding box center [75, 459] width 95 height 43
drag, startPoint x: 77, startPoint y: 319, endPoint x: 83, endPoint y: 323, distance: 7.5
click at [77, 320] on div at bounding box center [76, 323] width 10 height 10
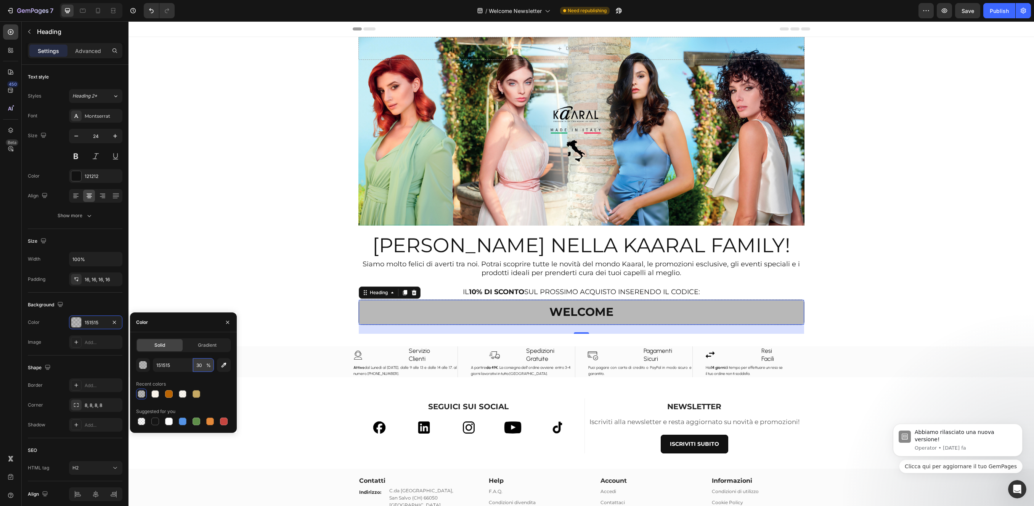
click at [204, 366] on input "30" at bounding box center [203, 365] width 21 height 14
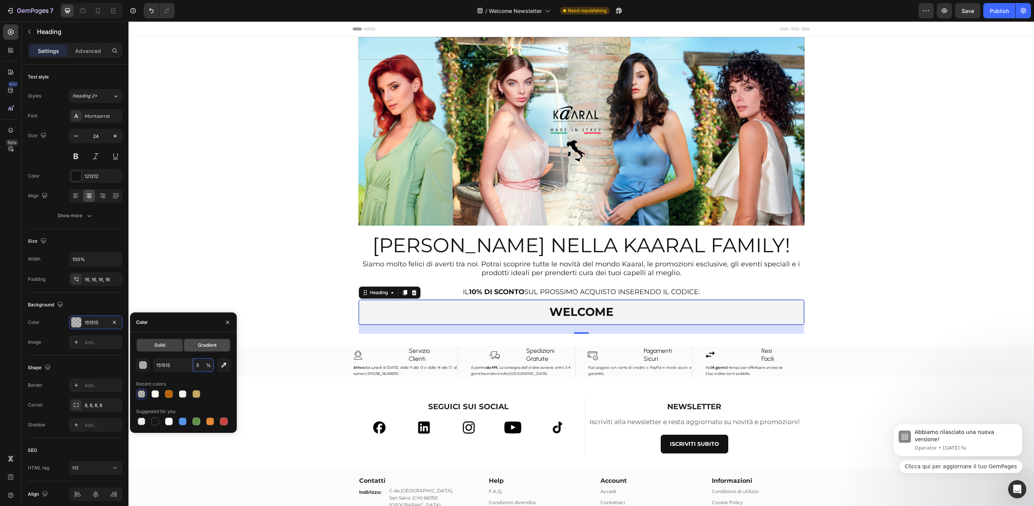
type input "5"
drag, startPoint x: 233, startPoint y: 166, endPoint x: 259, endPoint y: 152, distance: 29.8
click at [232, 166] on div "Drop element here Hero Banner Section 1 BENVENUTO NELLA KAARAL FAMILY! Heading …" at bounding box center [580, 336] width 905 height 598
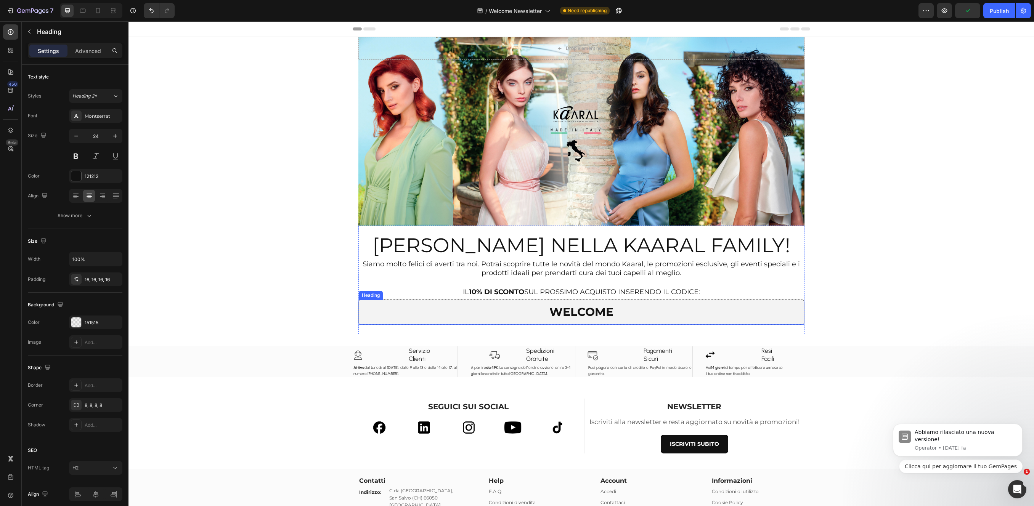
click at [373, 322] on h2 "⁠⁠⁠⁠⁠⁠⁠ WELCOME" at bounding box center [581, 312] width 445 height 25
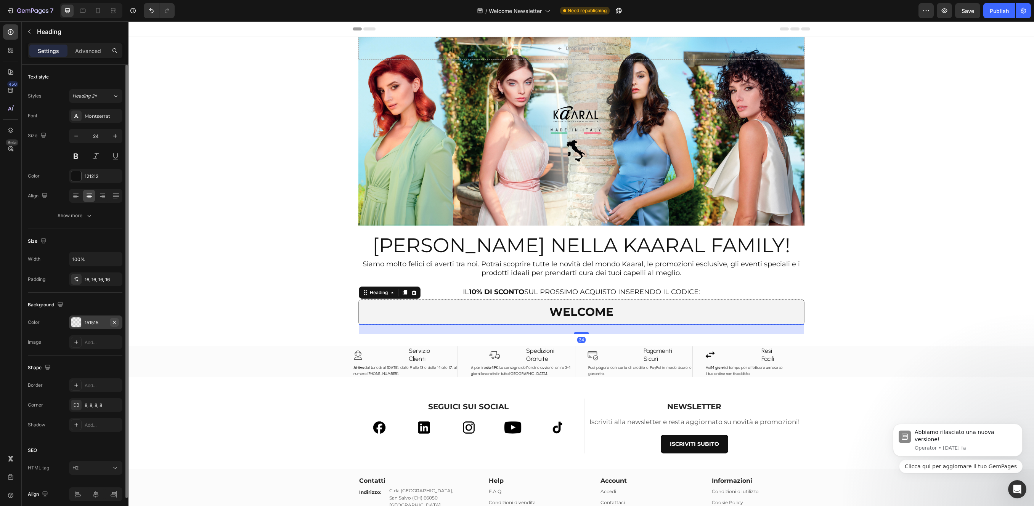
click at [114, 321] on icon "button" at bounding box center [114, 322] width 6 height 6
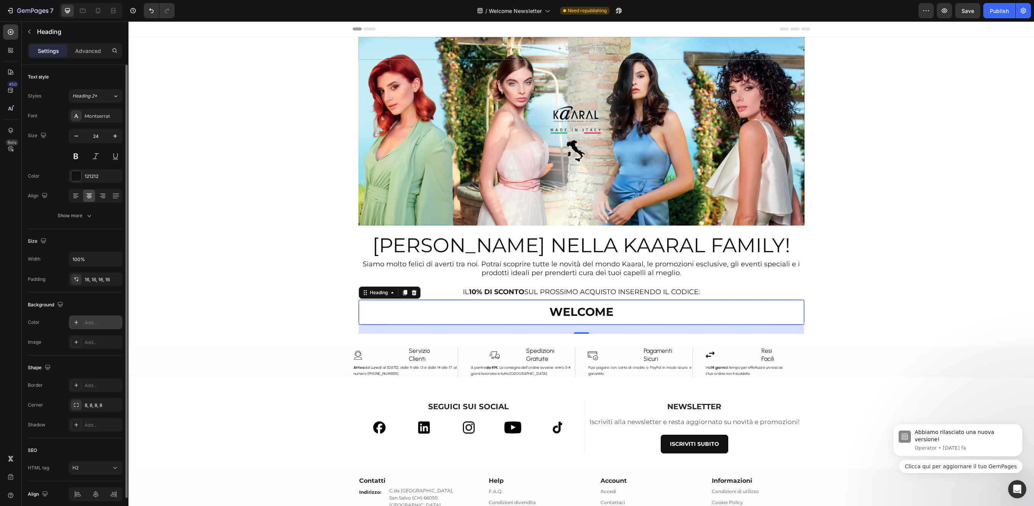
click at [245, 224] on div "Drop element here Hero Banner Section 1 BENVENUTO NELLA KAARAL FAMILY! Heading …" at bounding box center [580, 336] width 905 height 598
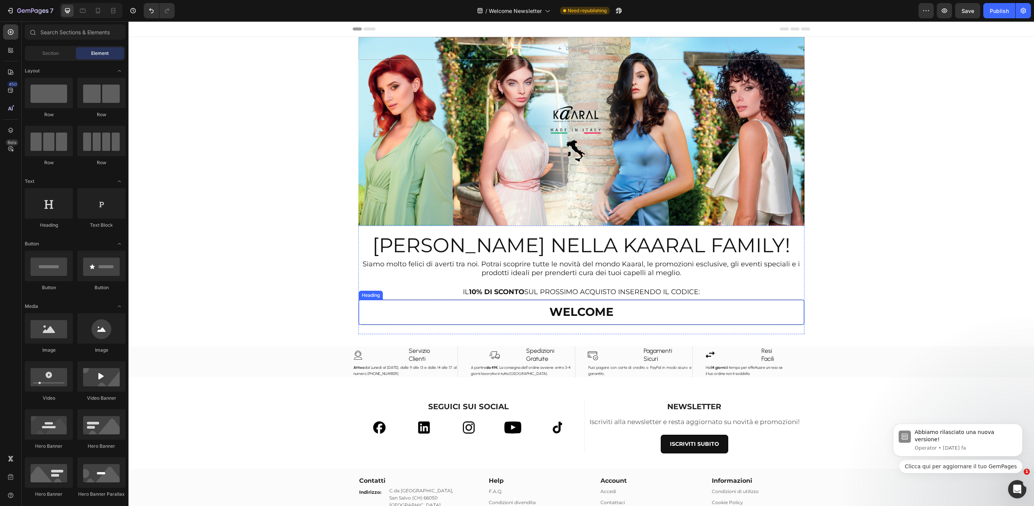
click at [383, 313] on p "⁠⁠⁠⁠⁠⁠⁠ WELCOME" at bounding box center [581, 312] width 433 height 13
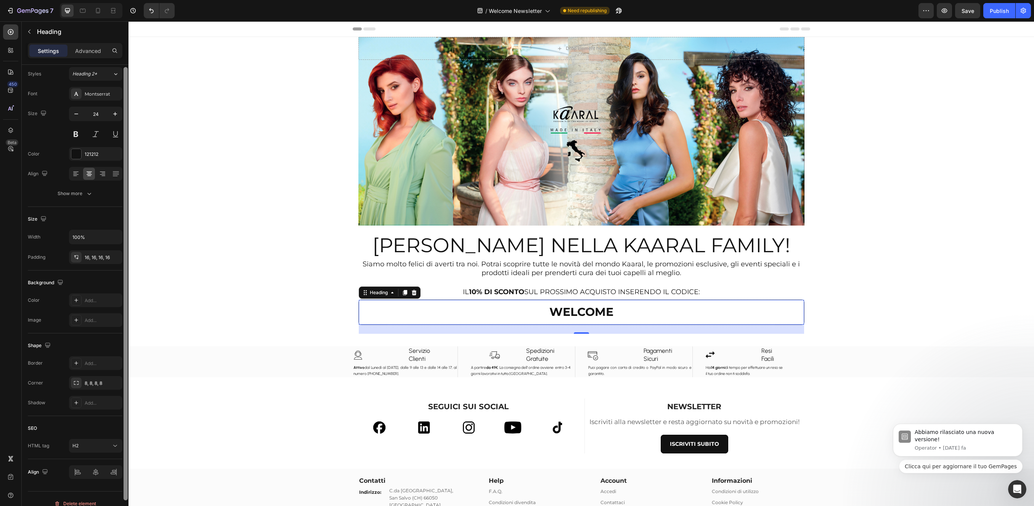
scroll to position [32, 0]
drag, startPoint x: 125, startPoint y: 378, endPoint x: 112, endPoint y: 402, distance: 27.4
click at [118, 413] on div "Text style Styles Heading 2* Font Montserrat Size 24 Color 121212 Align Show mo…" at bounding box center [75, 296] width 107 height 463
drag, startPoint x: 257, startPoint y: 251, endPoint x: 133, endPoint y: 136, distance: 168.3
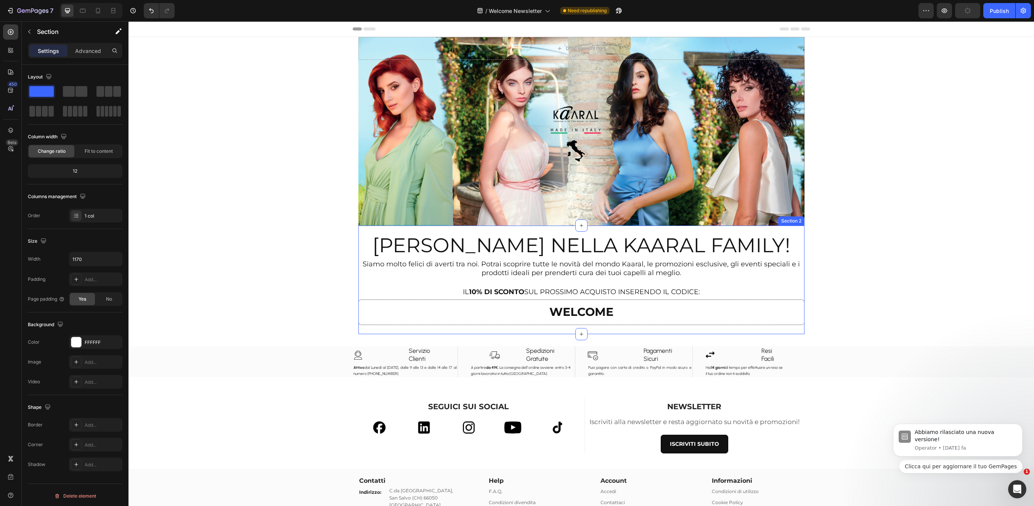
click at [363, 326] on div "[PERSON_NAME] NELLA KAARAL FAMILY! Heading Siamo molto felici di averti tra noi…" at bounding box center [581, 280] width 446 height 109
click at [378, 314] on p "⁠⁠⁠⁠⁠⁠⁠ WELCOME" at bounding box center [581, 312] width 433 height 13
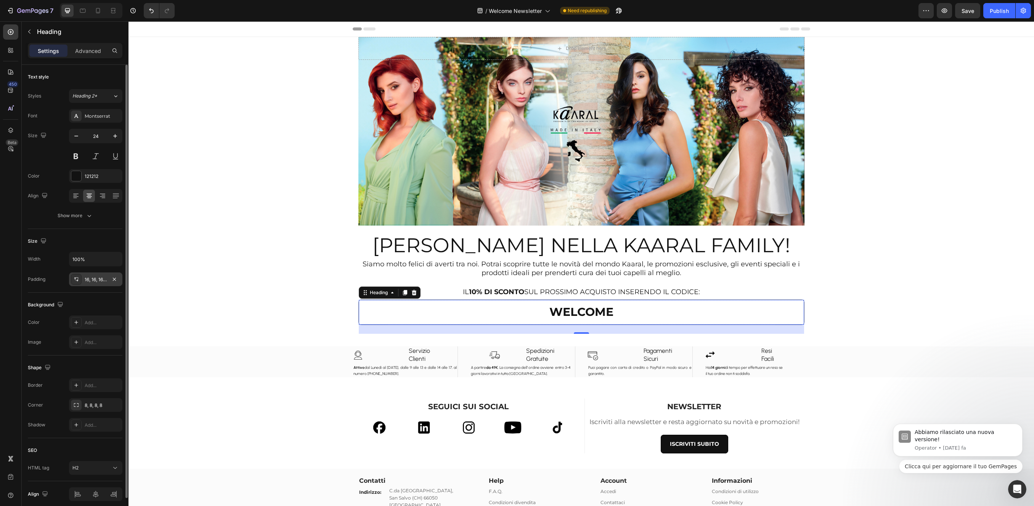
click at [99, 280] on div "16, 16, 16, 16" at bounding box center [96, 279] width 22 height 7
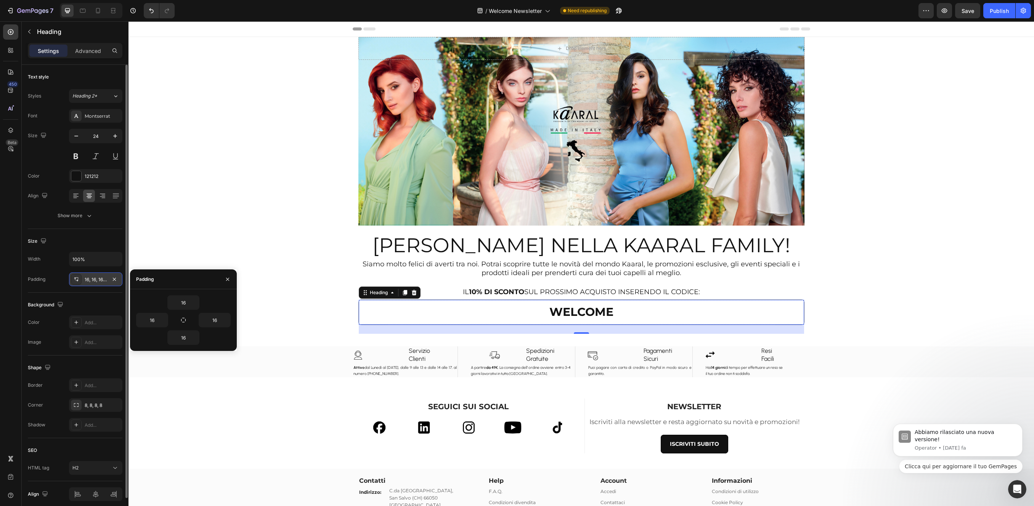
drag, startPoint x: 89, startPoint y: 285, endPoint x: 89, endPoint y: 280, distance: 4.6
click at [89, 284] on div "16, 16, 16, 16" at bounding box center [95, 280] width 53 height 14
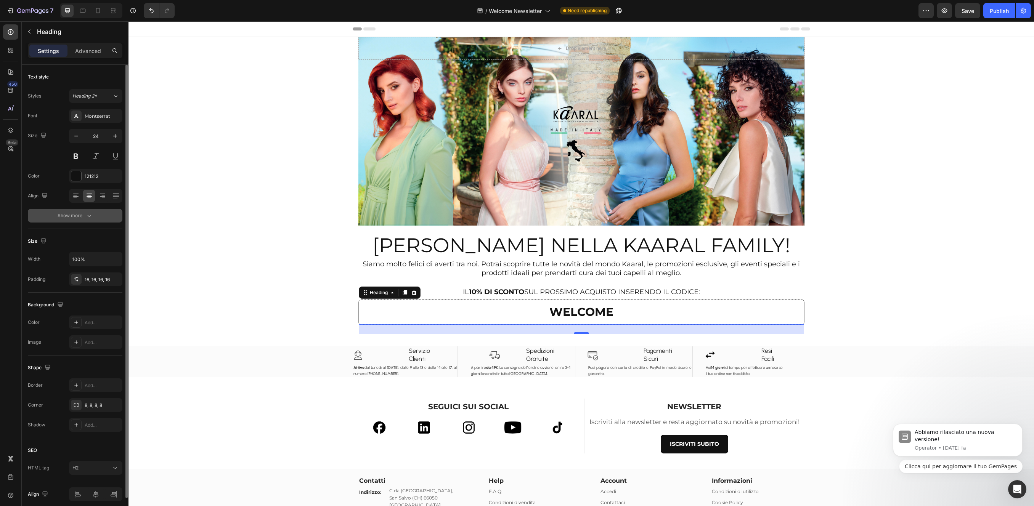
click at [96, 218] on button "Show more" at bounding box center [75, 216] width 95 height 14
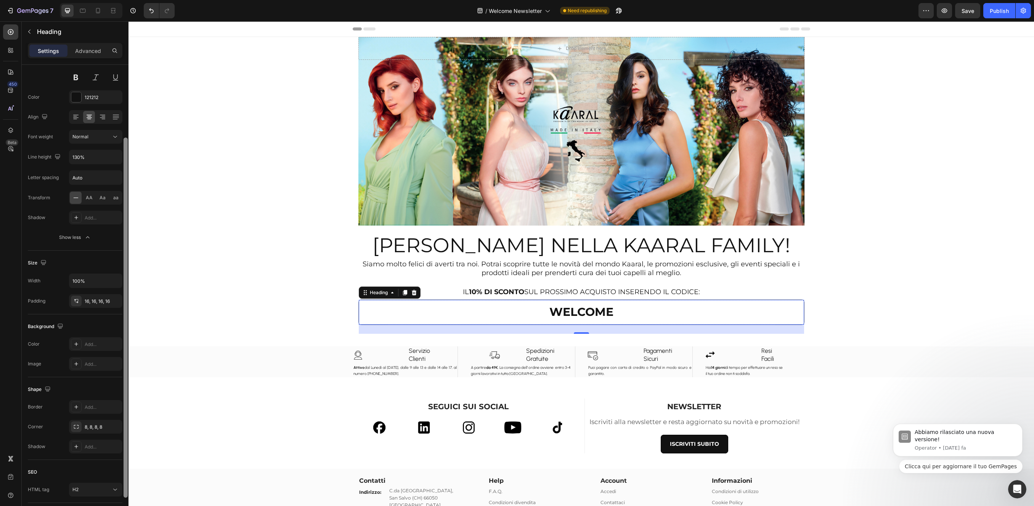
scroll to position [12, 0]
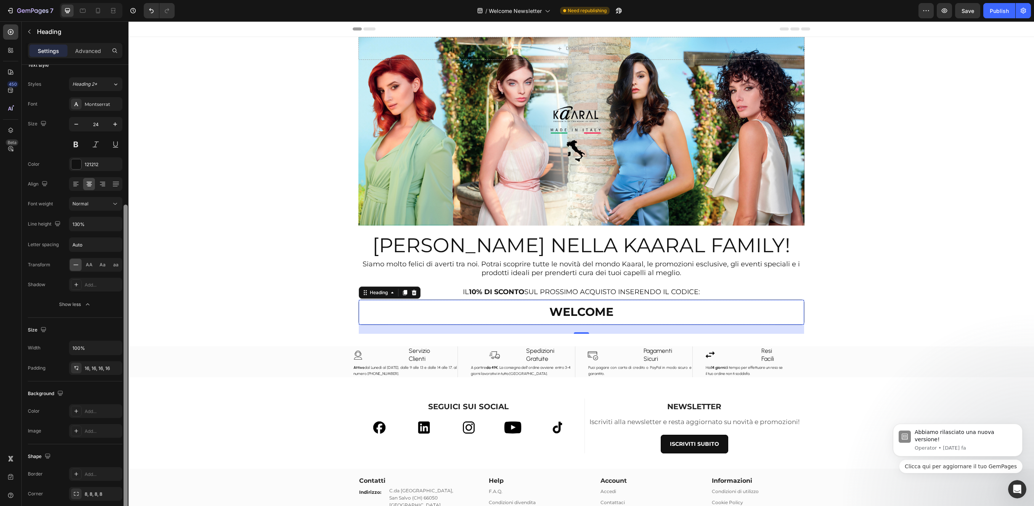
drag, startPoint x: 255, startPoint y: 421, endPoint x: 152, endPoint y: 292, distance: 164.7
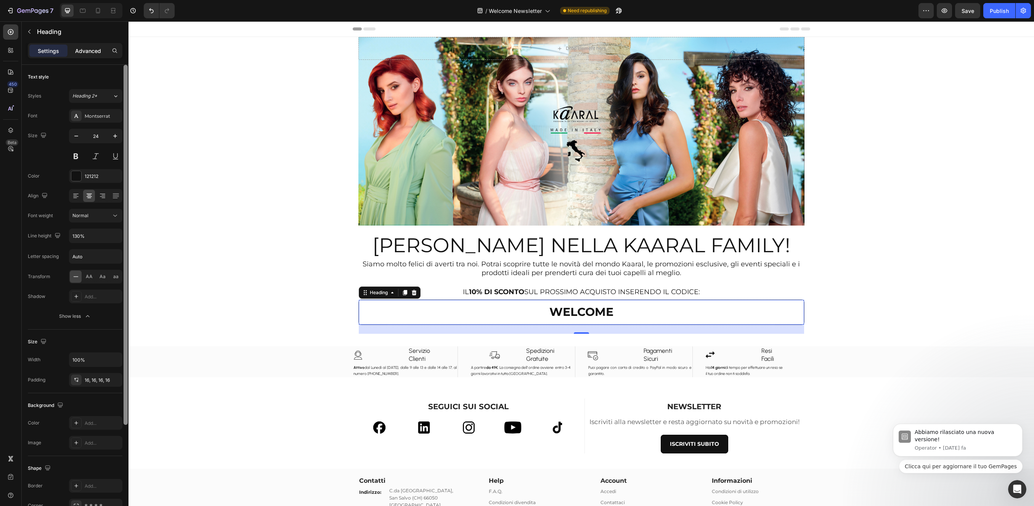
click at [94, 53] on p "Advanced" at bounding box center [88, 51] width 26 height 8
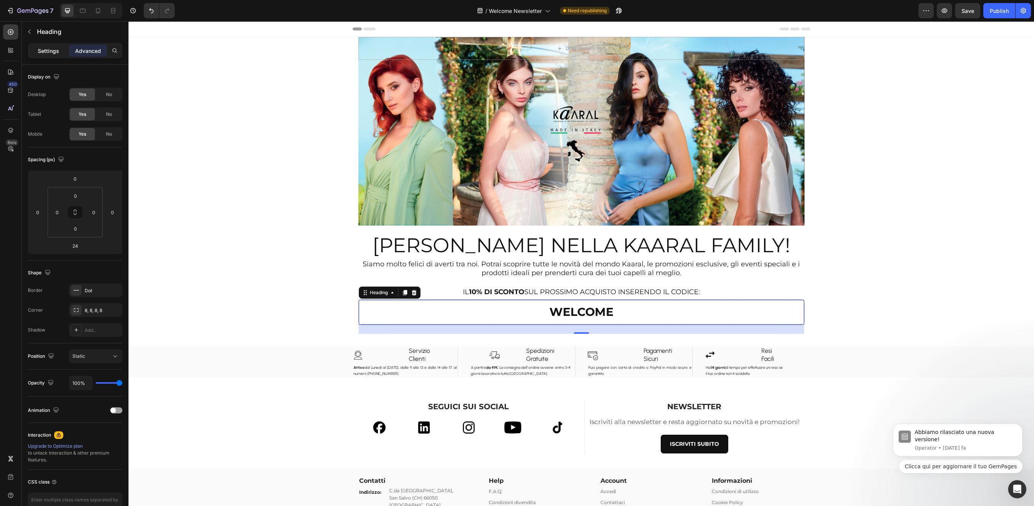
click at [54, 46] on div "Settings" at bounding box center [48, 51] width 38 height 12
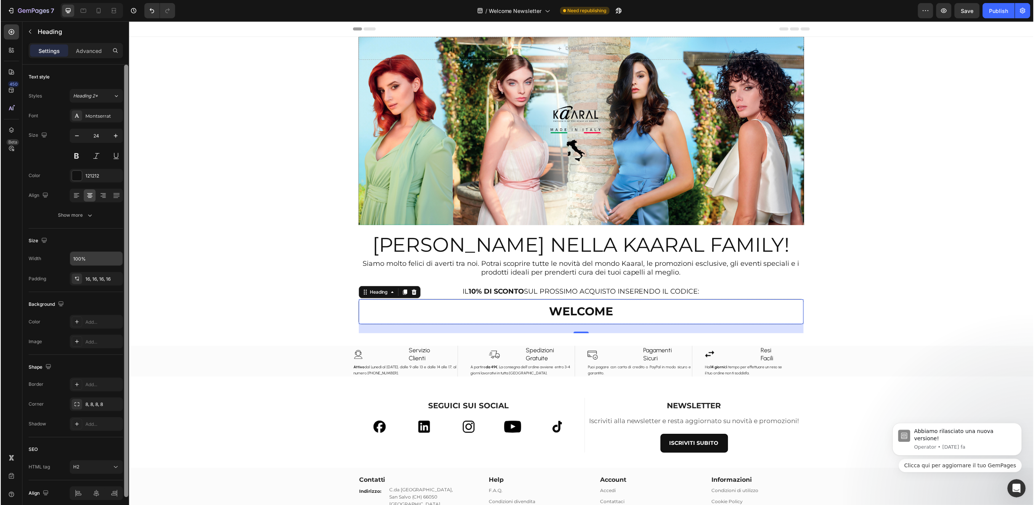
scroll to position [32, 0]
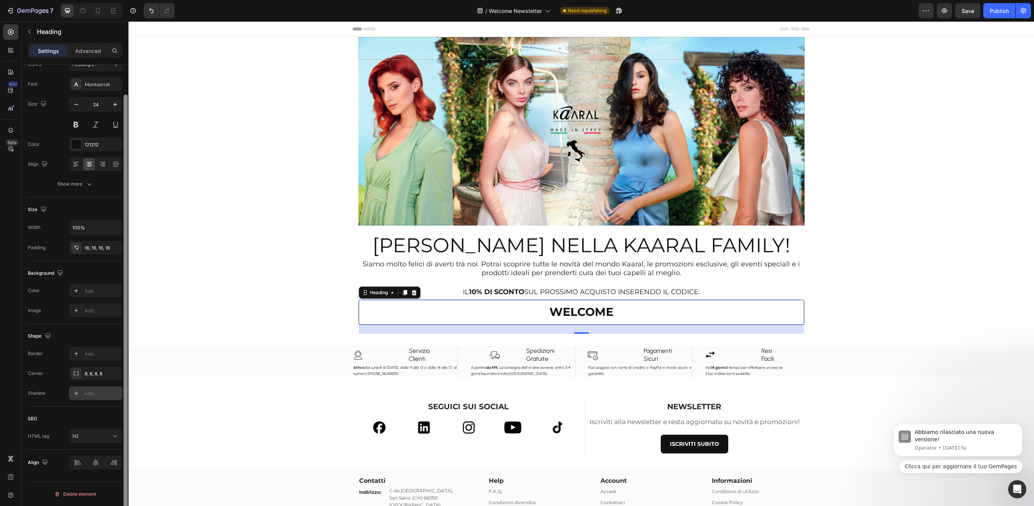
drag, startPoint x: 126, startPoint y: 157, endPoint x: 88, endPoint y: 398, distance: 243.5
click at [88, 390] on div "Text style Styles Heading 2* Font Montserrat Size 24 Color 121212 Align Show mo…" at bounding box center [75, 296] width 107 height 463
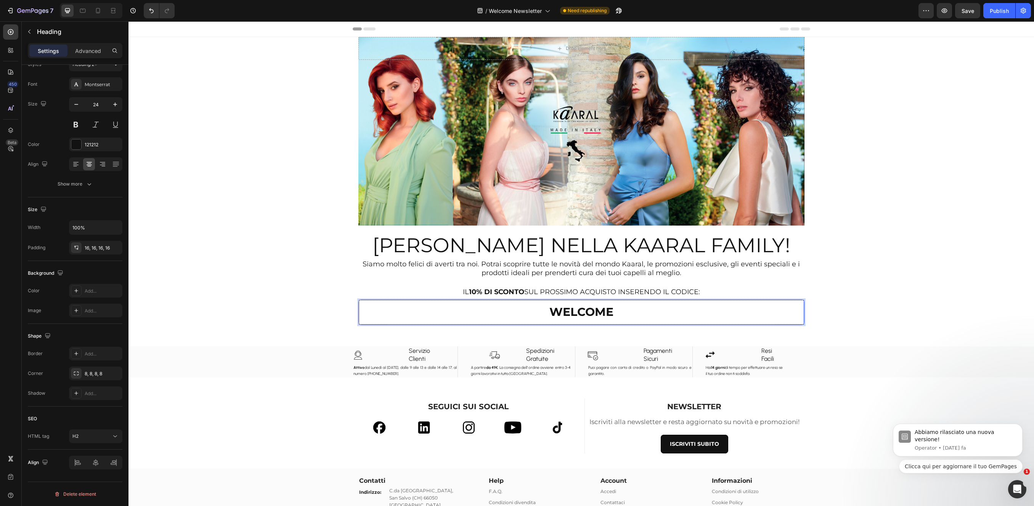
click at [378, 315] on p "WELCOME" at bounding box center [581, 312] width 433 height 13
drag, startPoint x: 304, startPoint y: 314, endPoint x: 376, endPoint y: 319, distance: 72.2
click at [305, 314] on div "Drop element here Hero Banner Section 1 BENVENUTO NELLA KAARAL FAMILY! Heading …" at bounding box center [580, 336] width 905 height 598
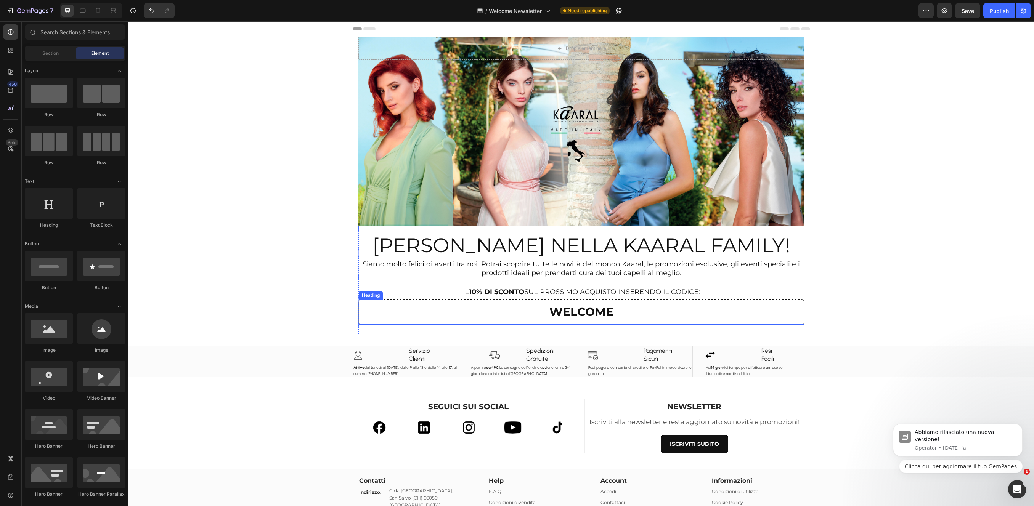
click at [376, 316] on p "⁠⁠⁠⁠⁠⁠⁠ WELCOME" at bounding box center [581, 312] width 433 height 13
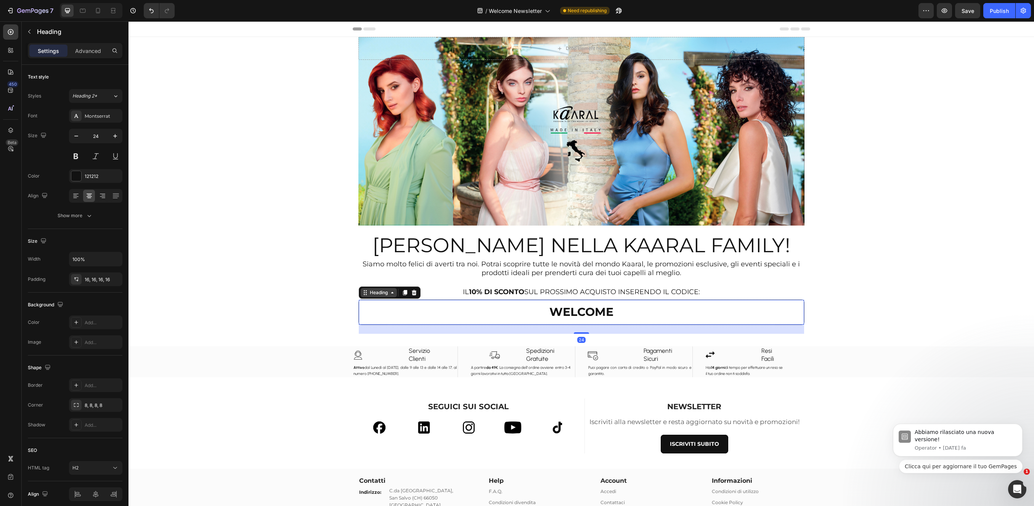
click at [380, 296] on div "Heading" at bounding box center [378, 292] width 21 height 7
click at [69, 348] on div "Add..." at bounding box center [95, 342] width 53 height 14
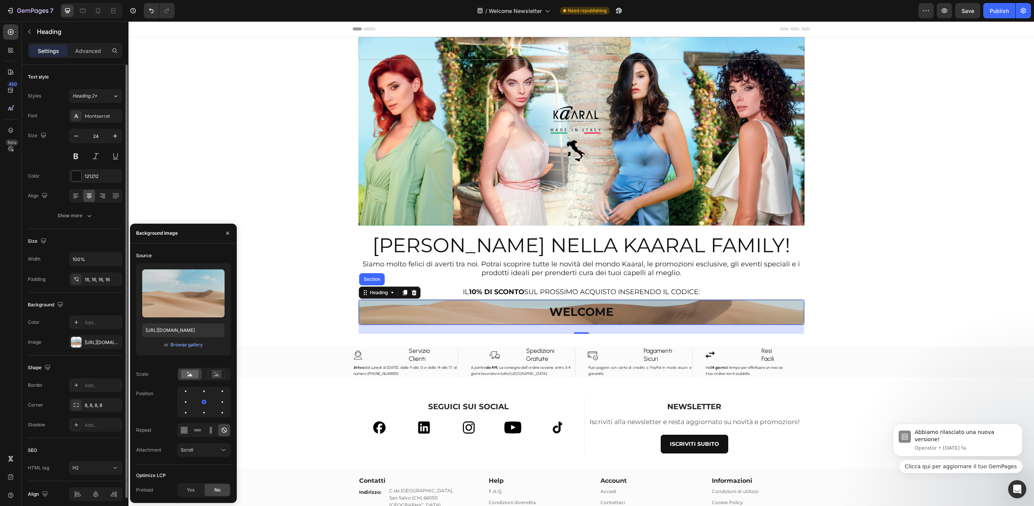
click at [101, 301] on div "Background" at bounding box center [75, 305] width 95 height 12
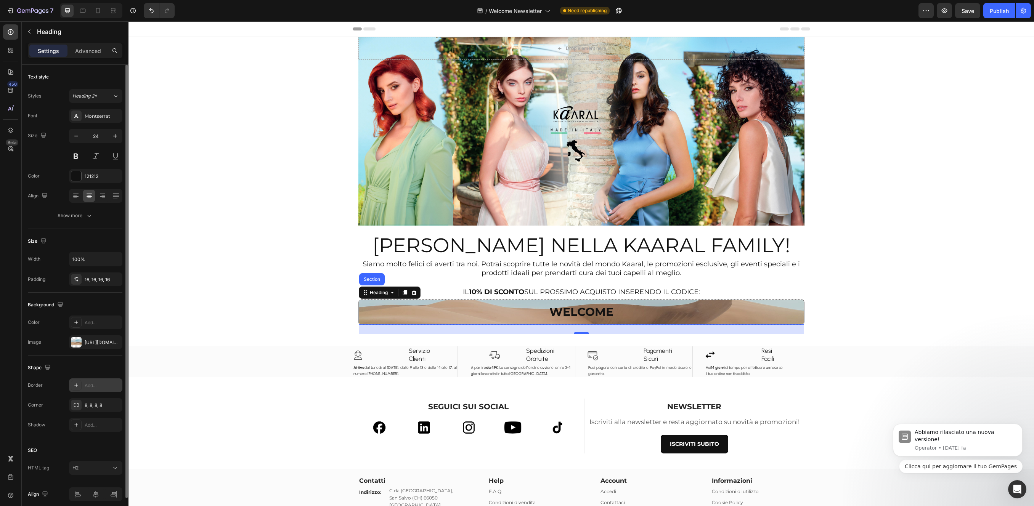
click at [74, 385] on icon at bounding box center [76, 385] width 6 height 6
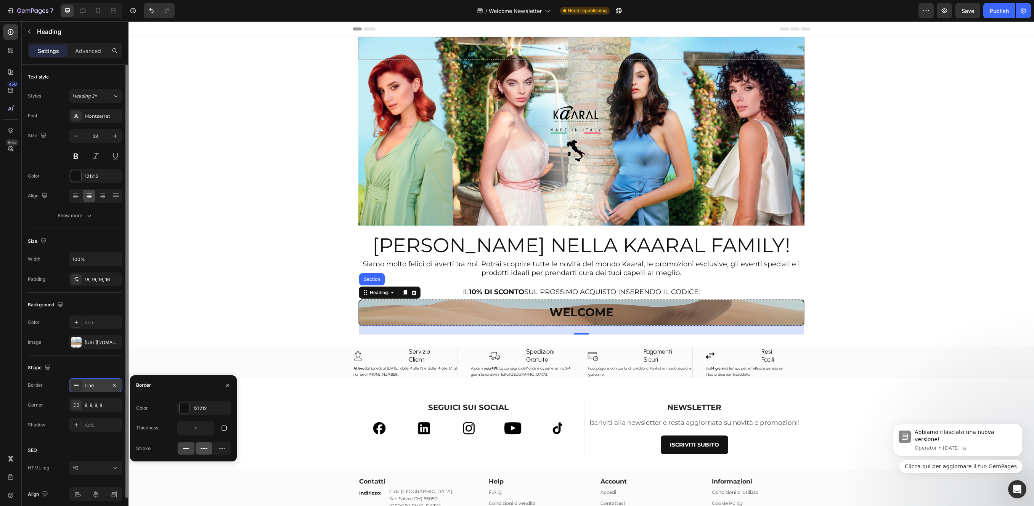
click at [206, 450] on icon at bounding box center [204, 449] width 8 height 8
drag, startPoint x: 187, startPoint y: 449, endPoint x: 181, endPoint y: 438, distance: 11.8
click at [187, 449] on rect at bounding box center [186, 448] width 6 height 1
click at [115, 342] on icon "button" at bounding box center [114, 342] width 6 height 6
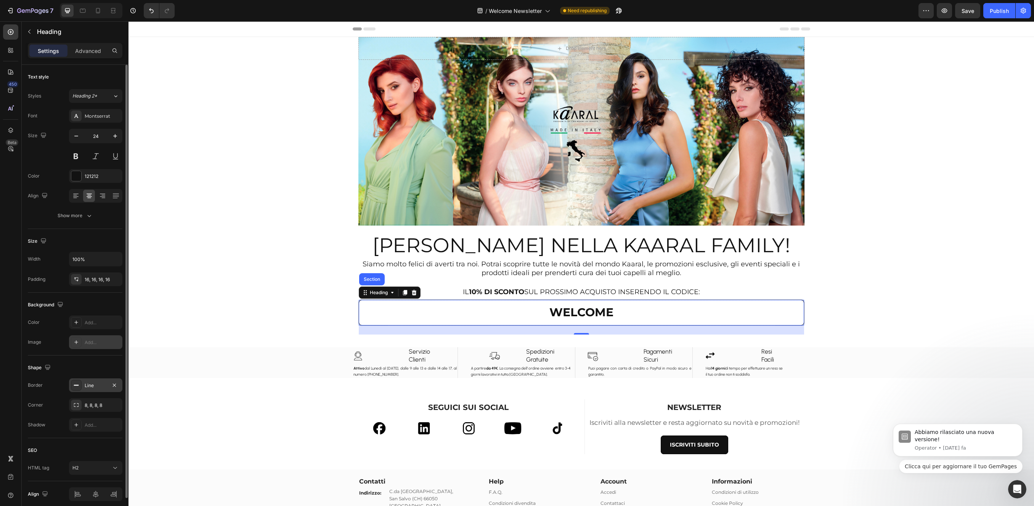
drag, startPoint x: 104, startPoint y: 387, endPoint x: 109, endPoint y: 388, distance: 5.1
click at [104, 387] on div "Line" at bounding box center [96, 385] width 22 height 7
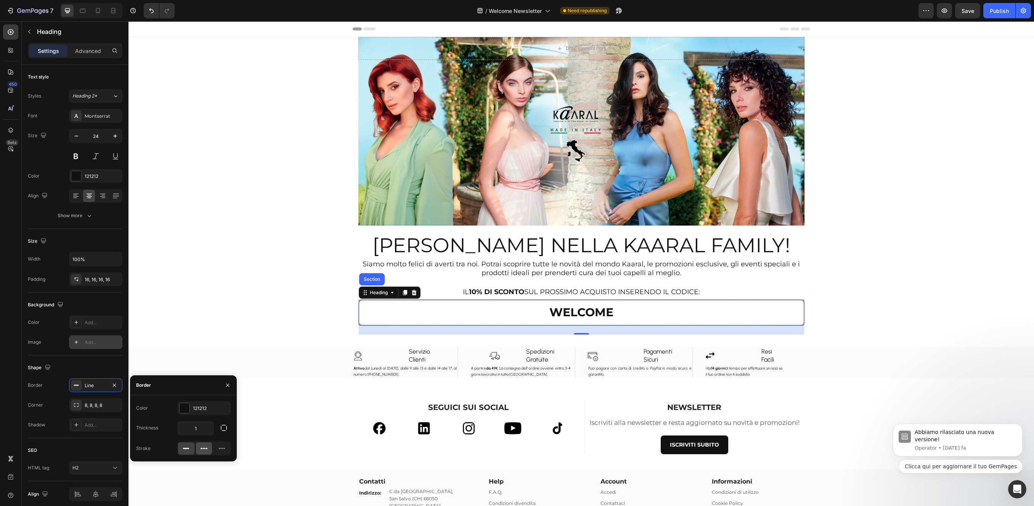
click at [203, 452] on icon at bounding box center [204, 449] width 8 height 8
click at [226, 447] on div at bounding box center [221, 449] width 16 height 12
drag, startPoint x: 204, startPoint y: 454, endPoint x: 210, endPoint y: 460, distance: 8.9
click at [204, 454] on div at bounding box center [204, 449] width 16 height 12
drag, startPoint x: 202, startPoint y: 431, endPoint x: 191, endPoint y: 430, distance: 11.2
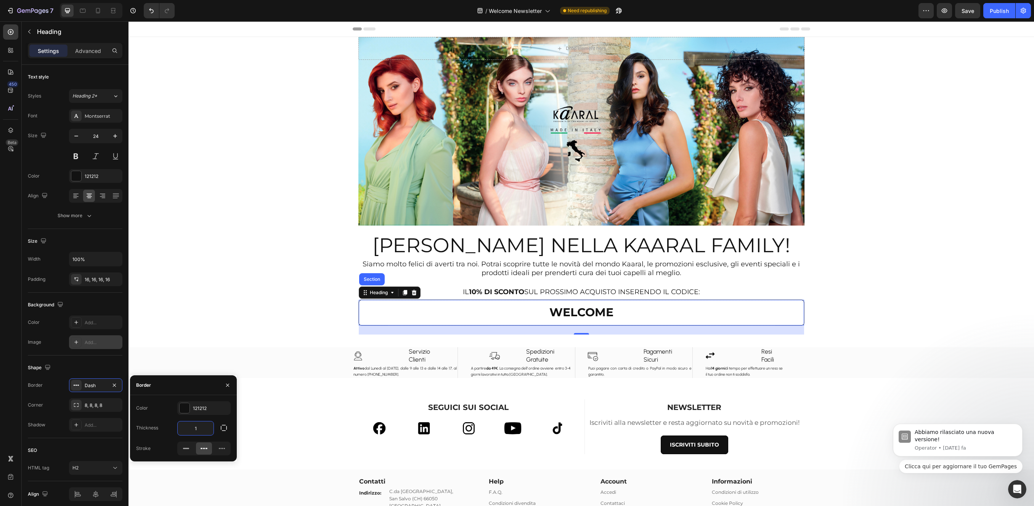
click at [191, 430] on input "1" at bounding box center [196, 429] width 36 height 14
drag, startPoint x: 202, startPoint y: 430, endPoint x: 220, endPoint y: 432, distance: 17.3
click at [221, 432] on div "1" at bounding box center [203, 428] width 53 height 14
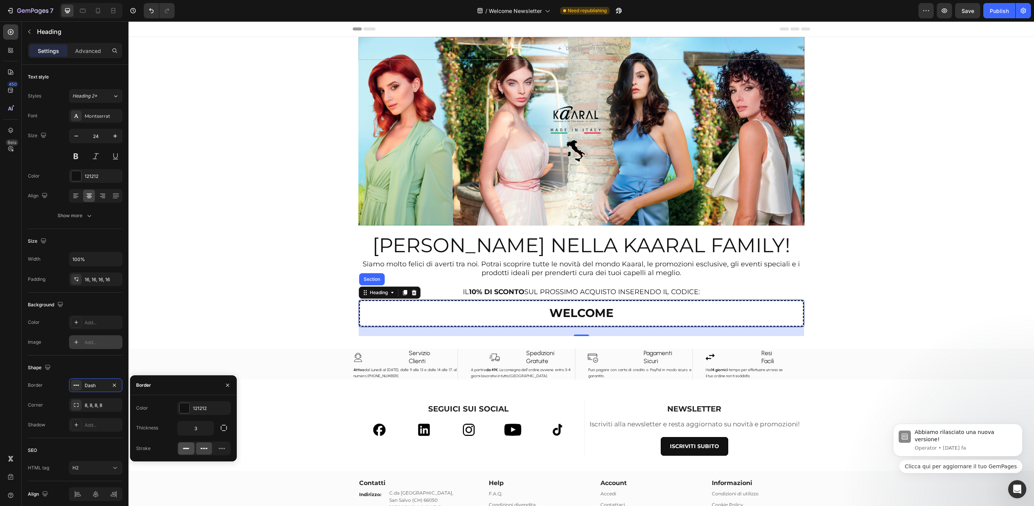
click at [189, 448] on icon at bounding box center [186, 449] width 8 height 8
drag, startPoint x: 201, startPoint y: 428, endPoint x: 188, endPoint y: 430, distance: 12.7
click at [188, 430] on input "3" at bounding box center [196, 429] width 36 height 14
drag, startPoint x: 193, startPoint y: 427, endPoint x: 209, endPoint y: 429, distance: 16.1
click at [210, 429] on input "3" at bounding box center [196, 429] width 36 height 14
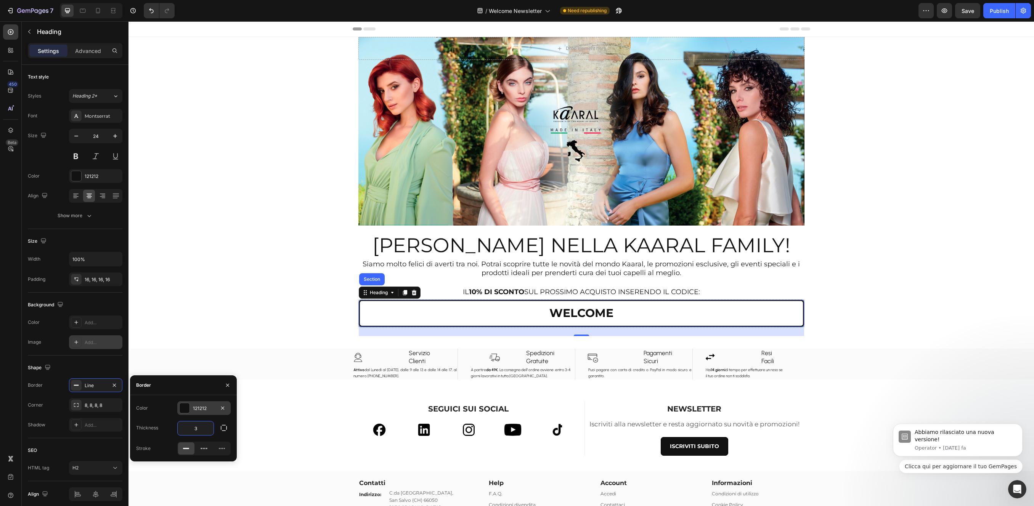
type input "2"
drag, startPoint x: 236, startPoint y: 326, endPoint x: 331, endPoint y: 317, distance: 94.9
click at [236, 326] on div "Drop element here Hero Banner Section 1 BENVENUTO NELLA KAARAL FAMILY! Heading …" at bounding box center [580, 337] width 905 height 600
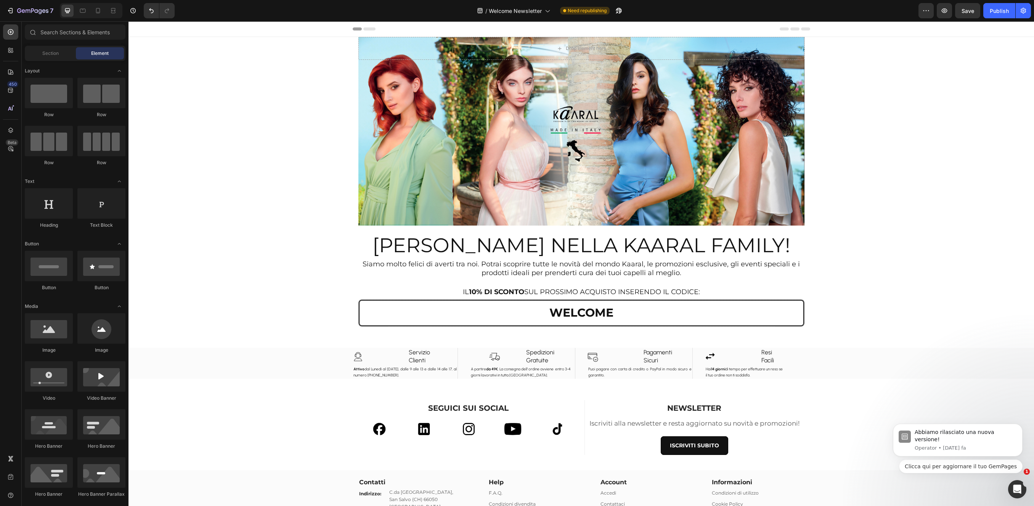
drag, startPoint x: 305, startPoint y: 300, endPoint x: 318, endPoint y: 305, distance: 14.5
click at [306, 301] on div "Drop element here Hero Banner Section 1 BENVENUTO NELLA KAARAL FAMILY! Heading …" at bounding box center [580, 337] width 905 height 600
click at [380, 321] on h2 "⁠⁠⁠⁠⁠⁠⁠ WELCOME" at bounding box center [581, 313] width 445 height 26
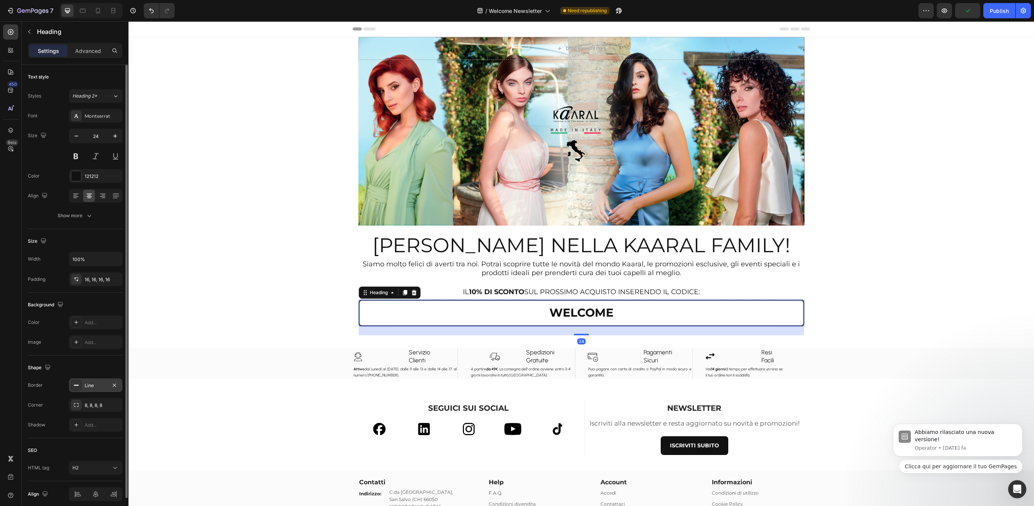
click at [99, 386] on div "Line" at bounding box center [96, 385] width 22 height 7
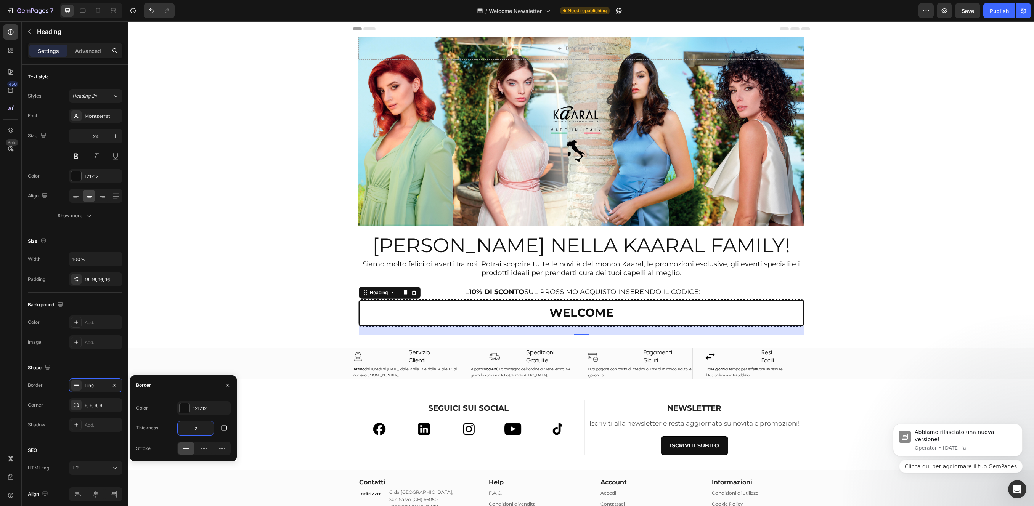
drag, startPoint x: 204, startPoint y: 431, endPoint x: 188, endPoint y: 429, distance: 15.7
click at [188, 429] on input "2" at bounding box center [196, 429] width 36 height 14
type input "0"
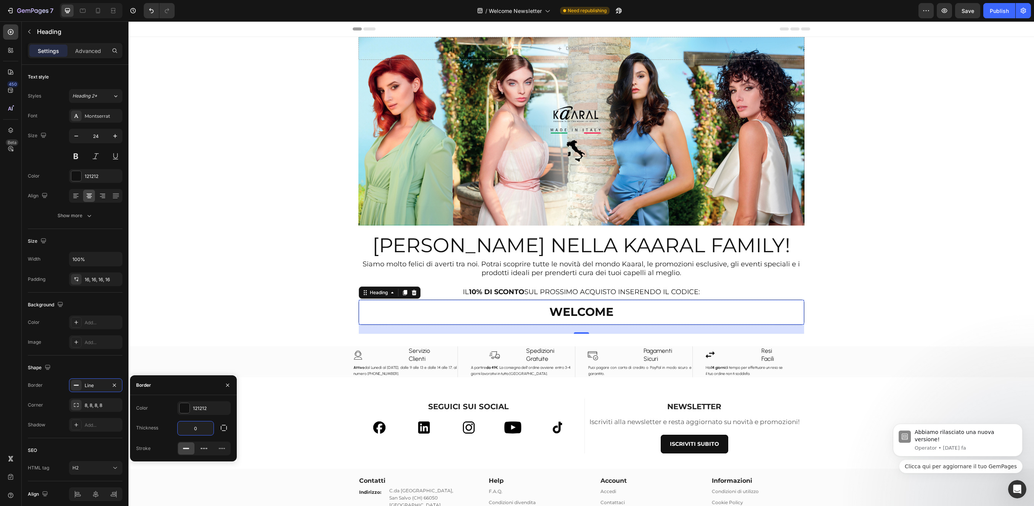
drag, startPoint x: 151, startPoint y: 241, endPoint x: 221, endPoint y: 320, distance: 105.8
click at [151, 241] on div "Drop element here Hero Banner Section 1 BENVENUTO NELLA KAARAL FAMILY! Heading …" at bounding box center [580, 336] width 905 height 598
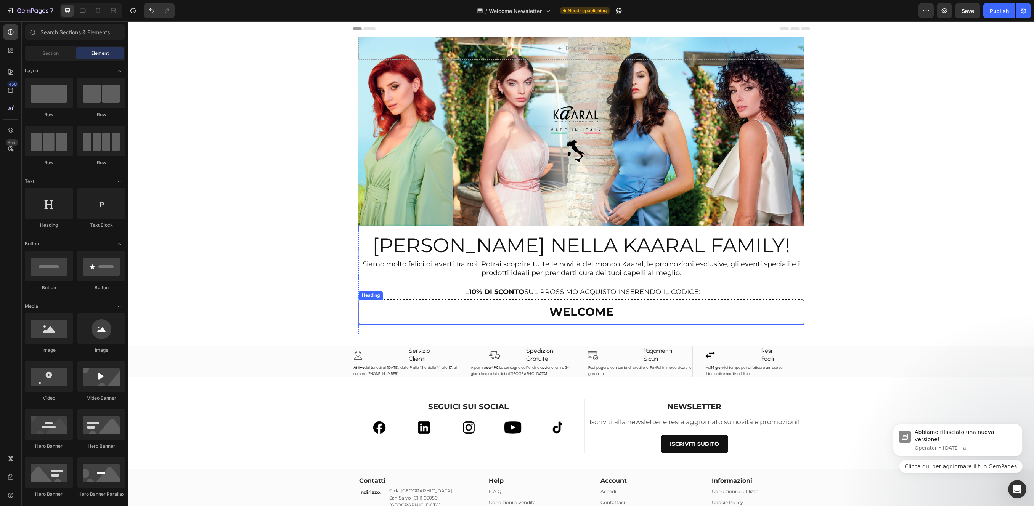
click at [416, 314] on p "⁠⁠⁠⁠⁠⁠⁠ WELCOME" at bounding box center [581, 312] width 433 height 13
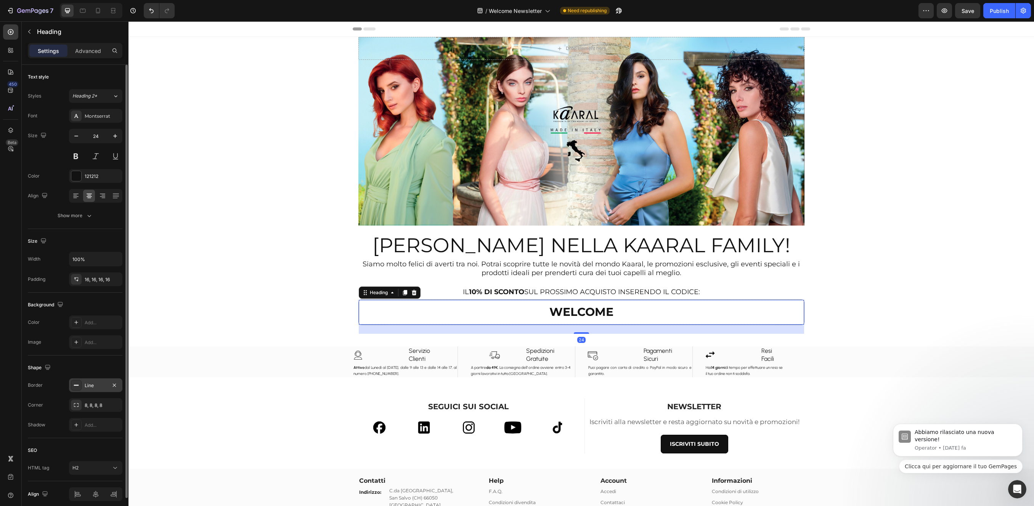
click at [105, 388] on div "Line" at bounding box center [96, 385] width 22 height 7
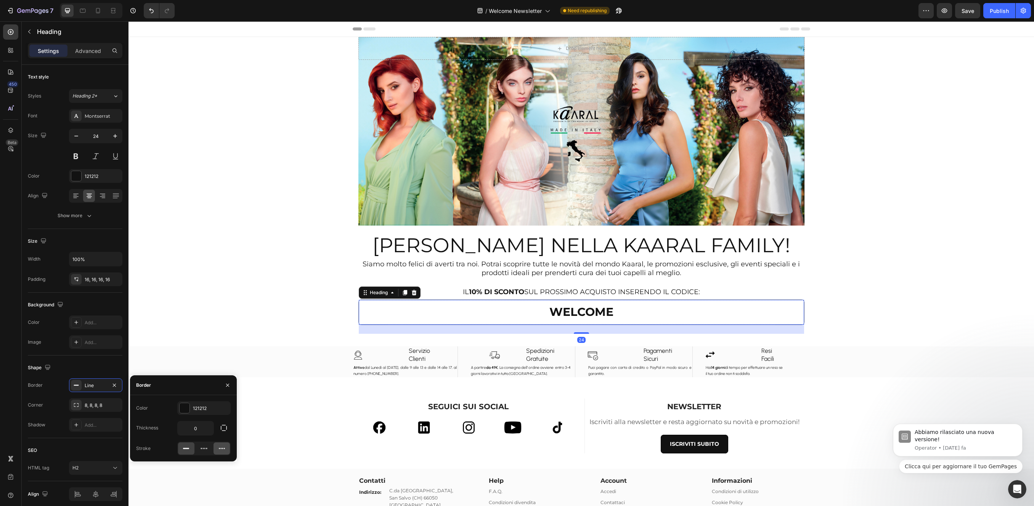
drag, startPoint x: 203, startPoint y: 447, endPoint x: 219, endPoint y: 453, distance: 17.0
click at [203, 446] on icon at bounding box center [204, 449] width 8 height 8
click at [223, 448] on icon at bounding box center [222, 449] width 8 height 8
drag, startPoint x: 203, startPoint y: 449, endPoint x: 191, endPoint y: 447, distance: 12.0
click at [202, 448] on icon at bounding box center [204, 449] width 8 height 8
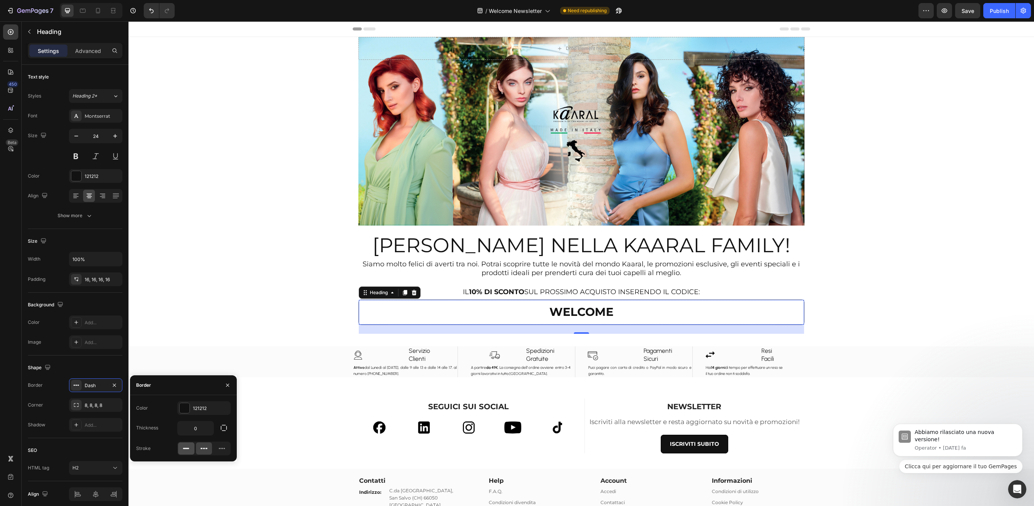
drag, startPoint x: 184, startPoint y: 448, endPoint x: 192, endPoint y: 448, distance: 8.0
click at [184, 448] on rect at bounding box center [186, 448] width 6 height 1
drag, startPoint x: 225, startPoint y: 447, endPoint x: 234, endPoint y: 440, distance: 11.2
click at [225, 447] on icon at bounding box center [222, 449] width 8 height 8
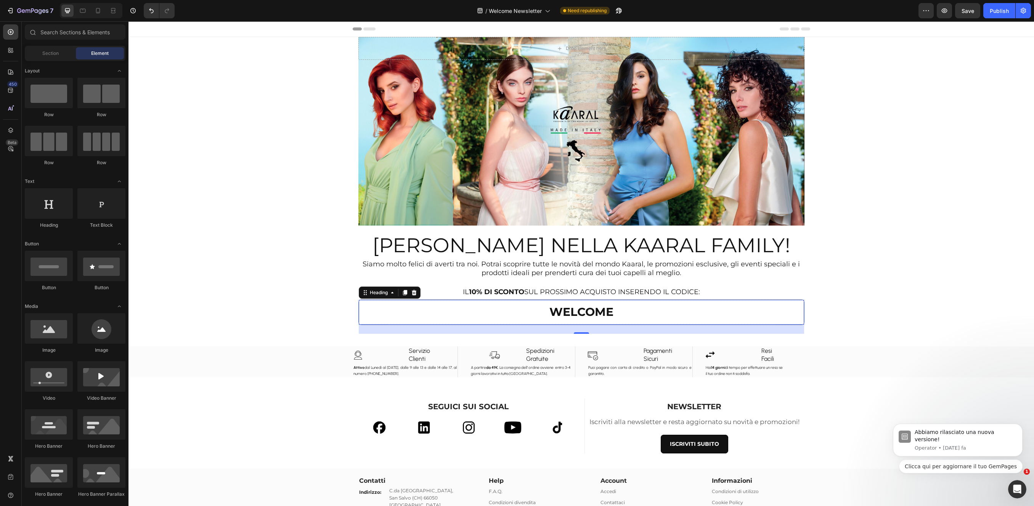
drag, startPoint x: 273, startPoint y: 324, endPoint x: 284, endPoint y: 321, distance: 11.4
click at [274, 324] on div "Drop element here Hero Banner Section 1 BENVENUTO NELLA KAARAL FAMILY! Heading …" at bounding box center [580, 336] width 905 height 598
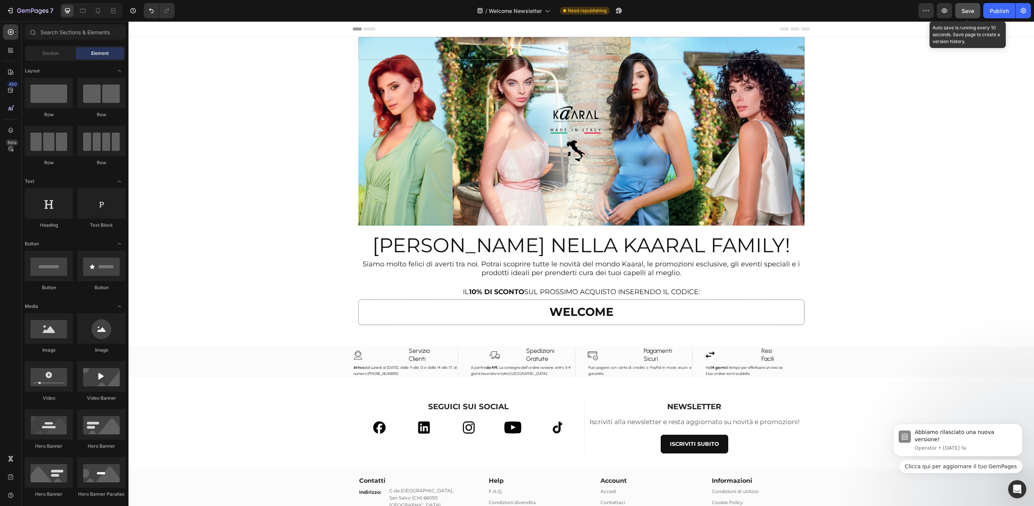
click at [965, 13] on span "Save" at bounding box center [967, 11] width 13 height 6
click at [1004, 14] on div "Publish" at bounding box center [998, 11] width 19 height 8
click at [448, 290] on p "IL 10% DI SCONTO SUL PROSSIMO ACQUISTO INSERENDO IL CODICE:" at bounding box center [581, 292] width 440 height 9
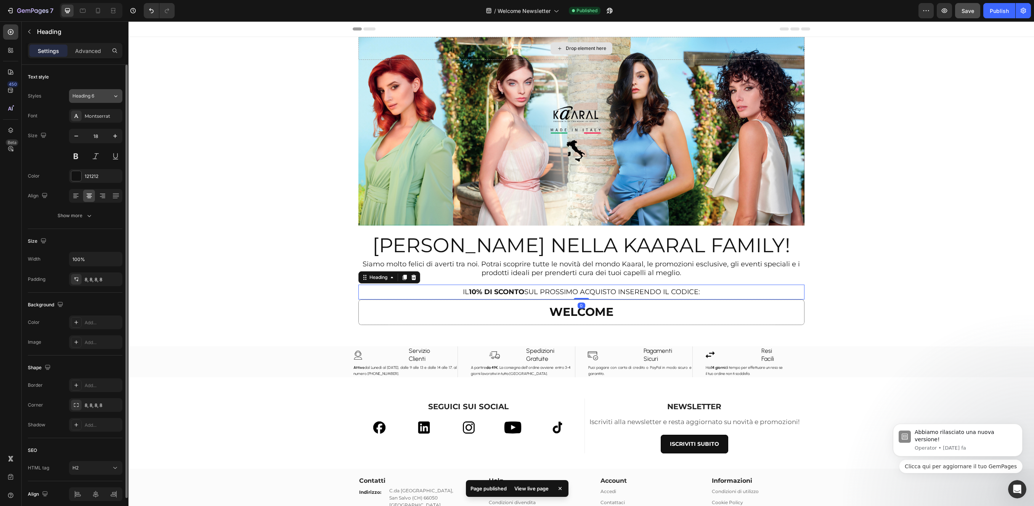
click at [114, 99] on icon at bounding box center [115, 96] width 6 height 8
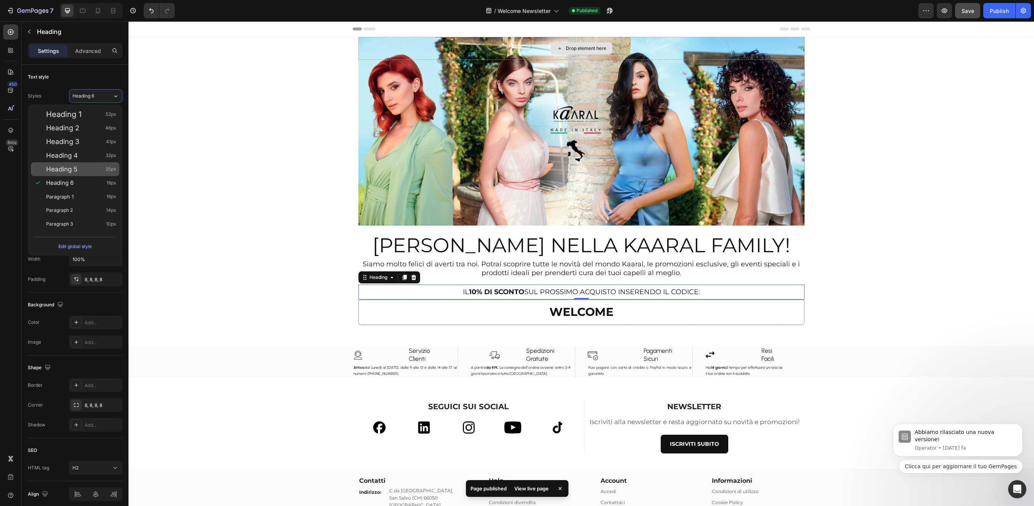
click at [89, 169] on div "Heading 5 25px" at bounding box center [81, 169] width 70 height 8
type input "25"
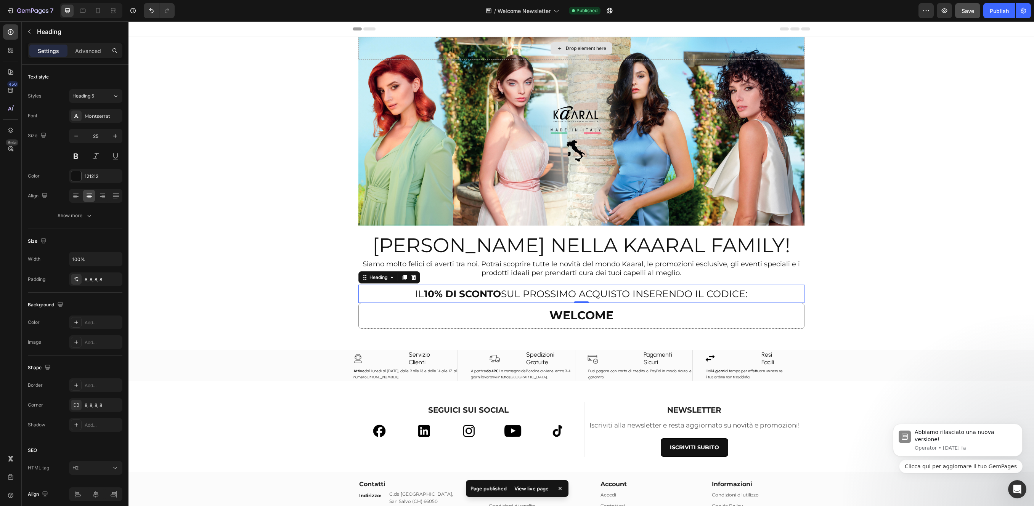
click at [237, 365] on div "Image Servizio Clienti Heading Row Attivo dal Lunedì al [DATE], dalle 9 alle 13…" at bounding box center [580, 365] width 905 height 31
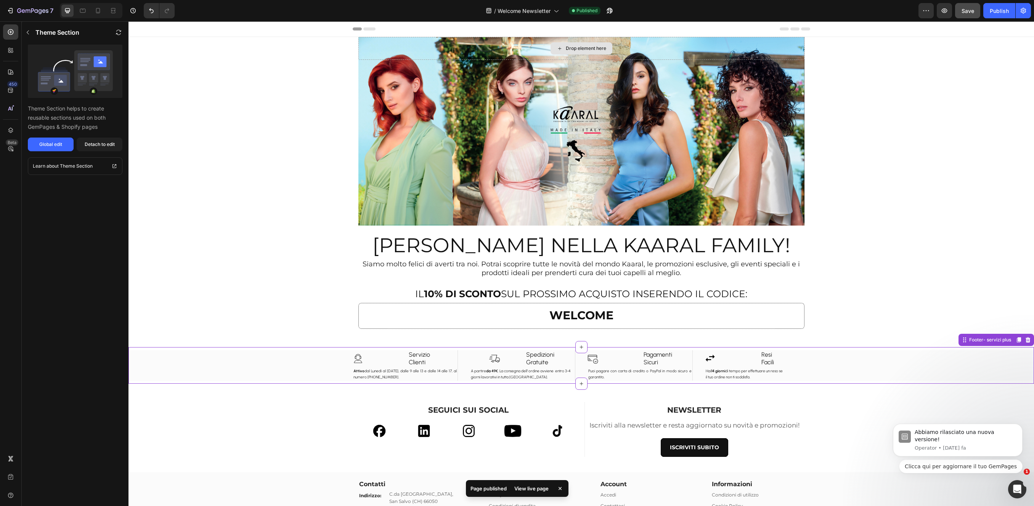
click at [250, 262] on div "Drop element here Hero Banner Section 1 BENVENUTO NELLA KAARAL FAMILY! Heading …" at bounding box center [580, 338] width 905 height 602
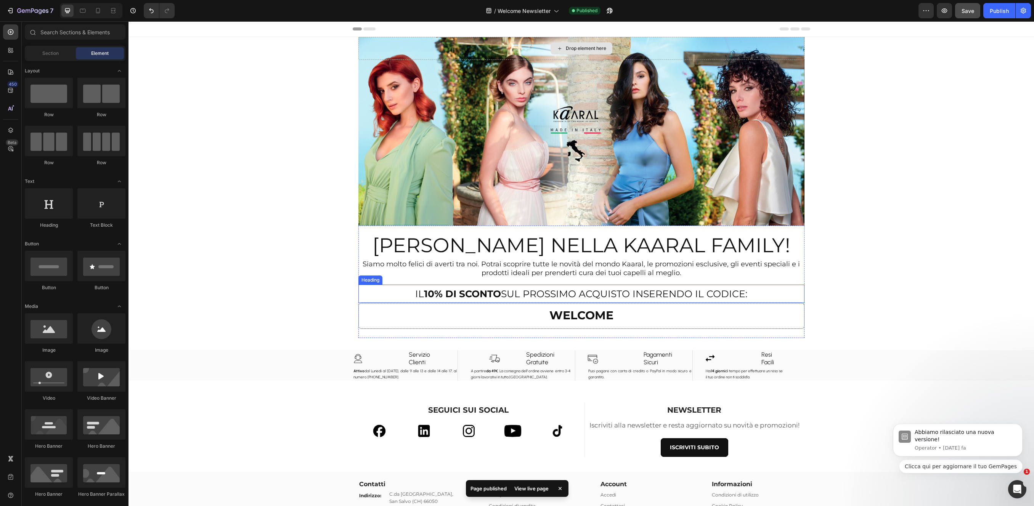
click at [510, 292] on p "IL 10% DI SCONTO SUL PROSSIMO ACQUISTO INSERENDO IL CODICE:" at bounding box center [581, 294] width 440 height 13
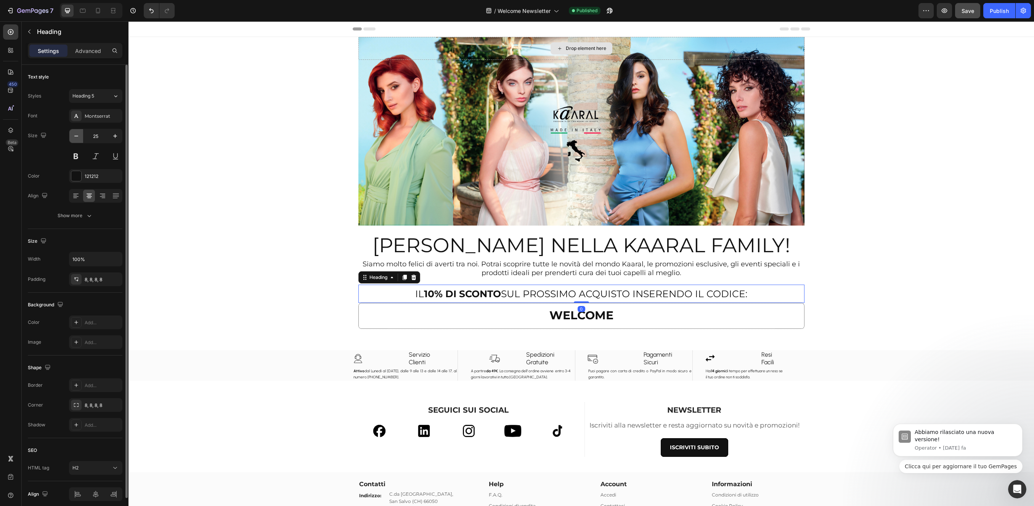
click at [75, 136] on icon "button" at bounding box center [76, 136] width 4 height 1
click at [77, 136] on icon "button" at bounding box center [76, 136] width 8 height 8
type input "22"
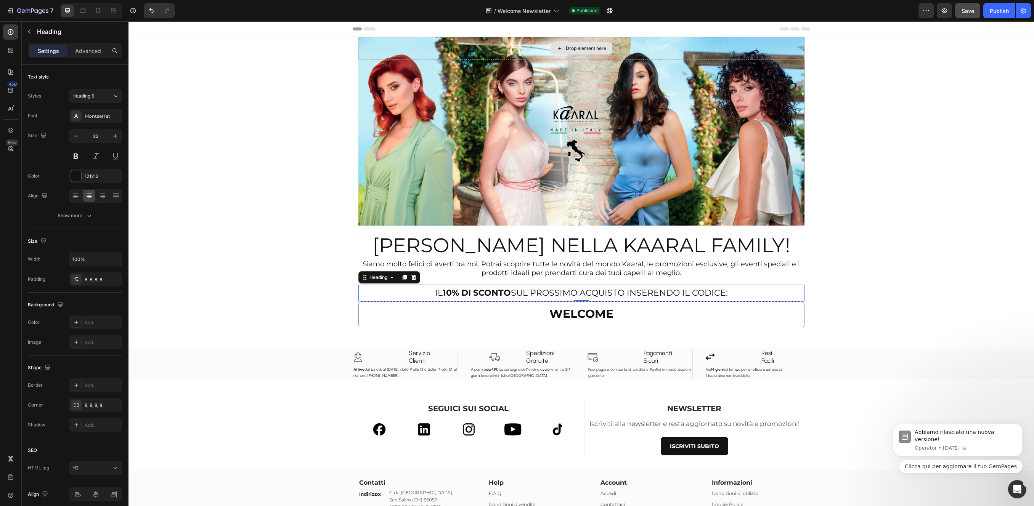
click at [203, 190] on div "Drop element here Hero Banner Section 1 BENVENUTO NELLA KAARAL FAMILY! Heading …" at bounding box center [580, 337] width 905 height 600
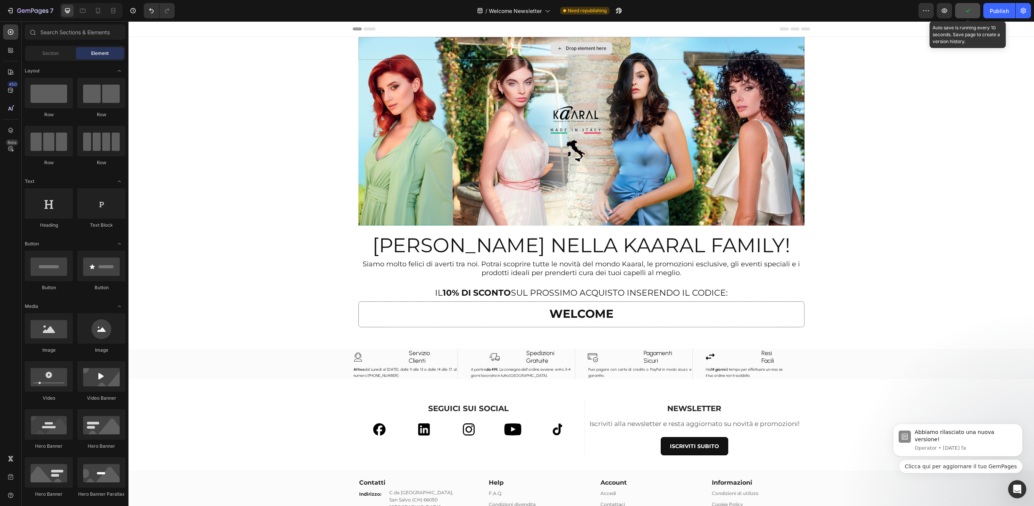
click at [965, 11] on icon "button" at bounding box center [968, 11] width 8 height 8
click at [967, 11] on span "Save" at bounding box center [967, 11] width 13 height 6
click at [1000, 14] on div "Publish" at bounding box center [998, 11] width 19 height 8
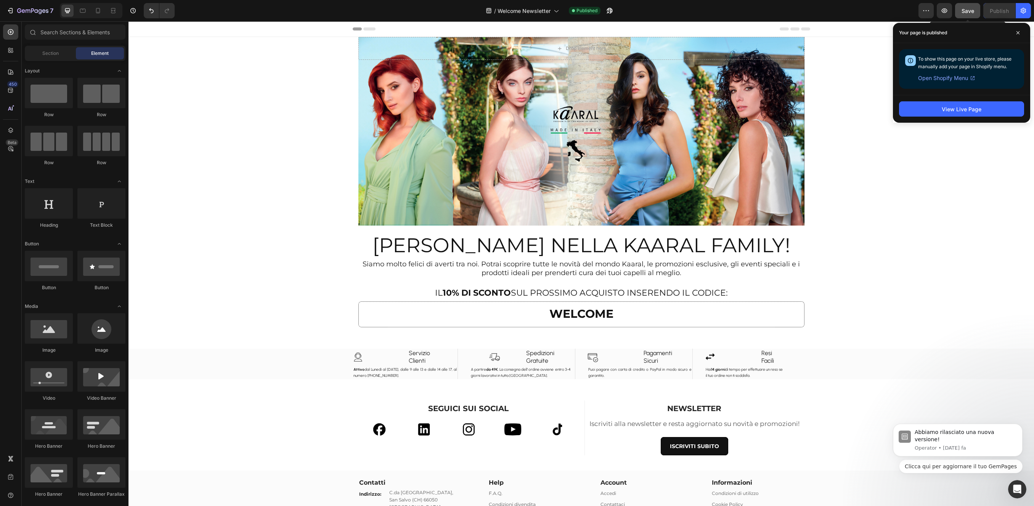
click at [966, 13] on span "Save" at bounding box center [967, 11] width 13 height 6
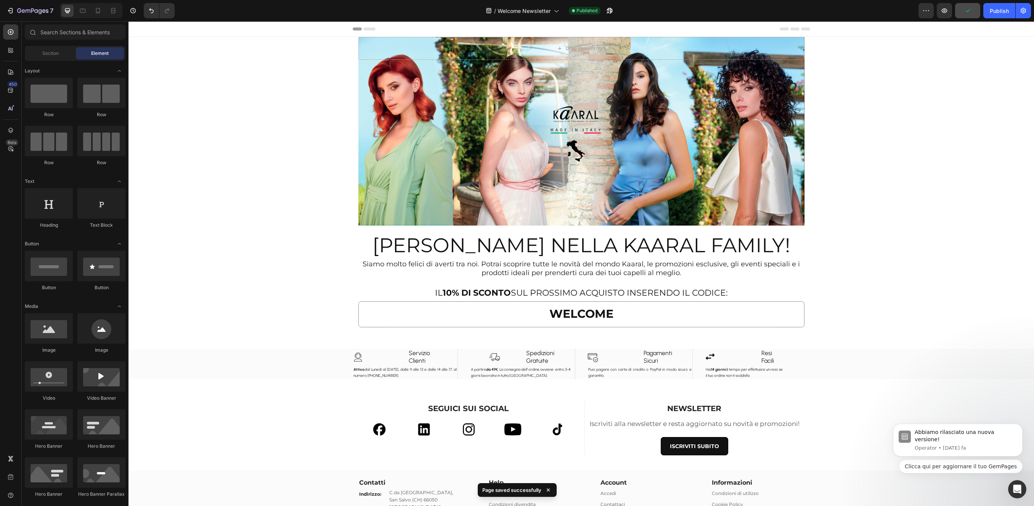
drag, startPoint x: 992, startPoint y: 13, endPoint x: 988, endPoint y: 19, distance: 6.9
click at [992, 13] on div "Publish" at bounding box center [998, 11] width 19 height 8
click at [951, 11] on button "button" at bounding box center [944, 10] width 15 height 15
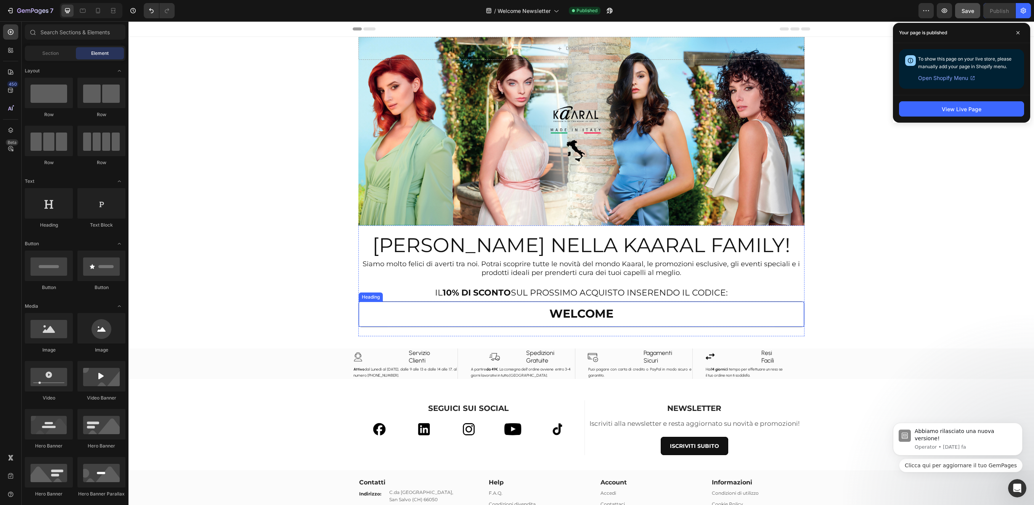
click at [392, 303] on h2 "⁠⁠⁠⁠⁠⁠⁠ WELCOME" at bounding box center [581, 314] width 445 height 25
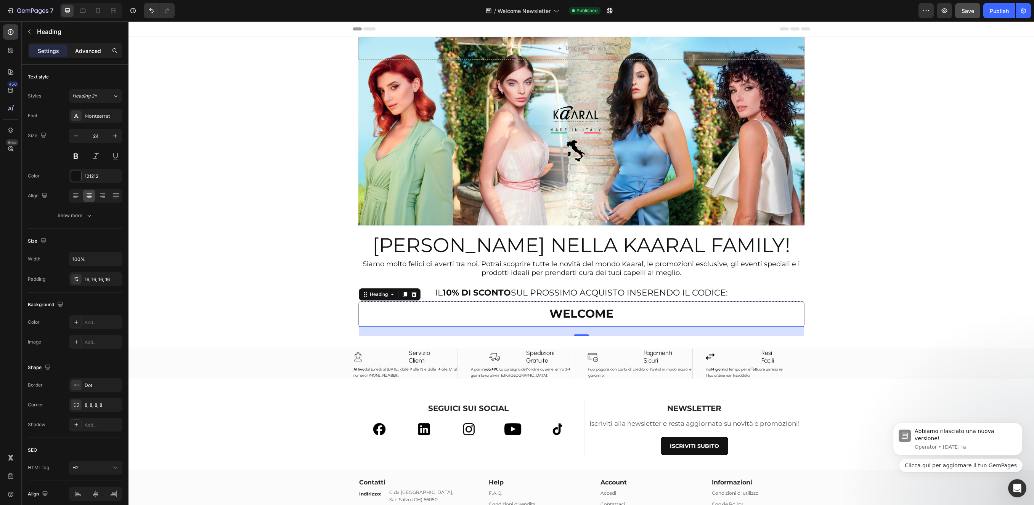
click at [97, 50] on p "Advanced" at bounding box center [88, 51] width 26 height 8
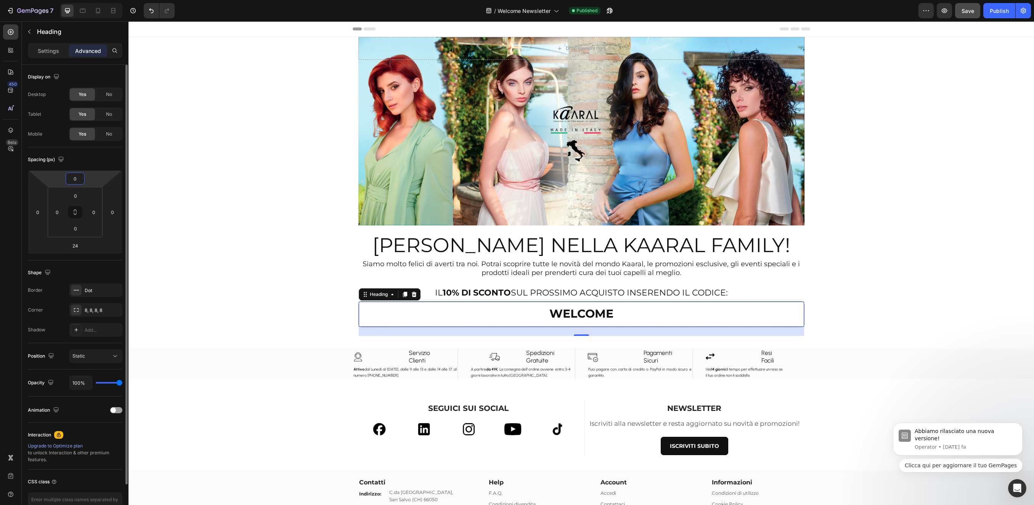
drag, startPoint x: 71, startPoint y: 176, endPoint x: 84, endPoint y: 177, distance: 12.6
click at [85, 177] on div "0 0 24 0" at bounding box center [75, 212] width 95 height 84
type input "24"
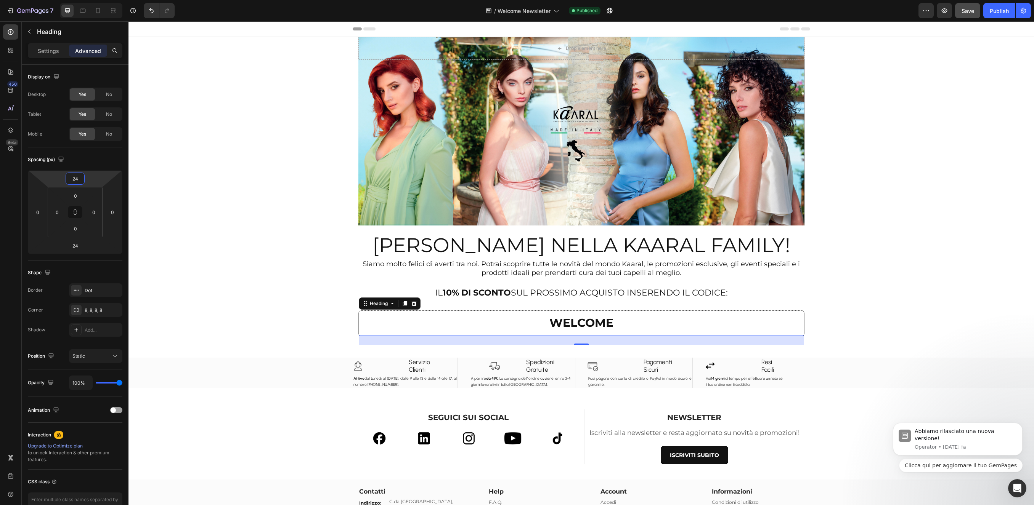
drag, startPoint x: 194, startPoint y: 185, endPoint x: 207, endPoint y: 253, distance: 68.8
click at [194, 185] on div "Drop element here Hero Banner Section 1 BENVENUTO NELLA KAARAL FAMILY! Heading …" at bounding box center [580, 341] width 905 height 609
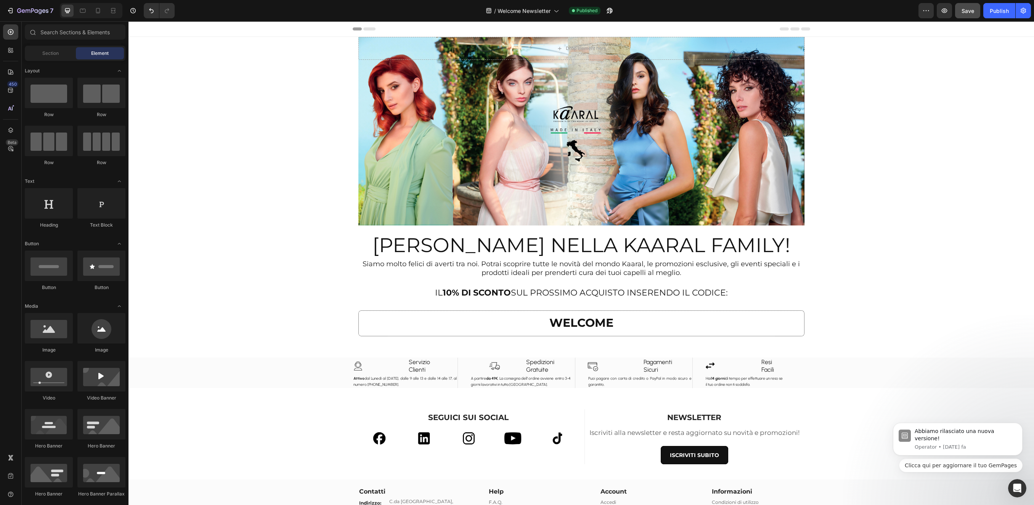
click at [970, 16] on button "Save" at bounding box center [967, 10] width 25 height 15
click at [994, 12] on div "Publish" at bounding box center [998, 11] width 19 height 8
click at [96, 10] on icon at bounding box center [98, 10] width 4 height 5
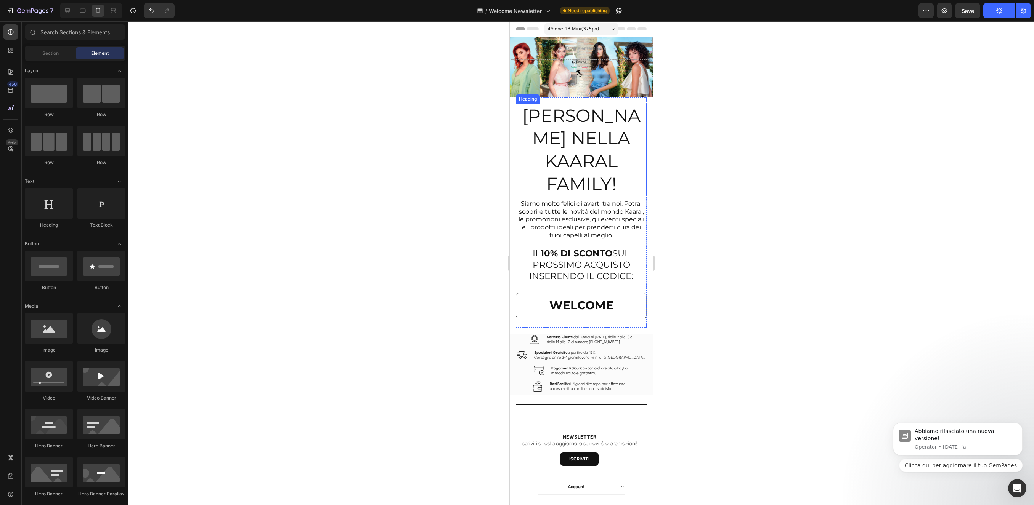
click at [582, 151] on p "[PERSON_NAME] NELLA KAARAL FAMILY!" at bounding box center [580, 149] width 129 height 91
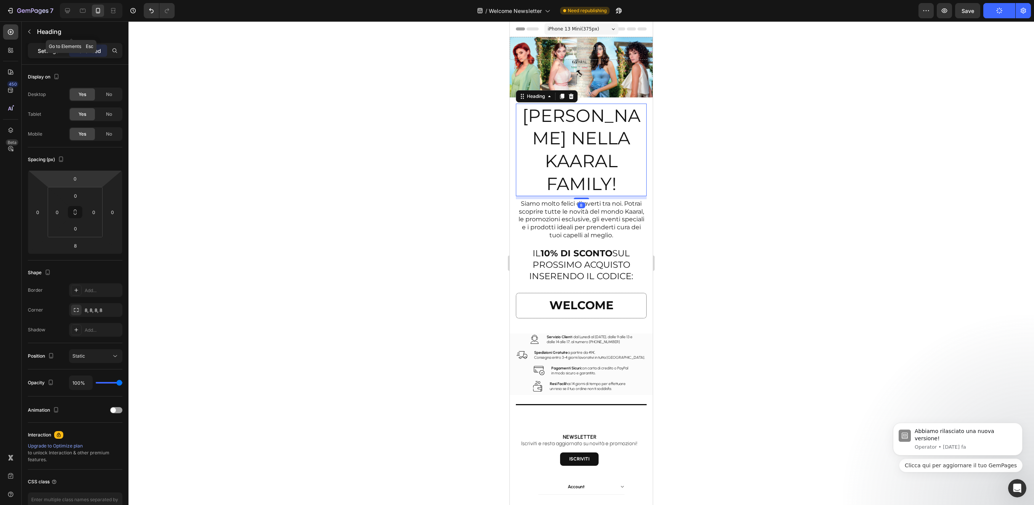
click at [47, 50] on p "Settings" at bounding box center [48, 51] width 21 height 8
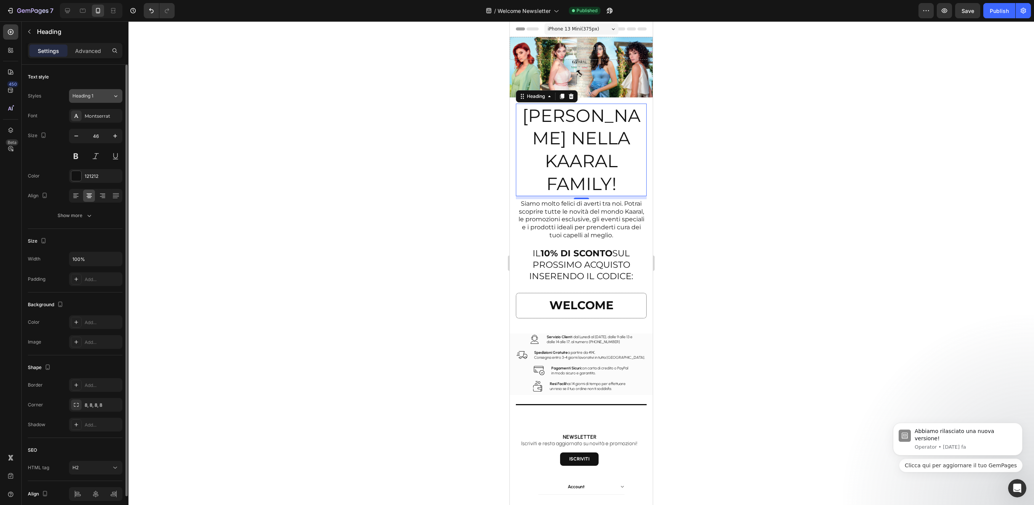
click at [115, 94] on icon at bounding box center [115, 96] width 6 height 8
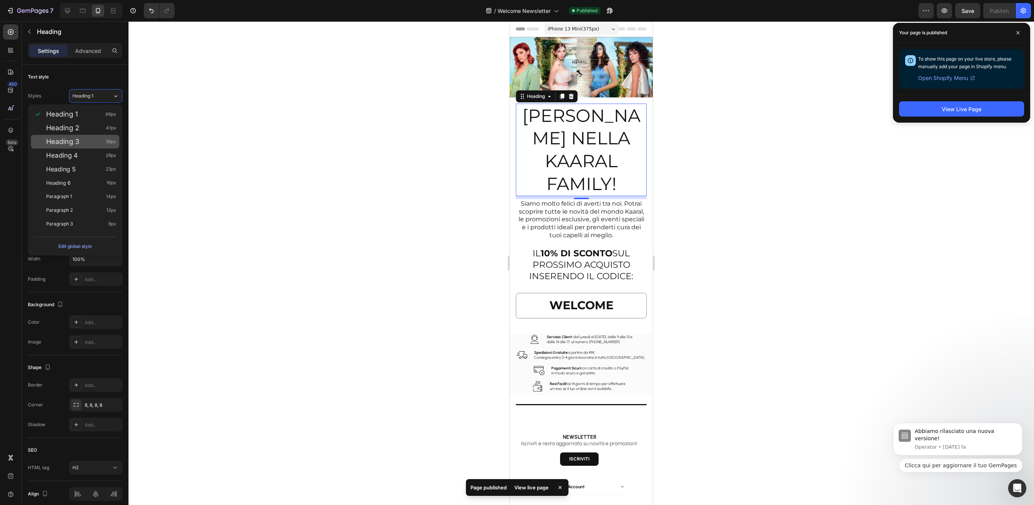
drag, startPoint x: 88, startPoint y: 140, endPoint x: 95, endPoint y: 143, distance: 8.2
click at [88, 140] on div "Heading 3 36px" at bounding box center [81, 142] width 70 height 8
type input "36"
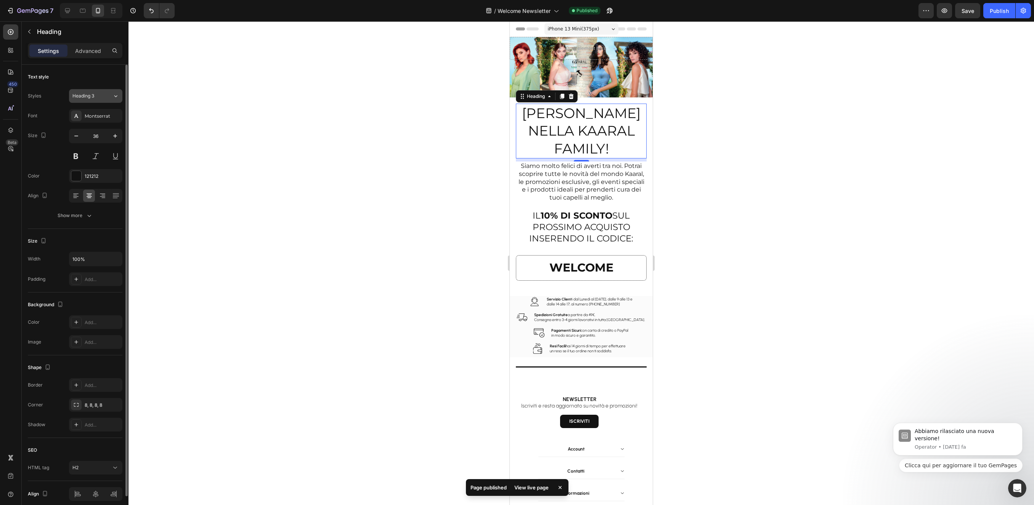
click at [115, 97] on icon at bounding box center [115, 96] width 6 height 8
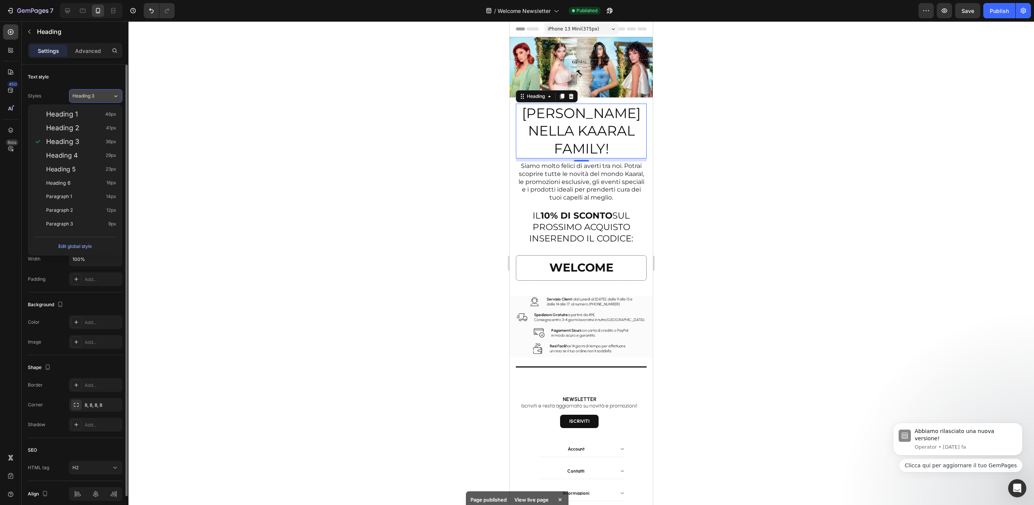
click at [112, 96] on icon at bounding box center [115, 96] width 6 height 8
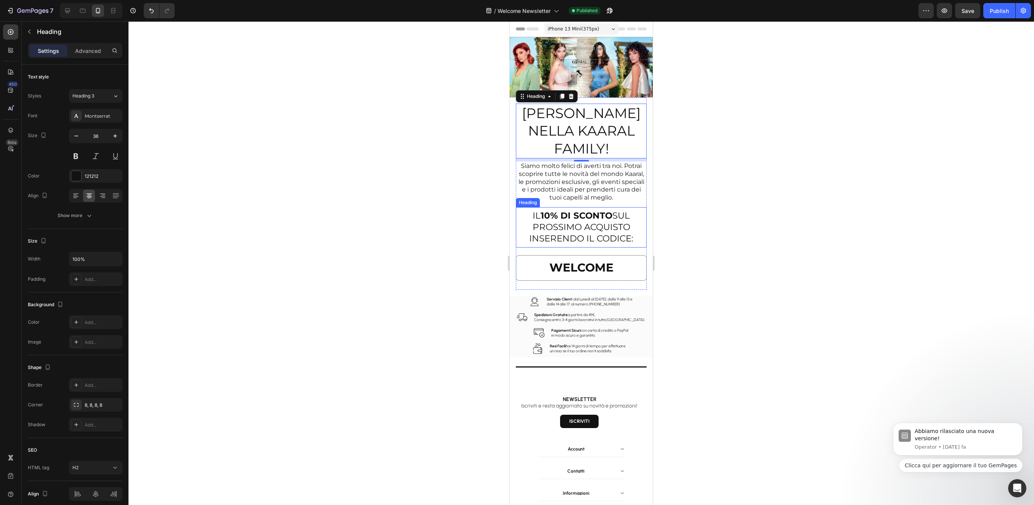
click at [585, 232] on p "IL 10% DI SCONTO SUL PROSSIMO ACQUISTO INSERENDO IL CODICE:" at bounding box center [581, 227] width 125 height 34
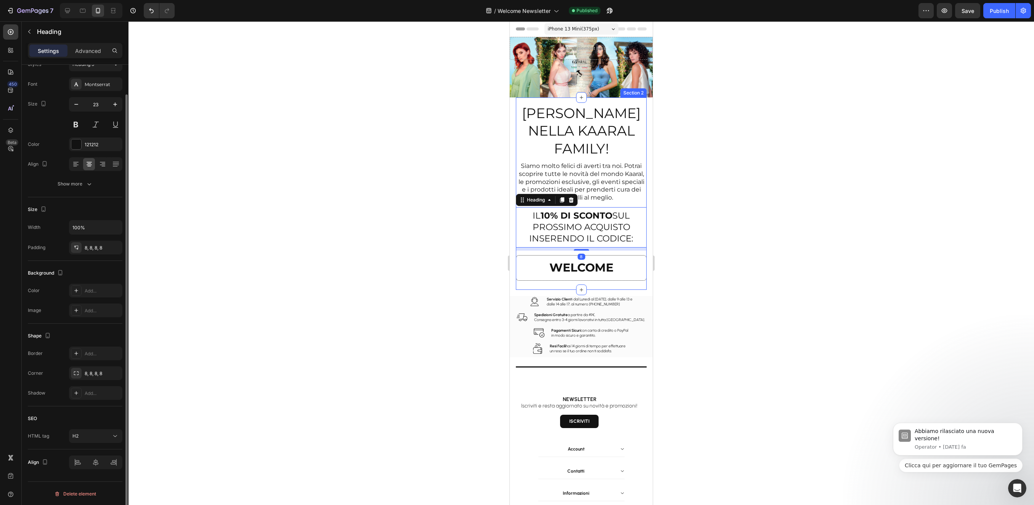
click at [743, 182] on div at bounding box center [580, 263] width 905 height 484
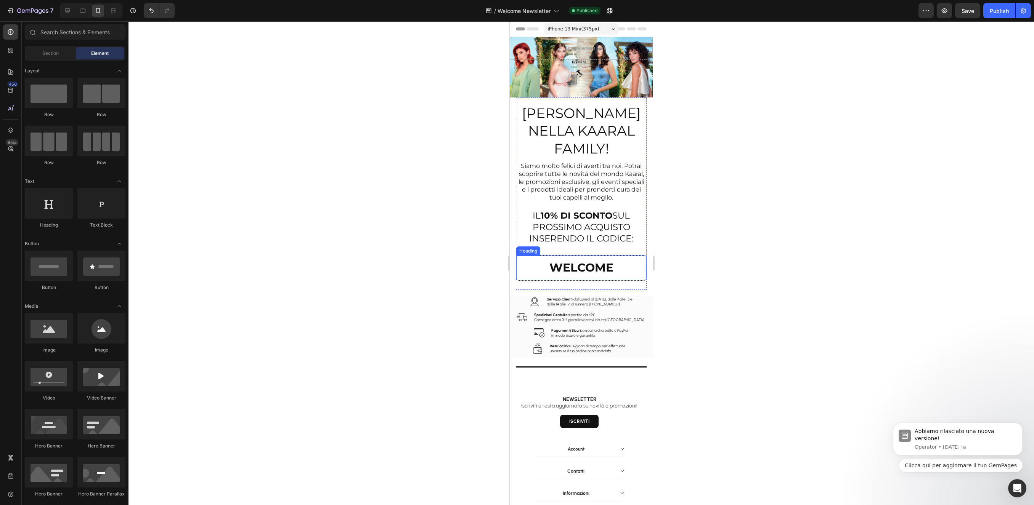
click at [597, 266] on strong "WELCOME" at bounding box center [581, 268] width 64 height 14
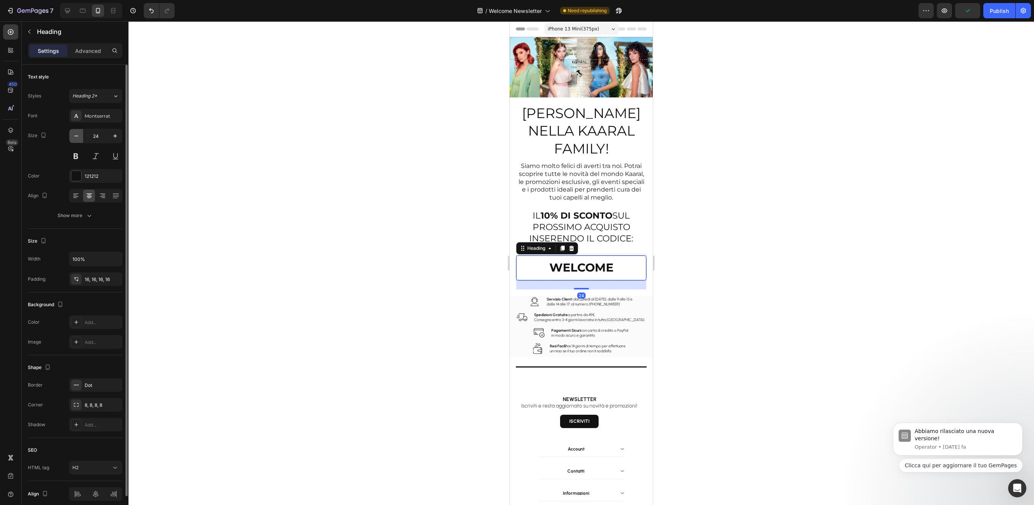
click at [74, 137] on icon "button" at bounding box center [76, 136] width 8 height 8
click at [117, 96] on icon at bounding box center [115, 96] width 6 height 8
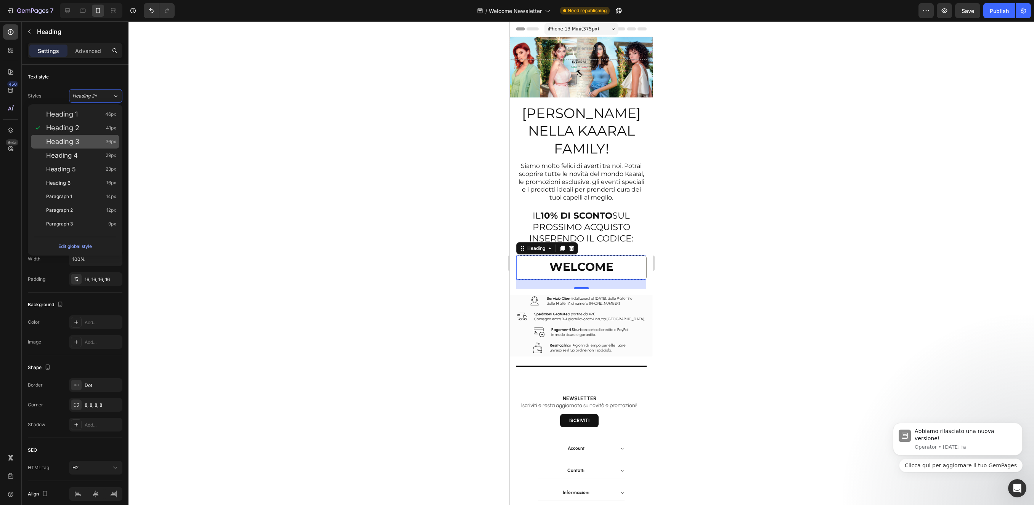
click at [88, 142] on div "Heading 3 36px" at bounding box center [81, 142] width 70 height 8
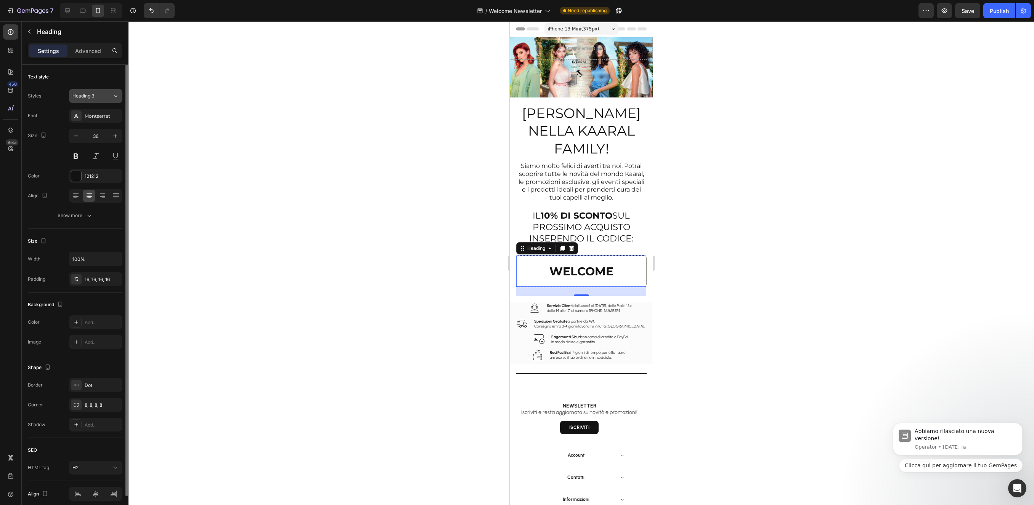
click at [117, 93] on icon at bounding box center [115, 96] width 6 height 8
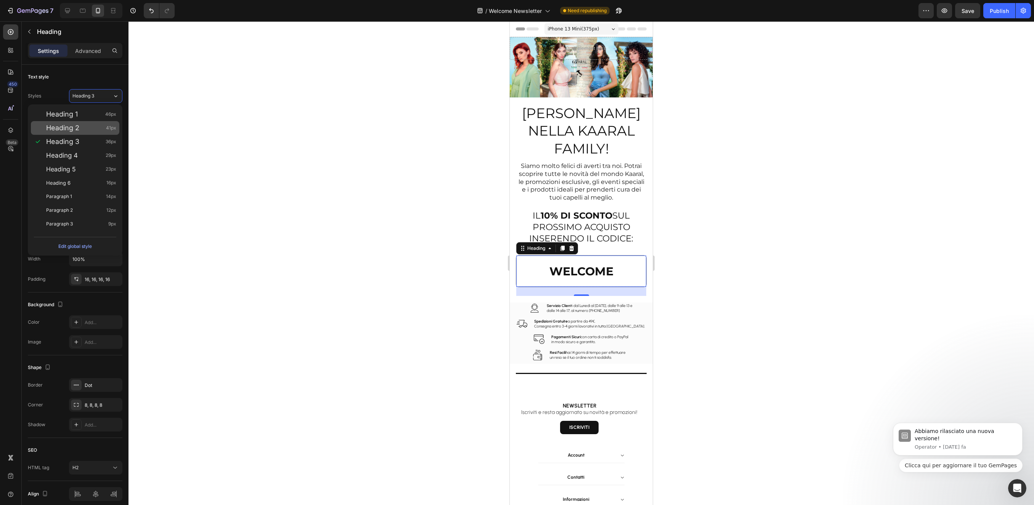
click at [84, 130] on div "Heading 2 41px" at bounding box center [81, 128] width 70 height 8
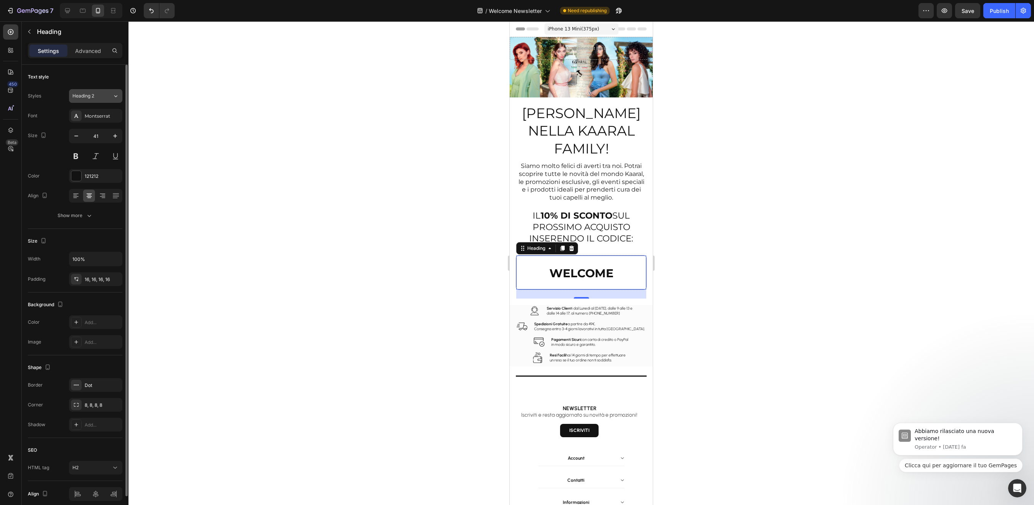
drag, startPoint x: 116, startPoint y: 93, endPoint x: 115, endPoint y: 102, distance: 8.8
click at [116, 95] on icon at bounding box center [115, 96] width 6 height 8
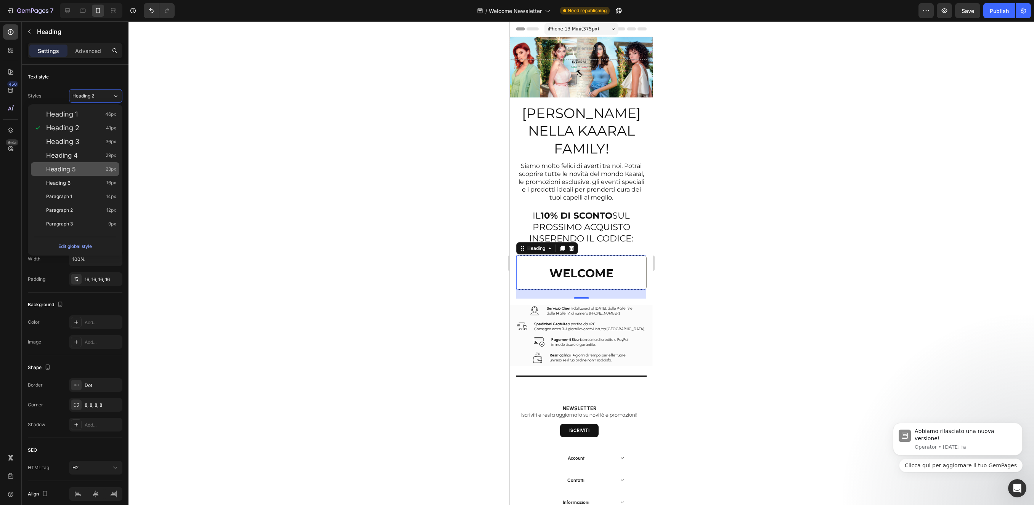
click at [89, 171] on div "Heading 5 23px" at bounding box center [81, 169] width 70 height 8
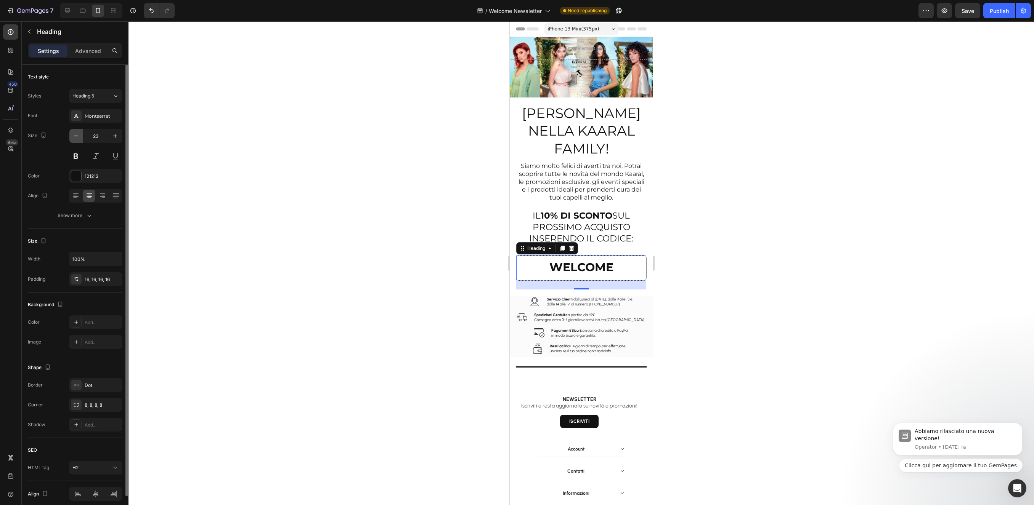
click at [79, 138] on icon "button" at bounding box center [76, 136] width 8 height 8
click at [79, 136] on icon "button" at bounding box center [76, 136] width 8 height 8
click at [116, 138] on icon "button" at bounding box center [115, 136] width 8 height 8
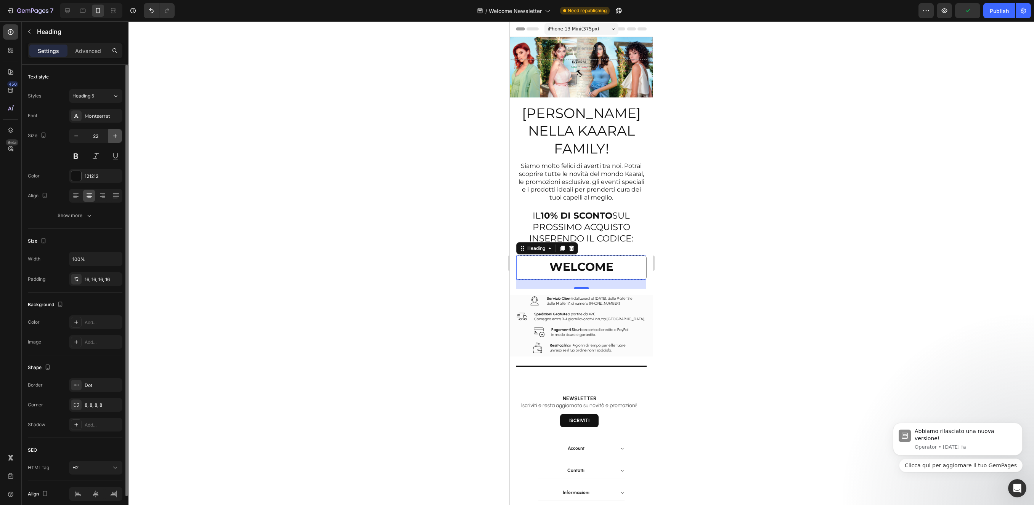
click at [117, 137] on icon "button" at bounding box center [115, 136] width 8 height 8
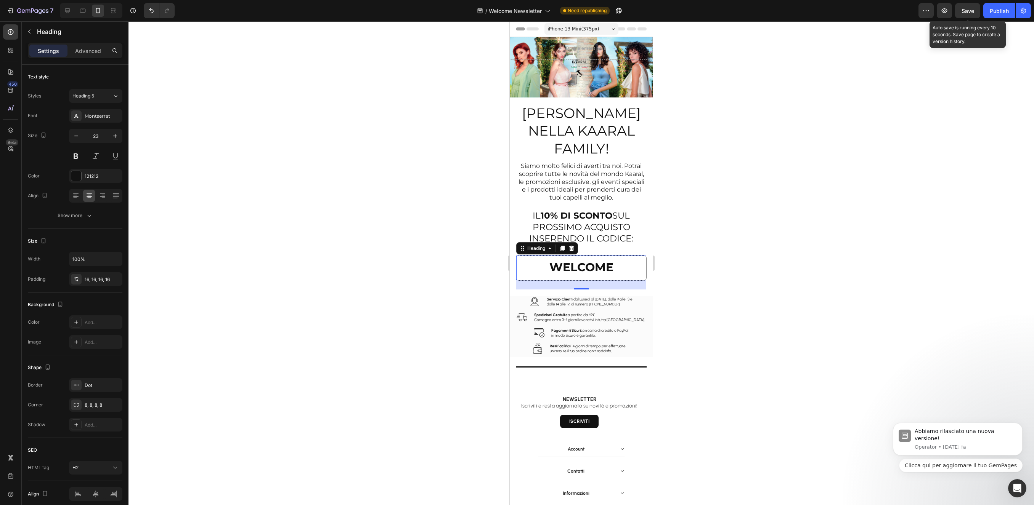
drag, startPoint x: 968, startPoint y: 14, endPoint x: 981, endPoint y: 13, distance: 13.0
click at [969, 14] on div "Save" at bounding box center [967, 11] width 13 height 8
click at [1001, 13] on div "Publish" at bounding box center [998, 11] width 19 height 8
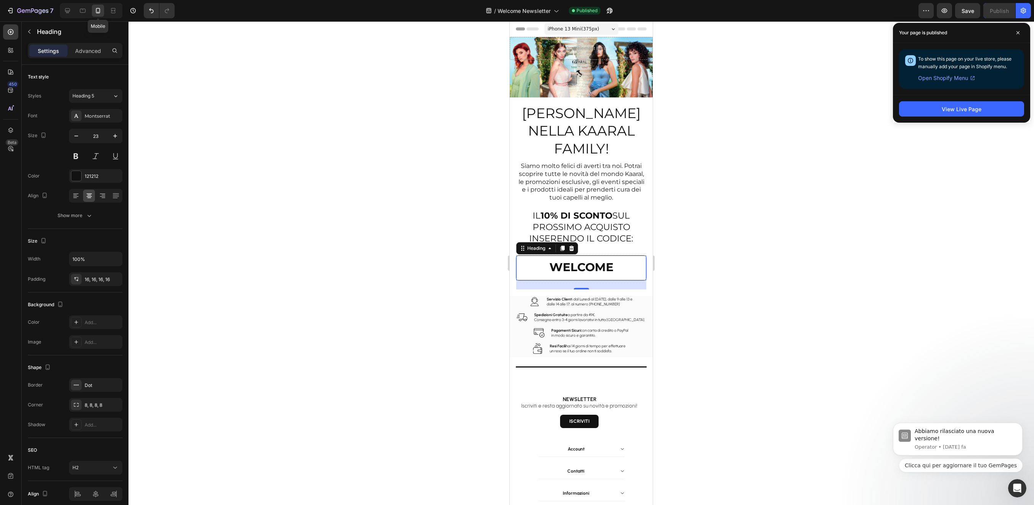
click at [99, 13] on icon at bounding box center [98, 11] width 8 height 8
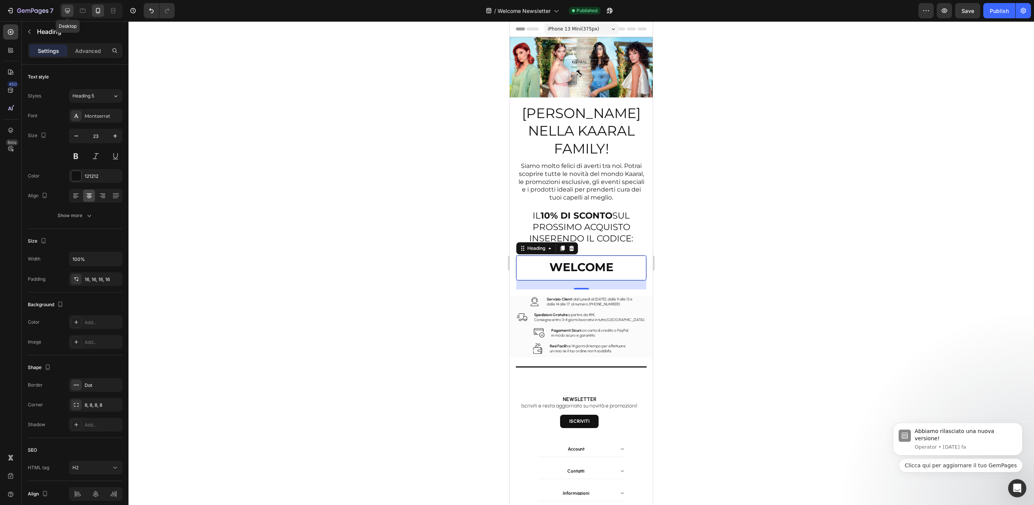
click at [69, 12] on icon at bounding box center [68, 11] width 8 height 8
type input "25"
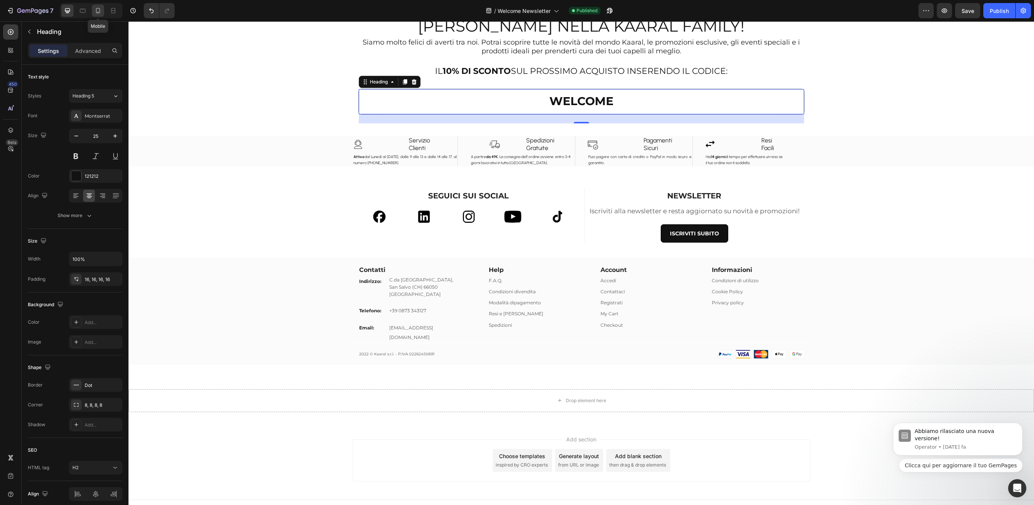
scroll to position [219, 0]
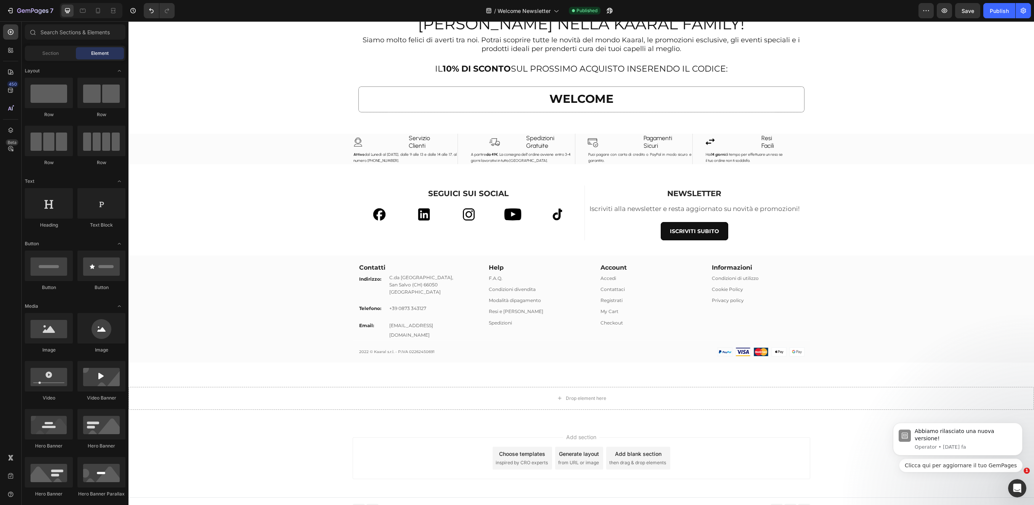
drag, startPoint x: 299, startPoint y: 108, endPoint x: 330, endPoint y: 112, distance: 31.9
click at [299, 107] on div "[PERSON_NAME] NELLA KAARAL FAMILY! Heading Siamo molto felici di averti tra noi…" at bounding box center [580, 120] width 905 height 604
click at [377, 103] on p "⁠⁠⁠⁠⁠⁠⁠ WELCOME" at bounding box center [581, 99] width 433 height 13
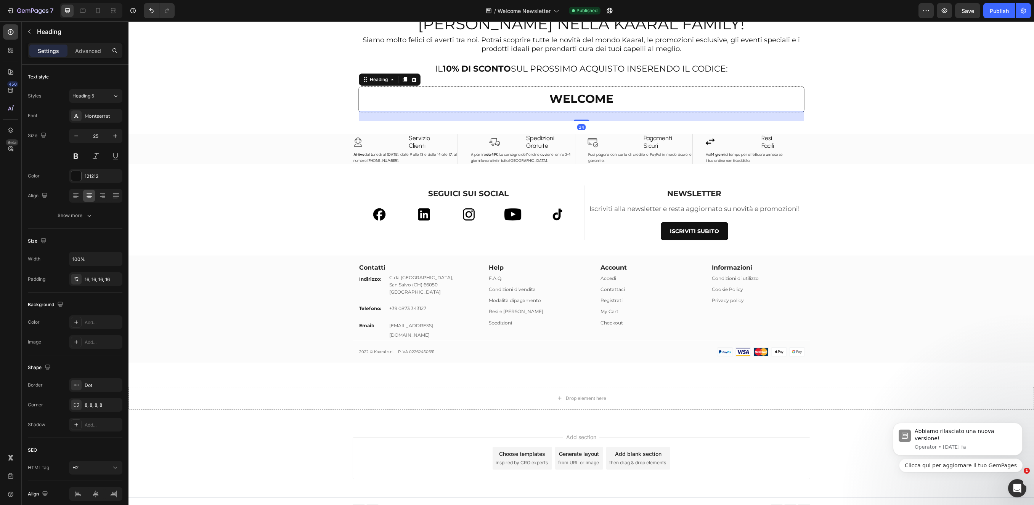
click at [892, 105] on div "[PERSON_NAME] NELLA KAARAL FAMILY! Heading Siamo molto felici di averti tra noi…" at bounding box center [580, 120] width 905 height 604
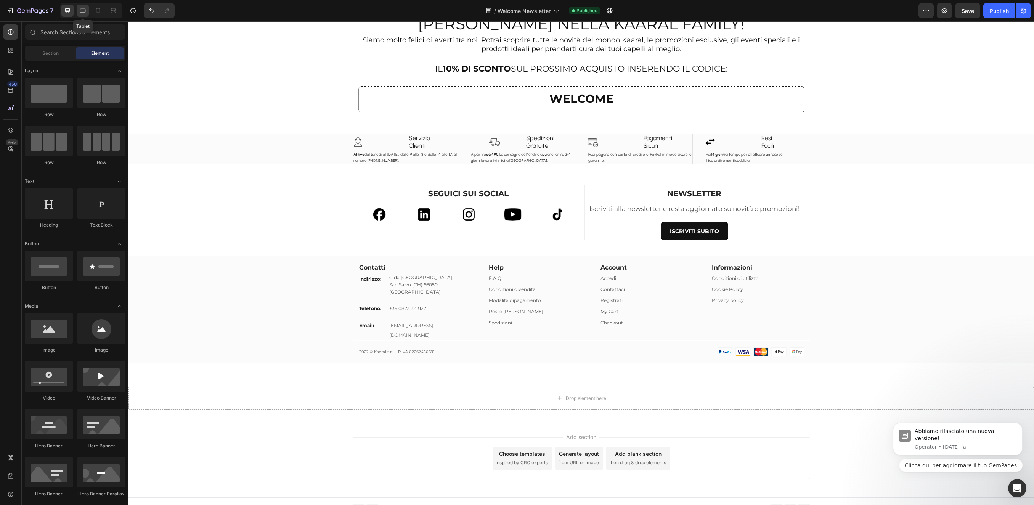
click at [82, 12] on icon at bounding box center [83, 11] width 8 height 8
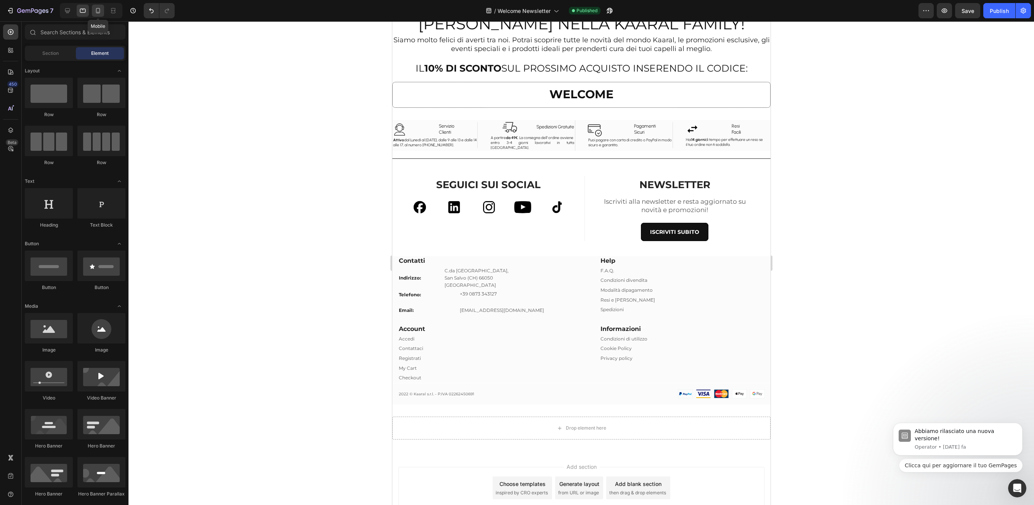
click at [101, 11] on icon at bounding box center [98, 11] width 8 height 8
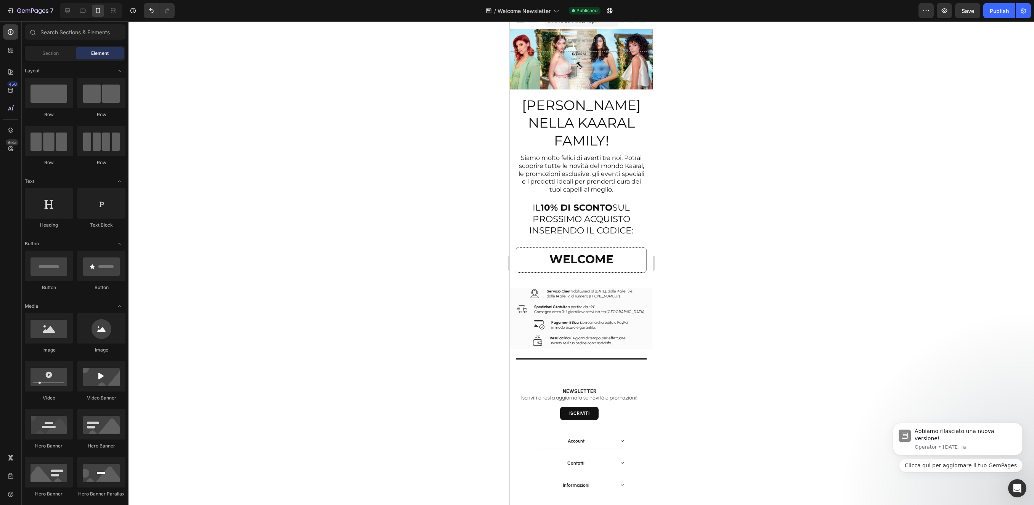
scroll to position [8, 0]
click at [607, 259] on strong "WELCOME" at bounding box center [581, 259] width 64 height 14
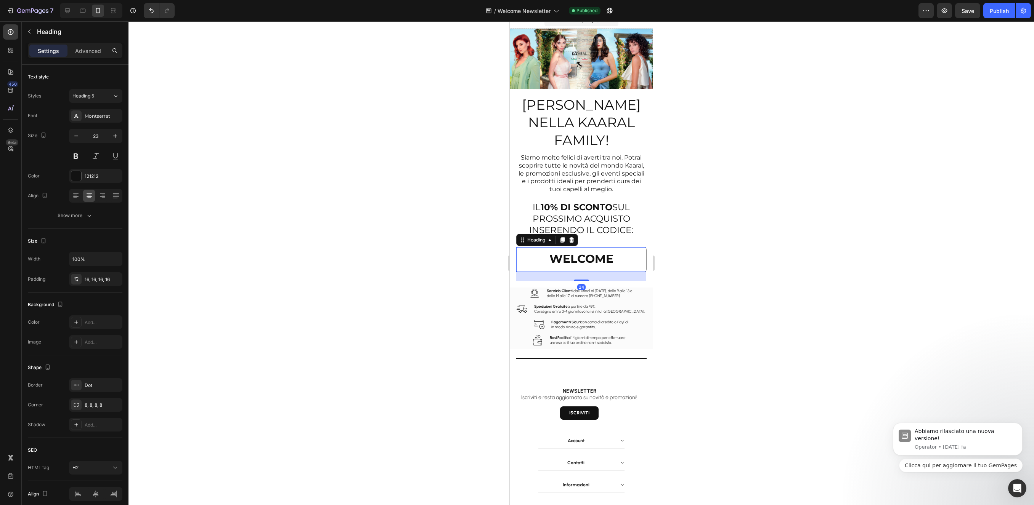
click at [706, 219] on div at bounding box center [580, 263] width 905 height 484
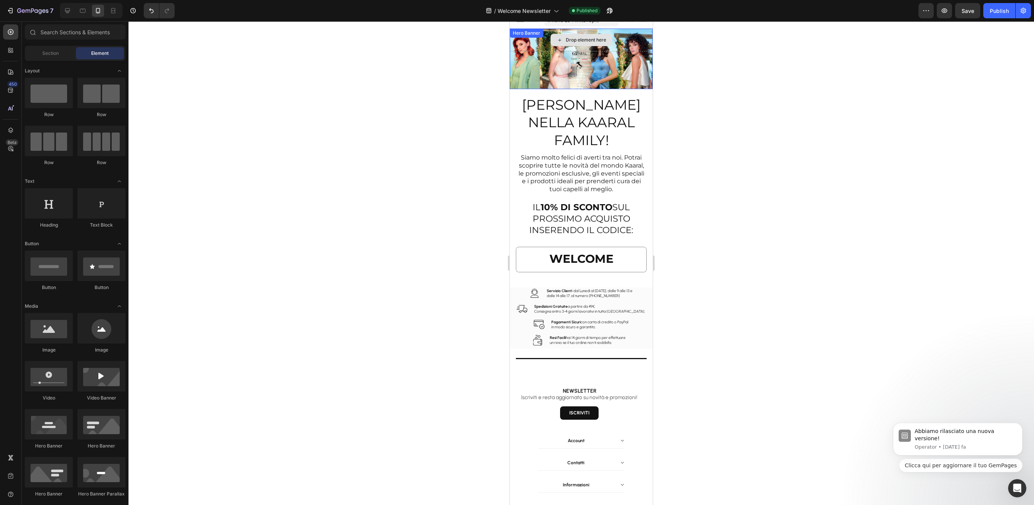
click at [630, 33] on div "Drop element here" at bounding box center [581, 40] width 143 height 23
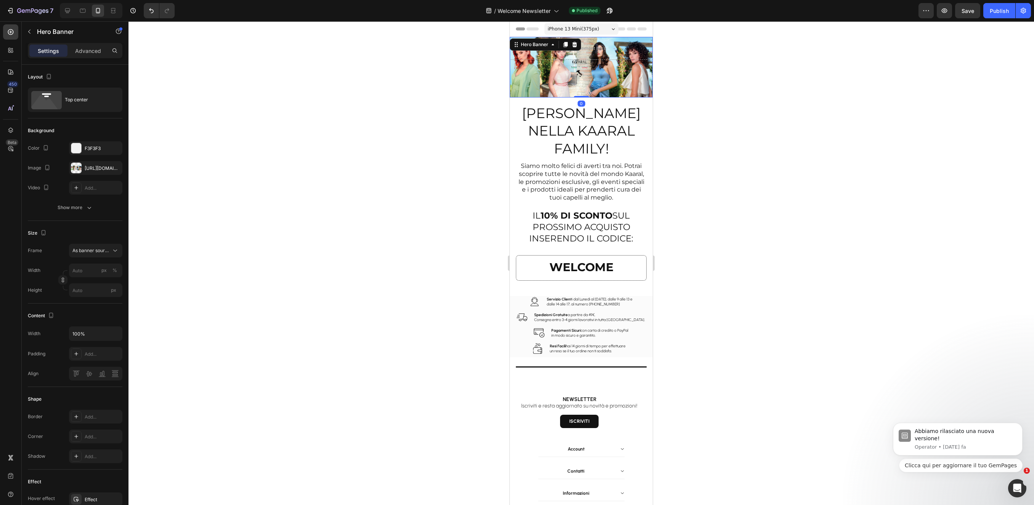
click at [613, 85] on div "Overlay" at bounding box center [581, 67] width 143 height 61
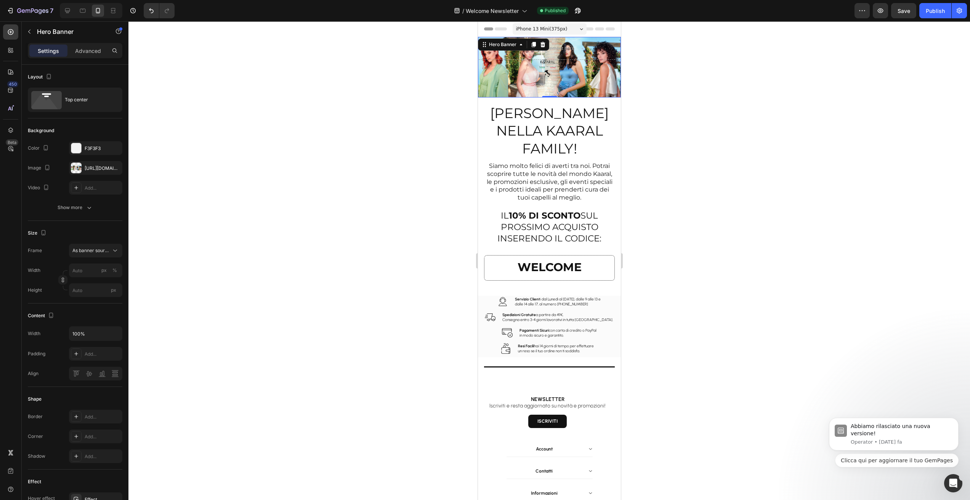
click at [552, 80] on div "Overlay" at bounding box center [549, 67] width 143 height 61
click at [82, 170] on div "[URL][DOMAIN_NAME]" at bounding box center [95, 168] width 53 height 14
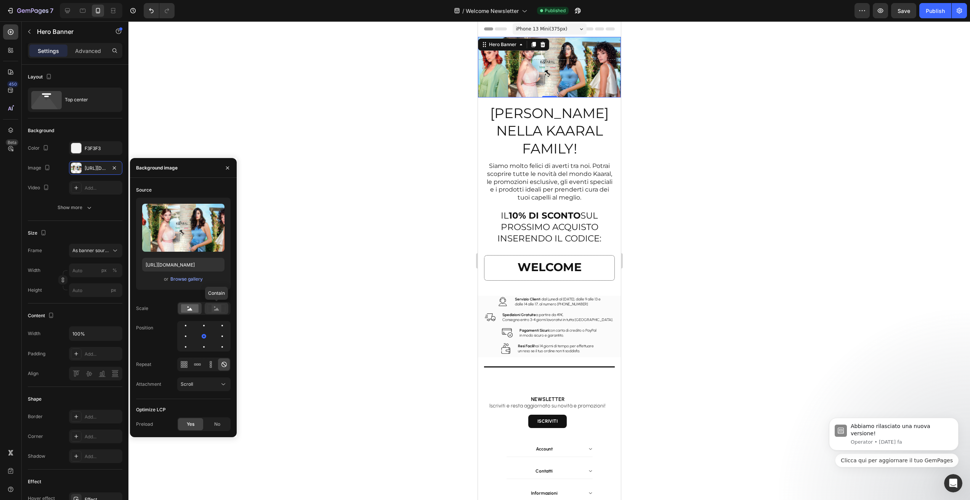
click at [219, 308] on rect at bounding box center [217, 309] width 10 height 8
drag, startPoint x: 189, startPoint y: 308, endPoint x: 196, endPoint y: 311, distance: 7.5
click at [189, 308] on rect at bounding box center [190, 309] width 18 height 8
click at [204, 385] on div "Scroll" at bounding box center [200, 384] width 39 height 7
drag, startPoint x: 200, startPoint y: 419, endPoint x: 201, endPoint y: 409, distance: 9.5
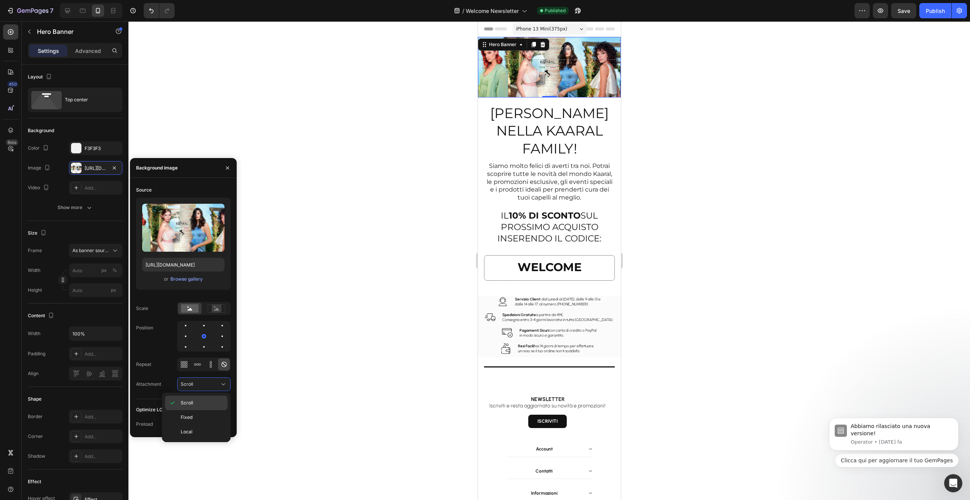
click at [200, 419] on p "Fixed" at bounding box center [202, 417] width 43 height 7
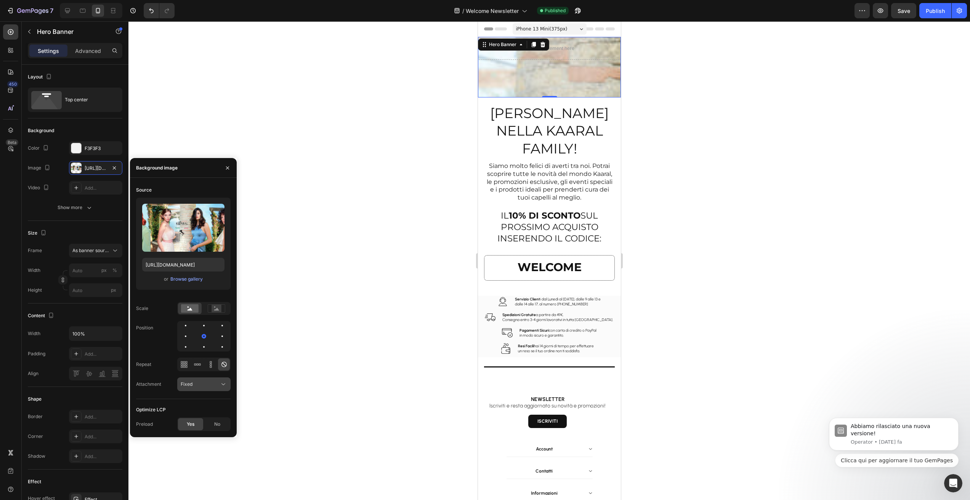
click at [207, 384] on div "Fixed" at bounding box center [200, 384] width 39 height 7
click at [199, 437] on div "Local" at bounding box center [196, 432] width 63 height 14
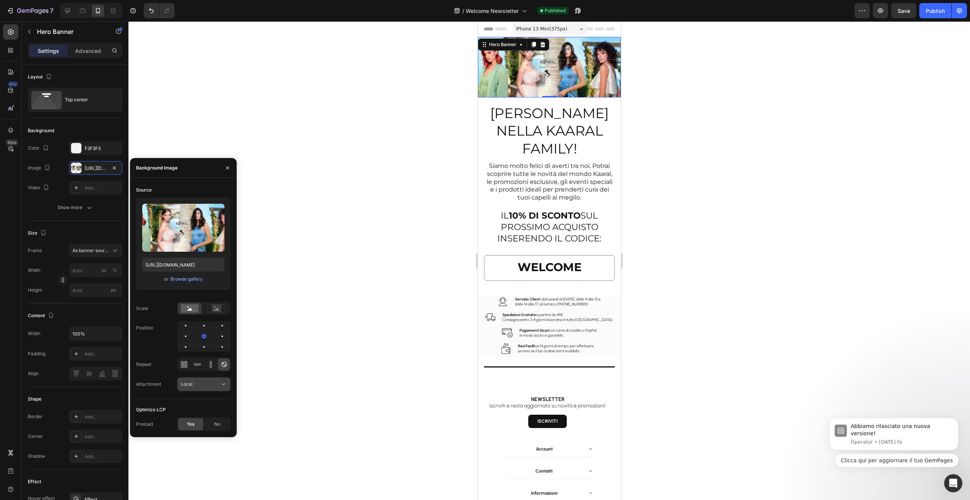
drag, startPoint x: 213, startPoint y: 382, endPoint x: 207, endPoint y: 388, distance: 8.9
click at [213, 382] on div "Local" at bounding box center [200, 384] width 39 height 7
click at [199, 401] on p "Scroll" at bounding box center [202, 403] width 43 height 7
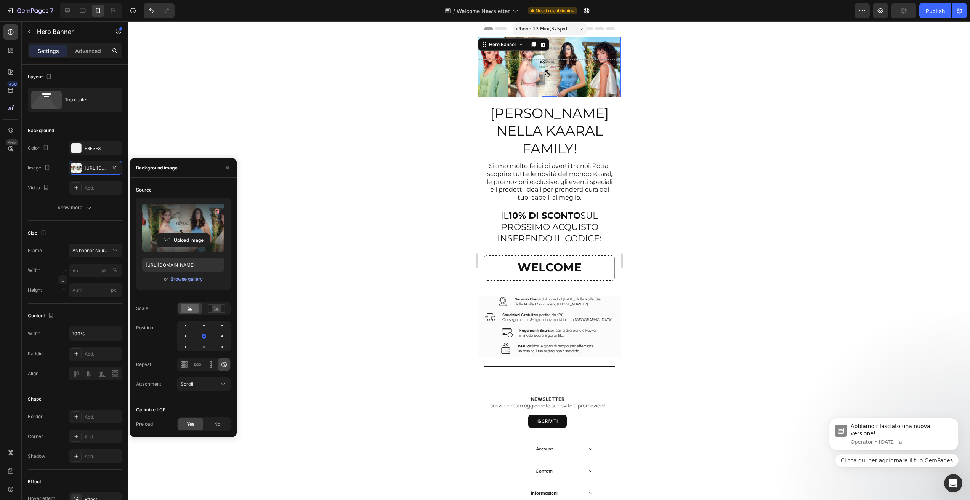
click at [199, 215] on label at bounding box center [183, 228] width 82 height 48
click at [199, 234] on input "file" at bounding box center [183, 240] width 53 height 13
click at [228, 165] on icon "button" at bounding box center [228, 168] width 6 height 6
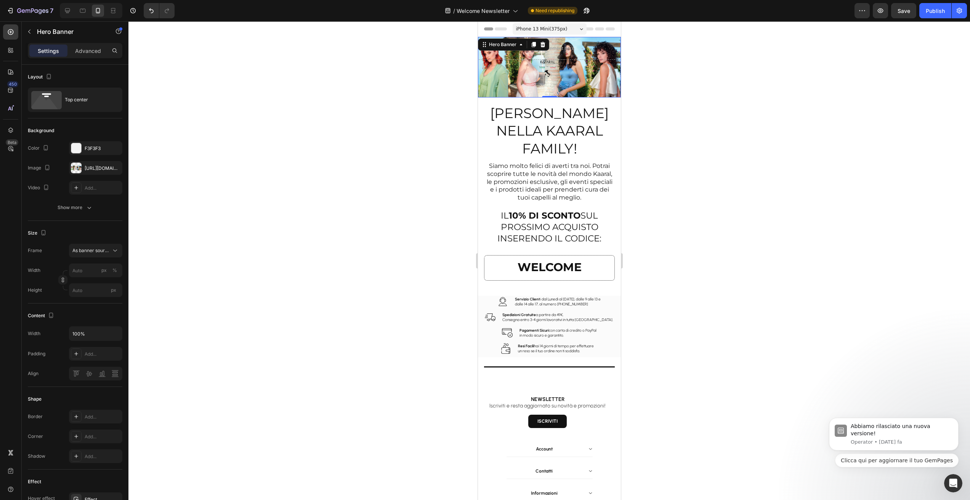
click at [329, 275] on div at bounding box center [549, 260] width 842 height 479
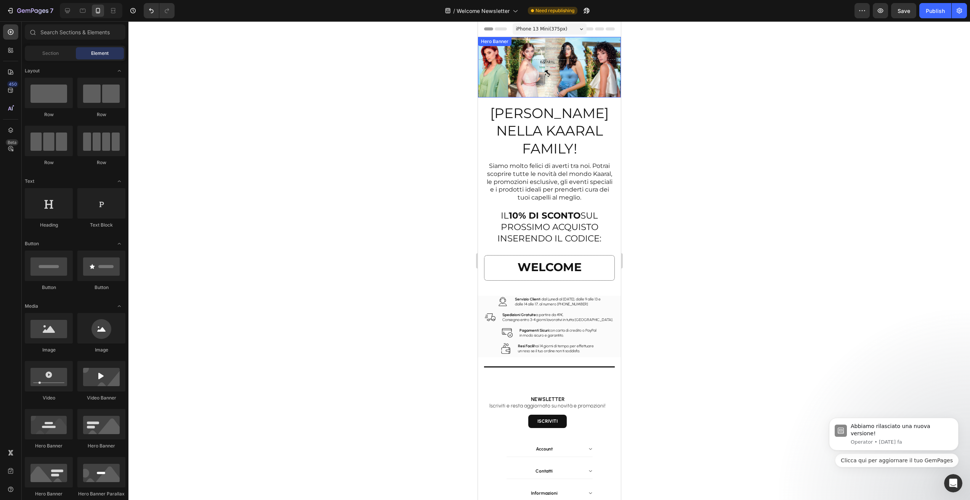
click at [526, 98] on div "[PERSON_NAME] NELLA KAARAL FAMILY! Heading Siamo molto felici di averti tra noi…" at bounding box center [549, 194] width 131 height 192
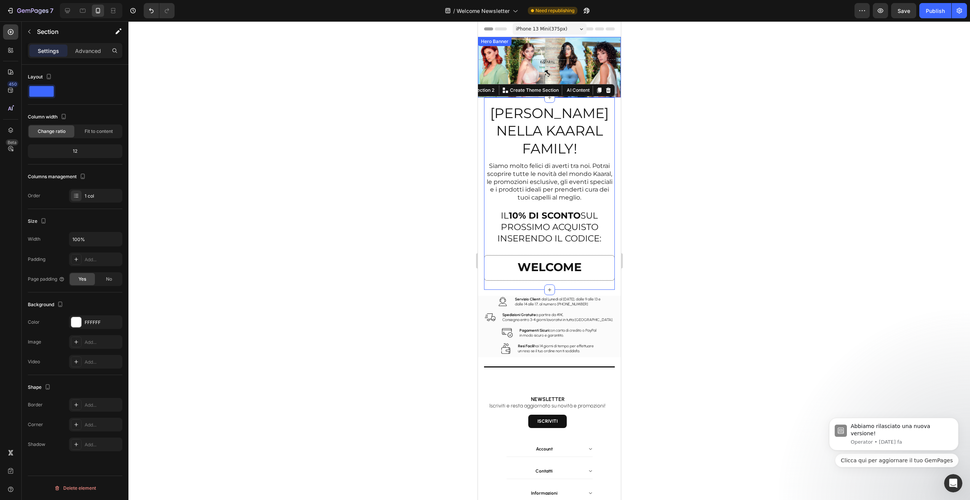
click at [526, 70] on div "Overlay" at bounding box center [549, 67] width 143 height 61
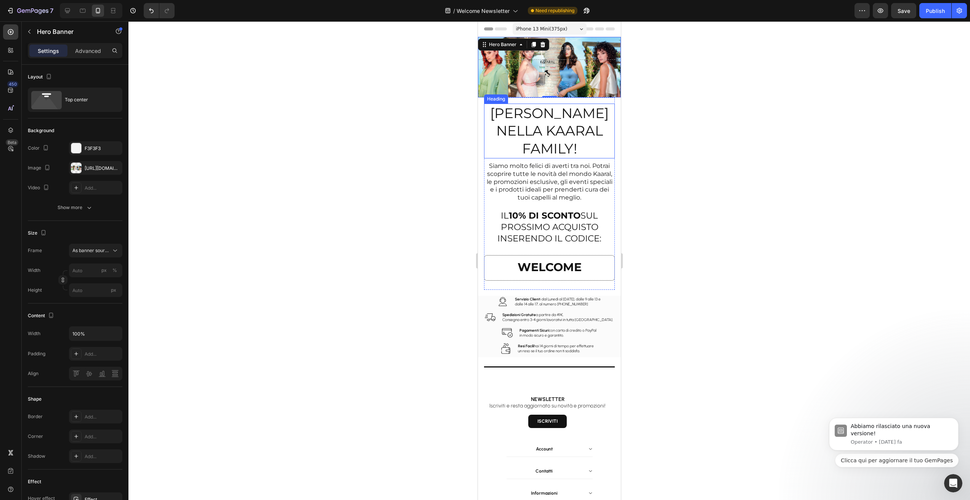
click at [671, 100] on div at bounding box center [549, 260] width 842 height 479
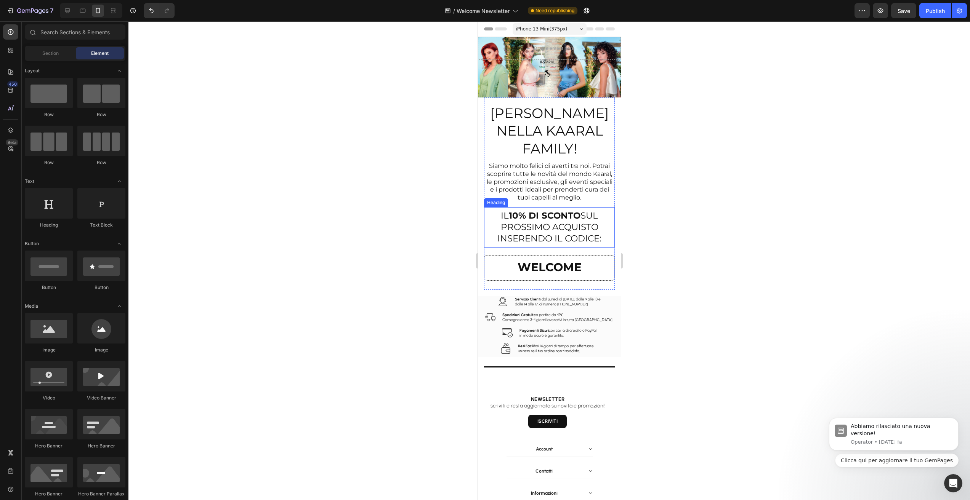
click at [509, 221] on p "IL 10% DI SCONTO SUL PROSSIMO ACQUISTO INSERENDO IL CODICE:" at bounding box center [549, 227] width 125 height 34
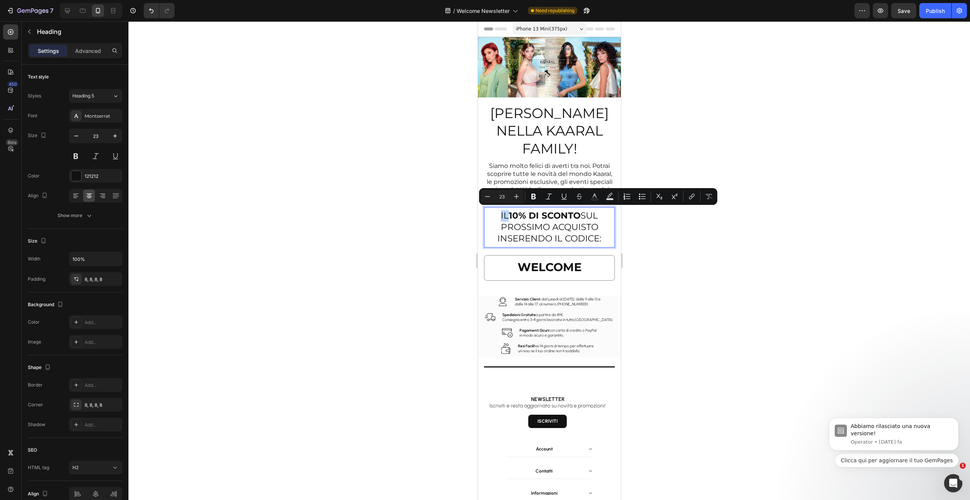
drag, startPoint x: 501, startPoint y: 216, endPoint x: 494, endPoint y: 213, distance: 7.7
click at [493, 215] on p "IL 10% DI SCONTO SUL PROSSIMO ACQUISTO INSERENDO IL CODICE:" at bounding box center [549, 227] width 125 height 34
drag, startPoint x: 528, startPoint y: 212, endPoint x: 494, endPoint y: 188, distance: 41.7
click at [495, 207] on h2 "UTILIZZ 10% DI SCONTO SUL PROSSIMO ACQUISTO INSERENDO IL CODICE:" at bounding box center [549, 227] width 131 height 40
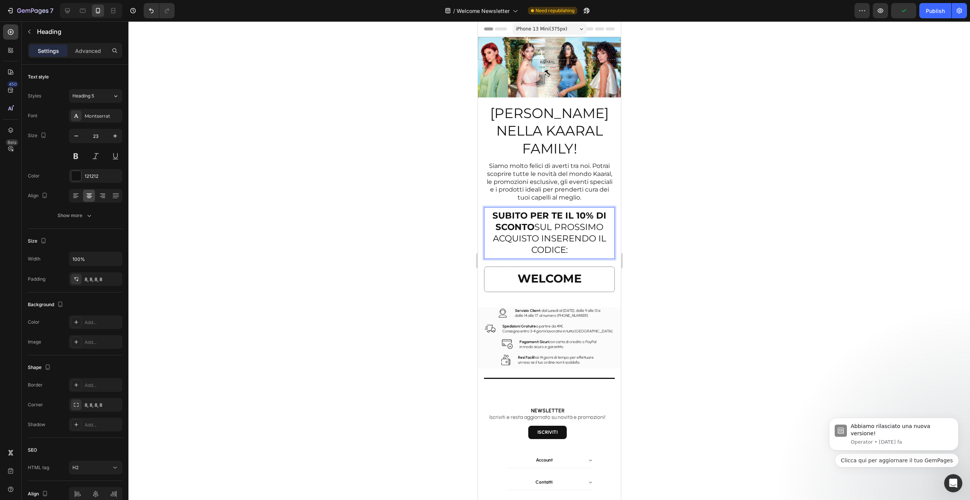
click at [530, 226] on strong "SUBITO PER TE IL 10% DI SCONTO" at bounding box center [549, 221] width 114 height 22
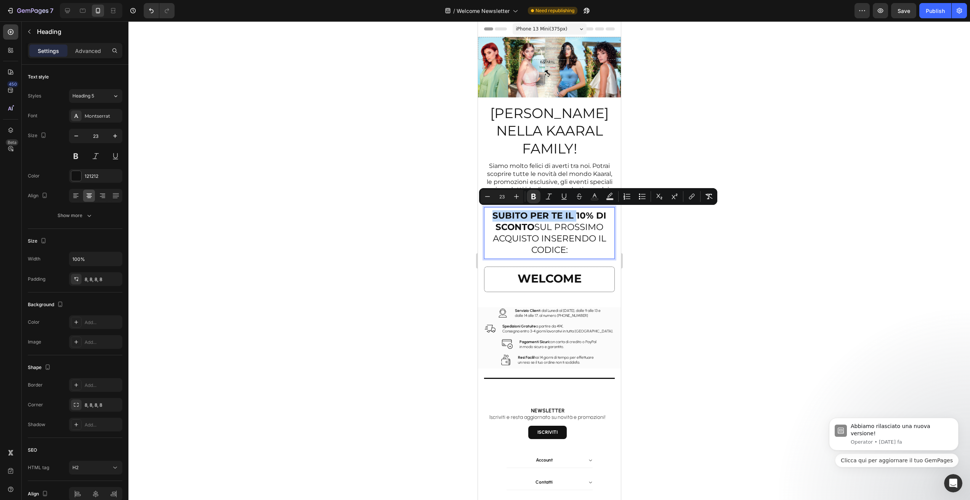
drag, startPoint x: 573, startPoint y: 215, endPoint x: 488, endPoint y: 214, distance: 84.2
click at [488, 214] on p "SUBITO PER TE IL 10% DI SCONTO SUL PROSSIMO ACQUISTO INSERENDO IL CODICE:" at bounding box center [549, 233] width 125 height 46
click at [573, 216] on strong "SUBITO PER TE IL 10% DI SCONTO" at bounding box center [549, 221] width 114 height 22
drag, startPoint x: 571, startPoint y: 216, endPoint x: 492, endPoint y: 213, distance: 79.3
click at [489, 210] on p "SUBITO PER TE IL 10% DI SCONTO SUL PROSSIMO ACQUISTO INSERENDO IL CODICE:" at bounding box center [549, 233] width 125 height 46
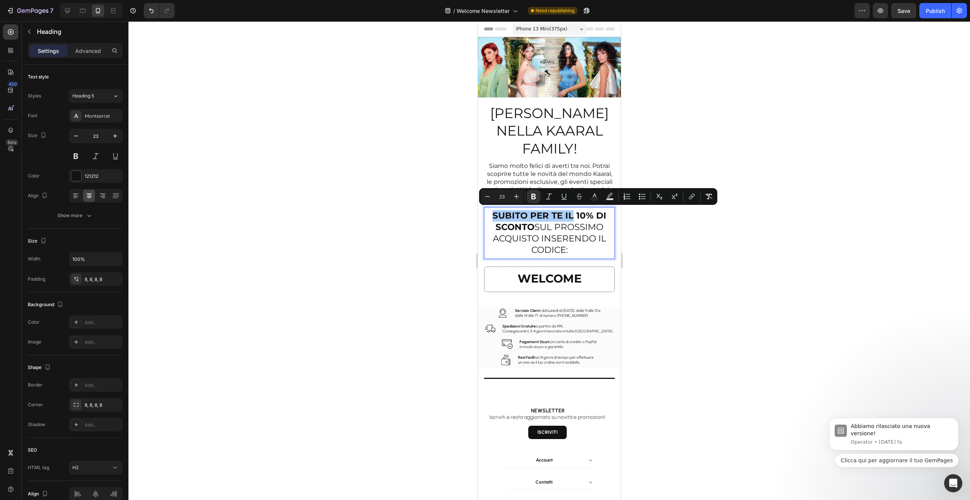
drag, startPoint x: 535, startPoint y: 197, endPoint x: 541, endPoint y: 205, distance: 10.1
click at [534, 197] on icon "Editor contextual toolbar" at bounding box center [534, 197] width 8 height 8
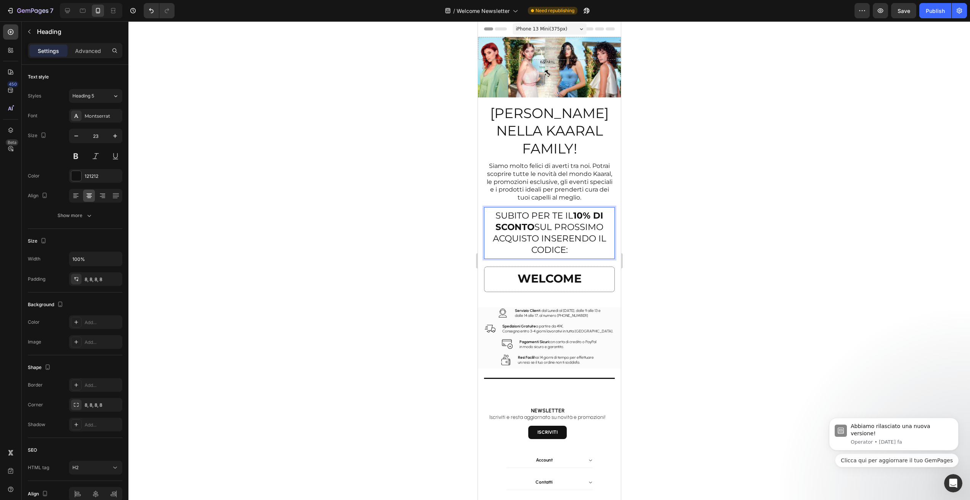
drag, startPoint x: 689, startPoint y: 242, endPoint x: 702, endPoint y: 232, distance: 16.1
click at [689, 242] on div at bounding box center [549, 260] width 842 height 479
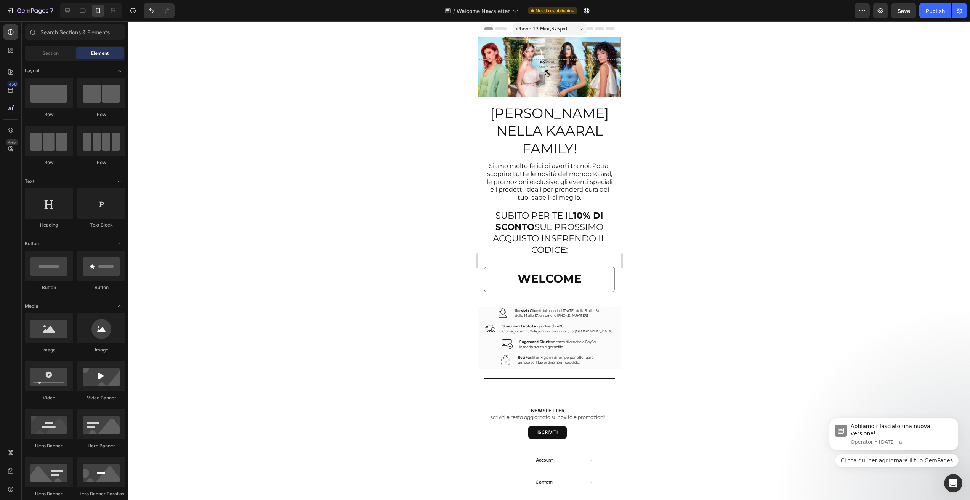
click at [558, 228] on p "SUBITO PER TE IL 10% DI SCONTO SUL PROSSIMO ACQUISTO INSERENDO IL CODICE:" at bounding box center [549, 233] width 125 height 46
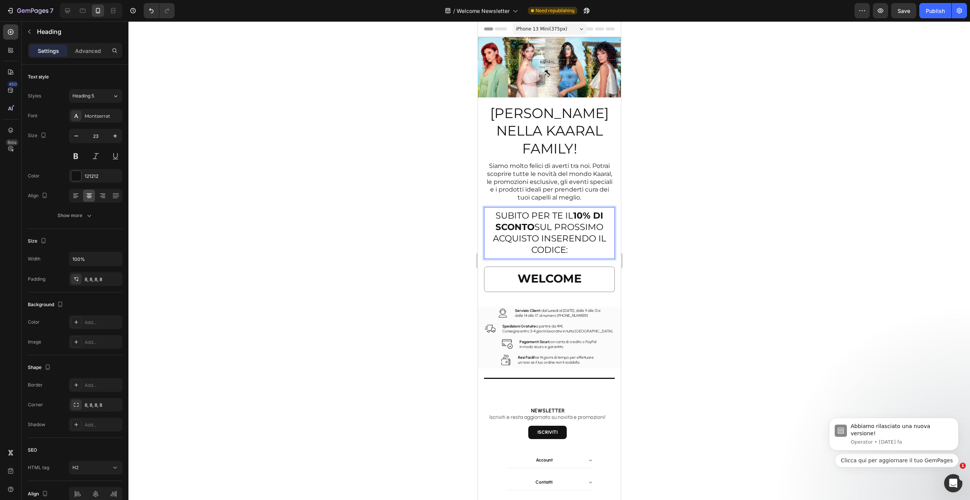
click at [536, 236] on p "SUBITO PER TE IL 10% DI SCONTO SUL PROSSIMO ACQUISTO INSERENDO IL CODICE:" at bounding box center [549, 233] width 125 height 46
click at [644, 256] on div at bounding box center [549, 260] width 842 height 479
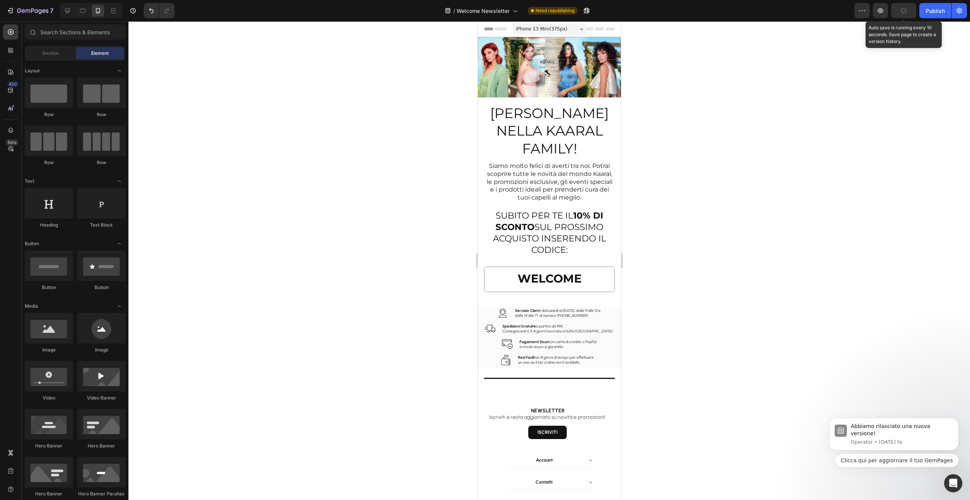
click at [906, 13] on div "button" at bounding box center [904, 11] width 6 height 6
click at [937, 14] on button "Publish" at bounding box center [935, 10] width 32 height 15
click at [19, 13] on icon "button" at bounding box center [19, 10] width 4 height 5
